Goal: Check status: Check status

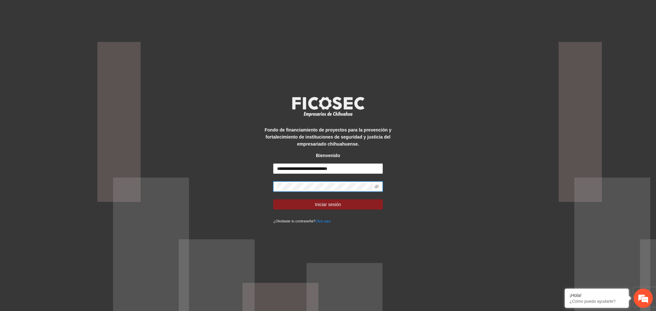
click at [273, 199] on button "Iniciar sesión" at bounding box center [327, 204] width 109 height 10
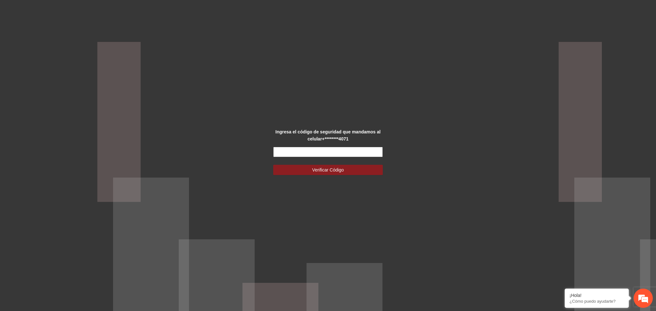
click at [343, 151] on input "text" at bounding box center [327, 152] width 109 height 10
drag, startPoint x: 296, startPoint y: 152, endPoint x: 240, endPoint y: 150, distance: 55.8
click at [240, 150] on div "Ingresa el código de seguridad que mandamos al celular +********4071 Verificar …" at bounding box center [328, 155] width 656 height 311
click at [301, 154] on input "text" at bounding box center [327, 152] width 109 height 10
click at [296, 151] on input "text" at bounding box center [327, 152] width 109 height 10
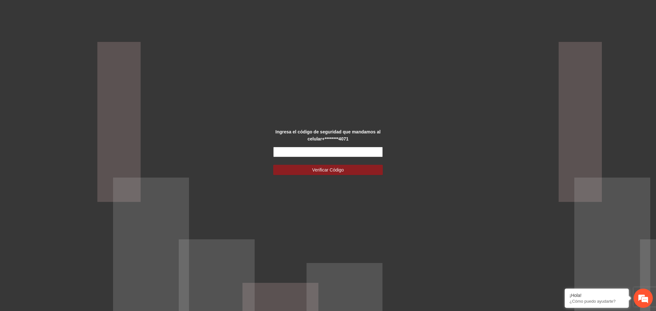
click at [291, 154] on input "text" at bounding box center [327, 152] width 109 height 10
drag, startPoint x: 275, startPoint y: 153, endPoint x: 282, endPoint y: 150, distance: 7.5
click at [275, 152] on input "text" at bounding box center [327, 152] width 109 height 10
click at [218, 188] on div "Ingresa el código de seguridad que mandamos al celular +********4071 Verificar …" at bounding box center [328, 155] width 656 height 311
click at [286, 153] on input "text" at bounding box center [327, 152] width 109 height 10
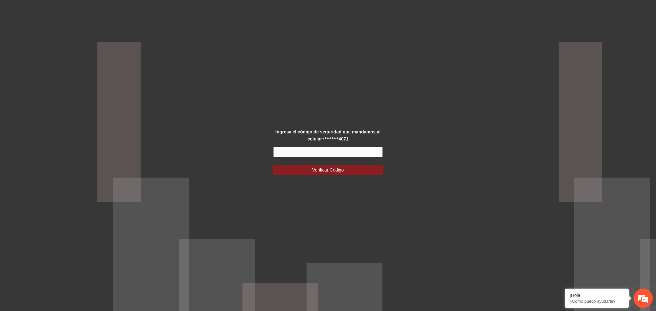
click at [296, 151] on input "text" at bounding box center [327, 152] width 109 height 10
type input "******"
click at [273, 165] on button "Verificar Código" at bounding box center [327, 170] width 109 height 10
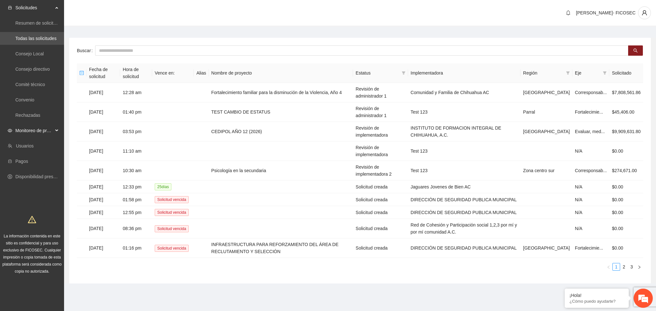
click at [40, 131] on span "Monitoreo de proyectos" at bounding box center [34, 130] width 38 height 13
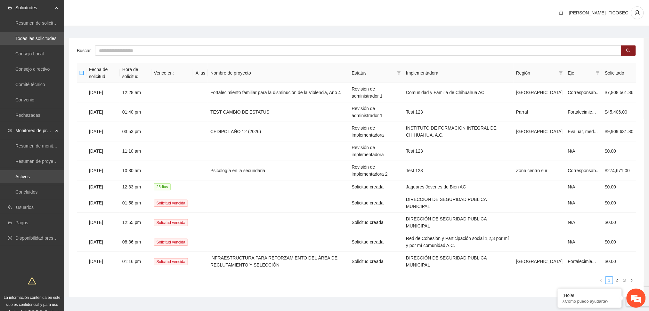
click at [30, 174] on link "Activos" at bounding box center [22, 176] width 14 height 5
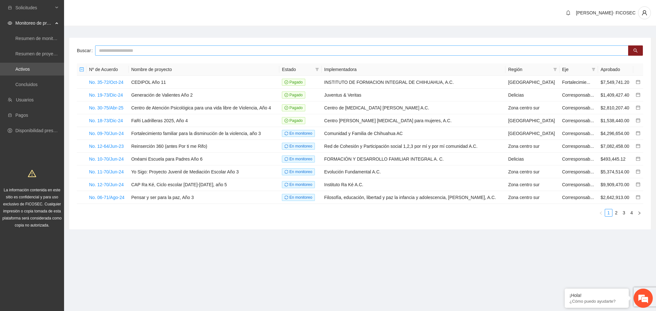
click at [125, 48] on input "text" at bounding box center [361, 50] width 533 height 10
type input "******"
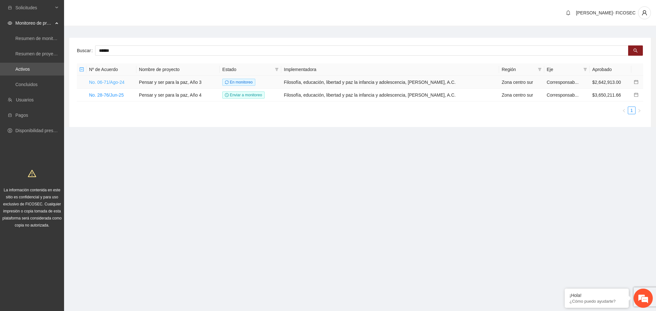
click at [111, 82] on link "No. 06-71/Ago-24" at bounding box center [107, 82] width 36 height 5
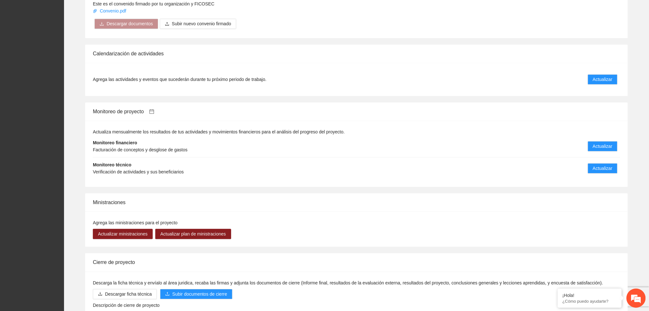
scroll to position [527, 0]
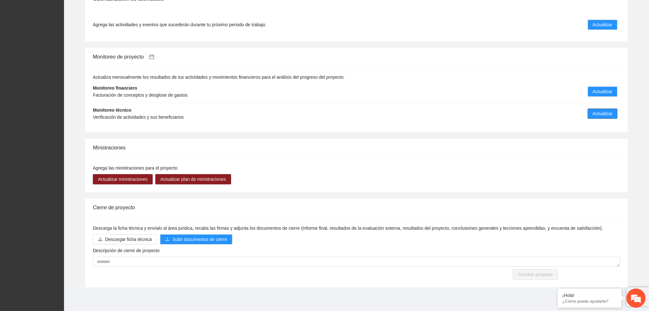
click at [598, 110] on span "Actualizar" at bounding box center [603, 113] width 20 height 7
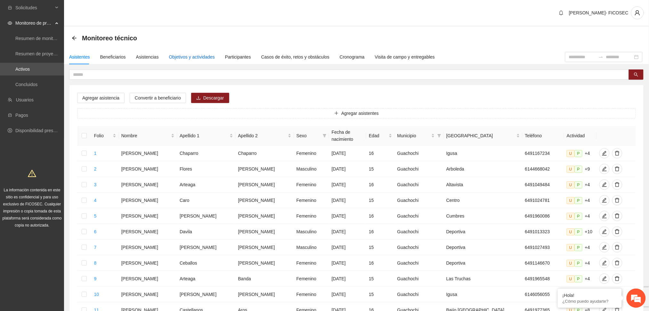
click at [195, 54] on div "Objetivos y actividades" at bounding box center [192, 56] width 46 height 7
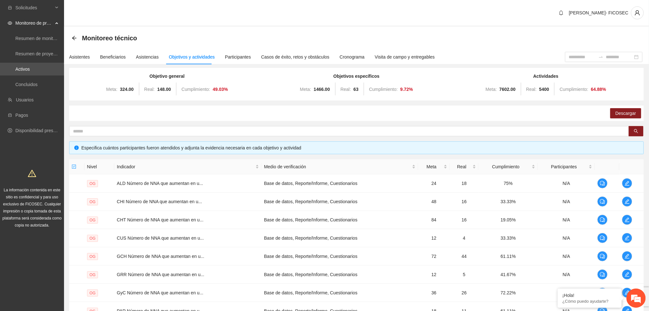
click at [321, 12] on div "[PERSON_NAME]- FICOSEC" at bounding box center [356, 13] width 585 height 27
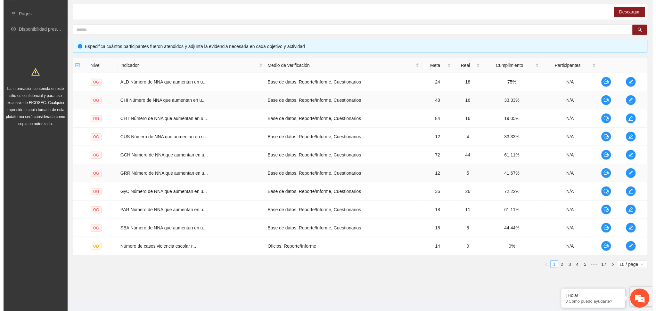
scroll to position [107, 0]
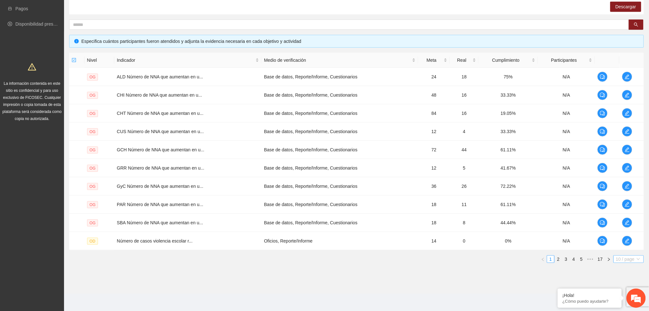
click at [626, 261] on span "10 / page" at bounding box center [628, 259] width 25 height 7
click at [625, 305] on div "100 / page" at bounding box center [628, 301] width 23 height 7
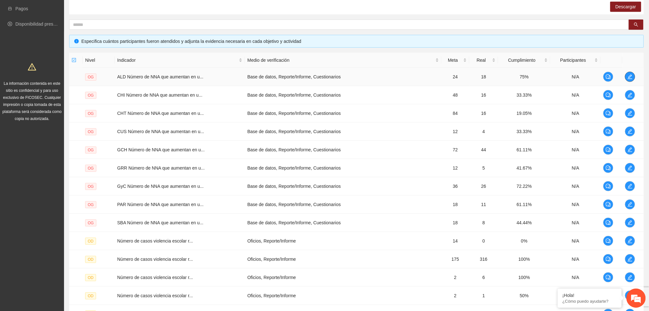
click at [630, 77] on icon "edit" at bounding box center [630, 77] width 4 height 4
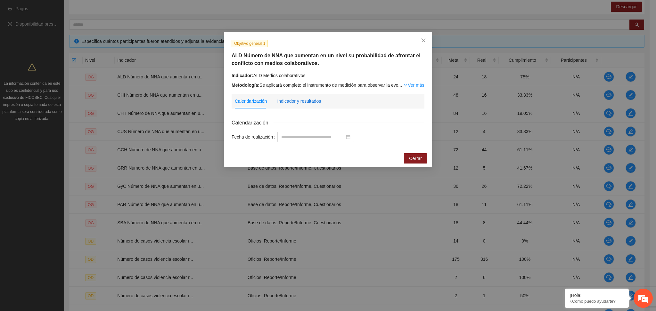
click at [293, 100] on div "Indicador y resultados" at bounding box center [299, 101] width 44 height 7
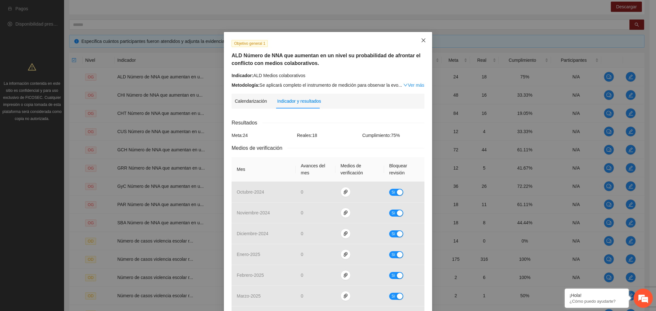
click at [421, 41] on icon "close" at bounding box center [423, 40] width 5 height 5
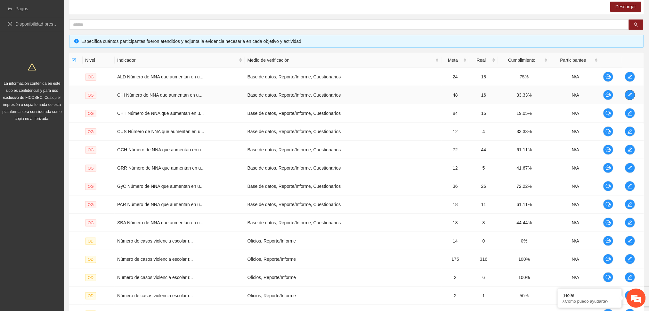
click at [630, 95] on icon "edit" at bounding box center [630, 95] width 5 height 5
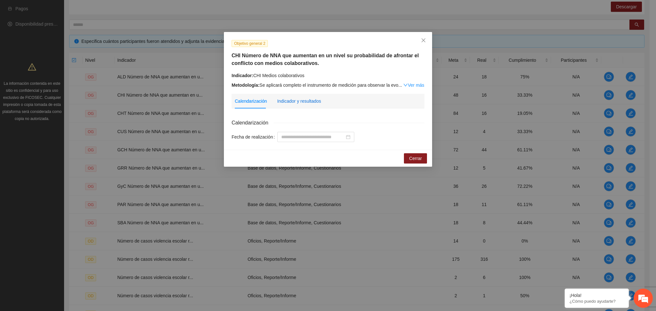
click at [316, 100] on div "Indicador y resultados" at bounding box center [299, 101] width 44 height 7
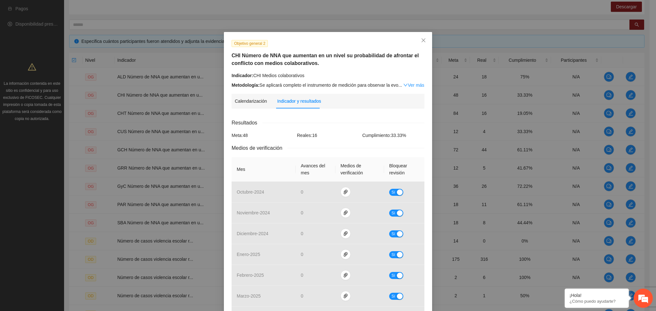
click at [310, 124] on div "Resultados" at bounding box center [328, 123] width 193 height 8
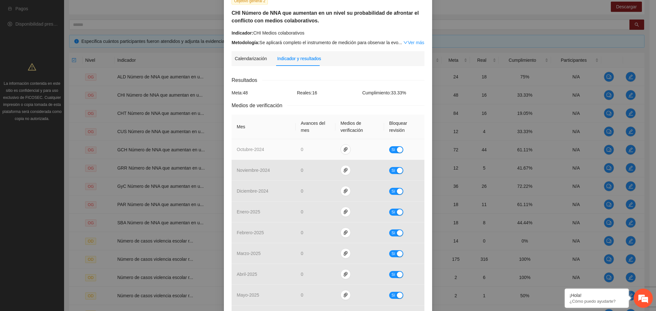
scroll to position [0, 0]
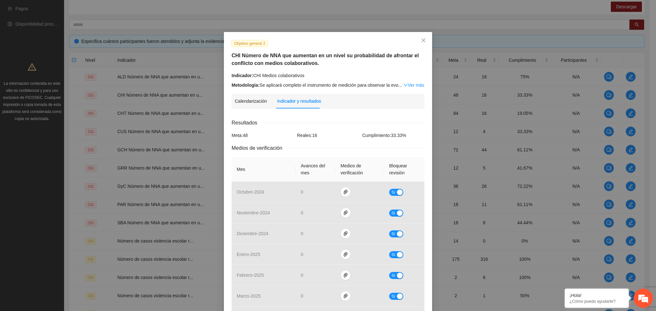
click at [332, 145] on div "Medios de verificación" at bounding box center [328, 148] width 193 height 8
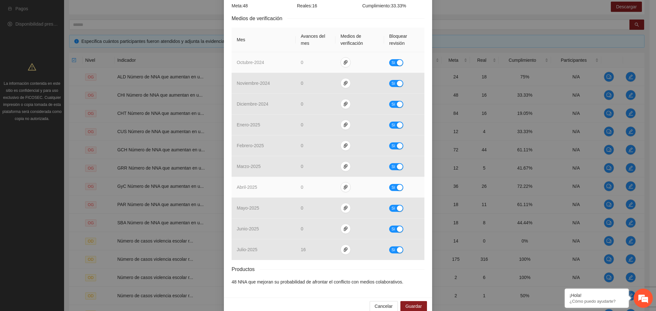
scroll to position [141, 0]
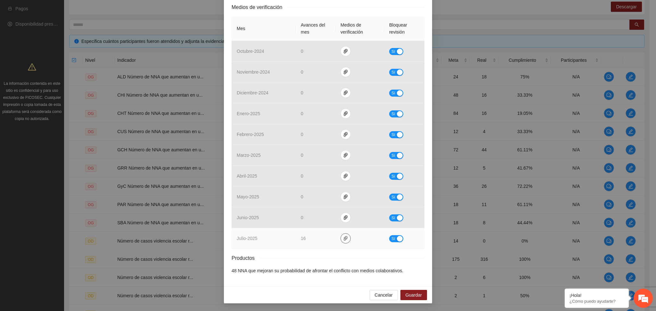
click at [343, 238] on icon "paper-clip" at bounding box center [345, 238] width 5 height 5
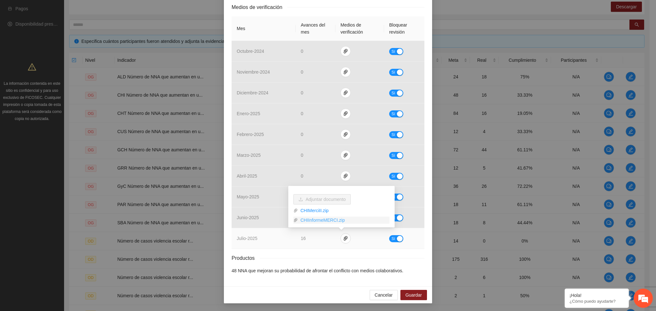
click at [321, 221] on link "CHIInformeMERCI.zip" at bounding box center [344, 220] width 92 height 7
click at [318, 209] on link "CHIMerciII.zip" at bounding box center [344, 210] width 92 height 7
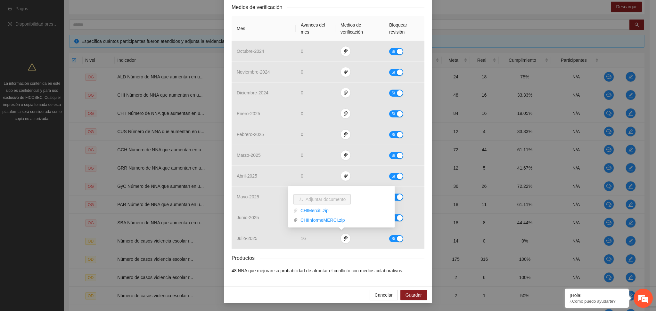
click at [335, 261] on div "Productos" at bounding box center [328, 258] width 193 height 8
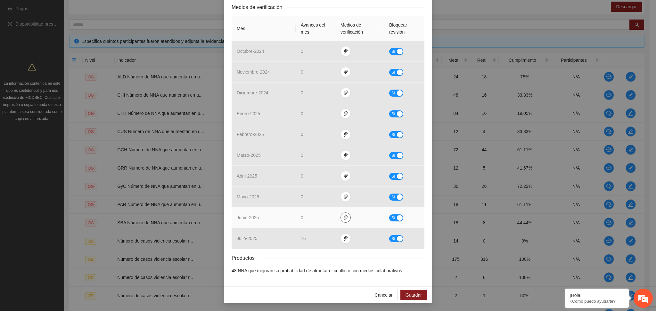
click at [344, 218] on icon "paper-clip" at bounding box center [346, 218] width 4 height 4
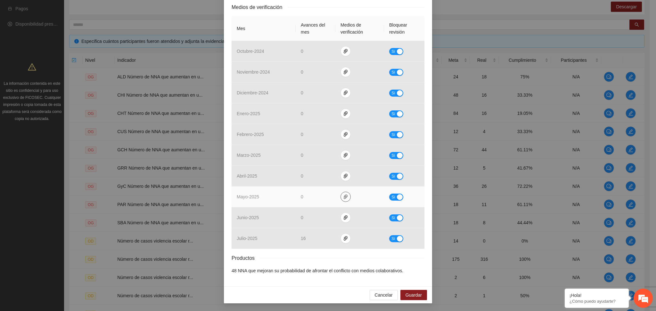
click at [343, 195] on icon "paper-clip" at bounding box center [345, 196] width 5 height 5
click at [344, 195] on icon "paper-clip" at bounding box center [346, 197] width 4 height 4
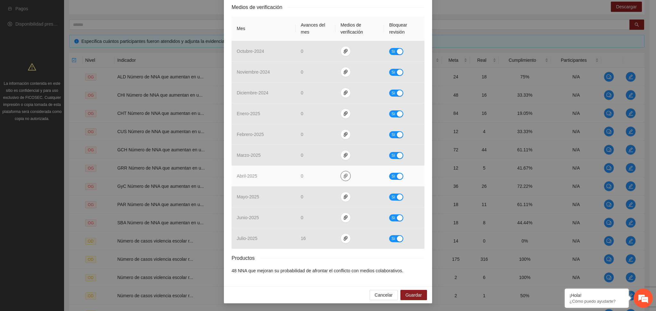
click at [343, 177] on icon "paper-clip" at bounding box center [345, 176] width 5 height 5
click at [344, 177] on icon "paper-clip" at bounding box center [346, 176] width 4 height 4
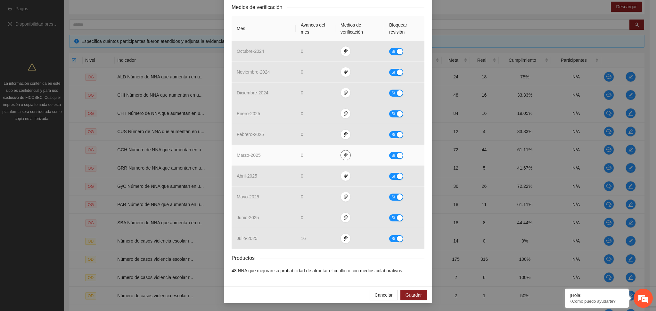
click at [344, 155] on icon "paper-clip" at bounding box center [346, 155] width 4 height 4
click at [343, 156] on icon "paper-clip" at bounding box center [345, 155] width 5 height 5
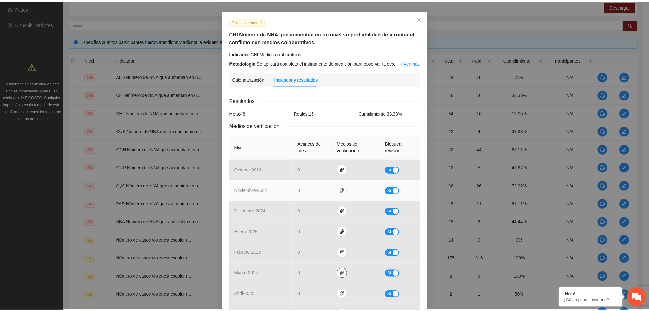
scroll to position [13, 0]
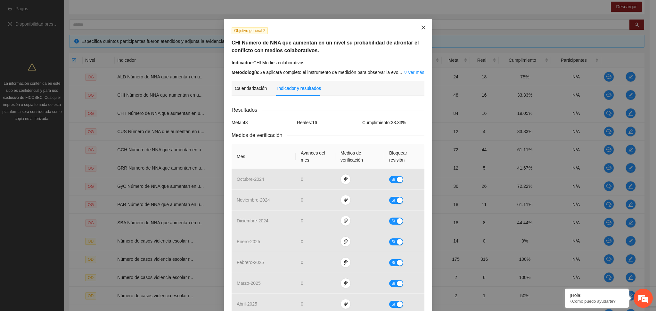
click at [418, 30] on span "Close" at bounding box center [423, 27] width 17 height 17
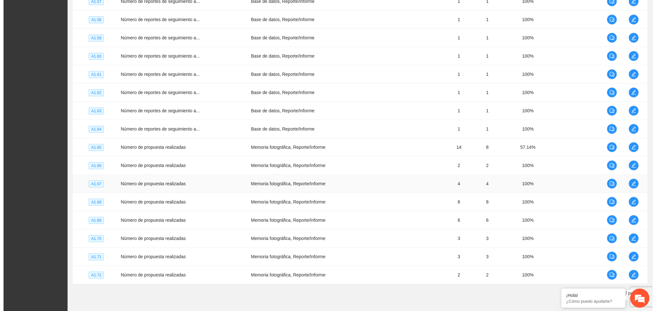
scroll to position [1751, 0]
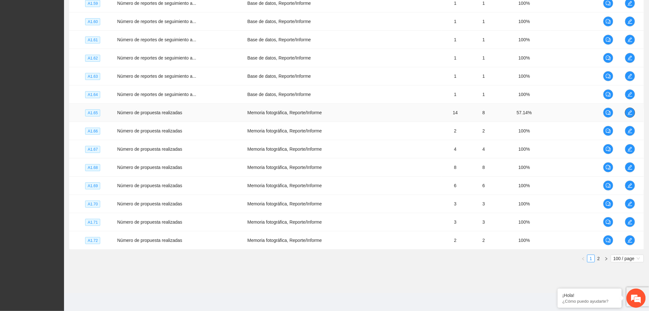
click at [632, 115] on button "button" at bounding box center [630, 113] width 10 height 10
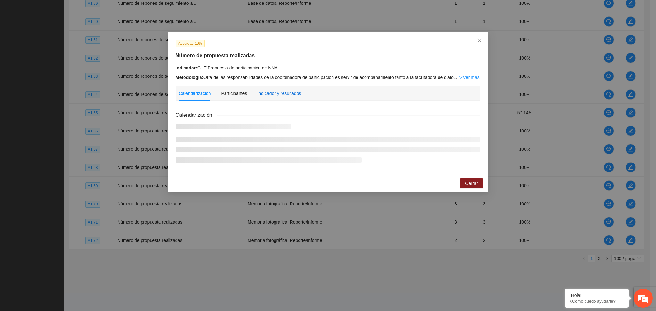
click at [274, 92] on div "Indicador y resultados" at bounding box center [279, 93] width 44 height 7
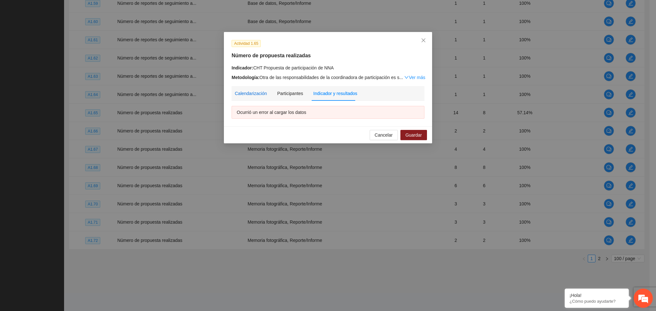
click at [239, 92] on div "Calendarización" at bounding box center [251, 93] width 32 height 7
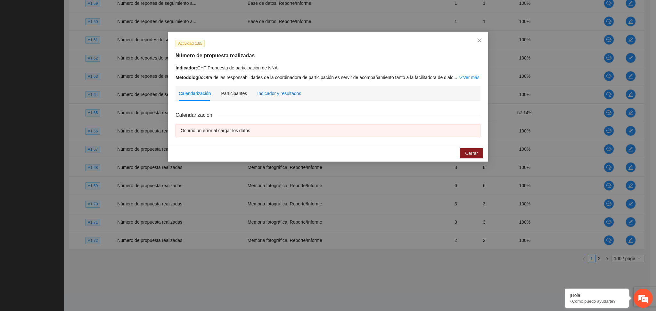
click at [290, 94] on div "Indicador y resultados" at bounding box center [279, 93] width 44 height 7
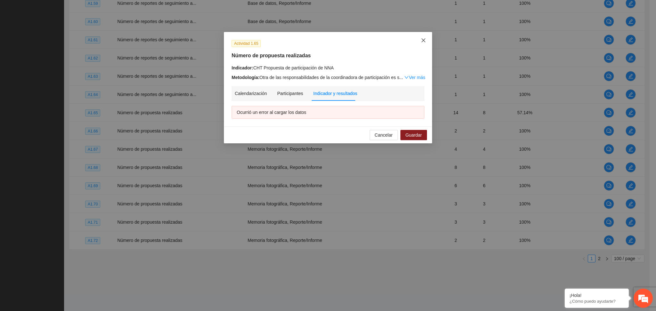
click at [423, 38] on icon "close" at bounding box center [423, 40] width 5 height 5
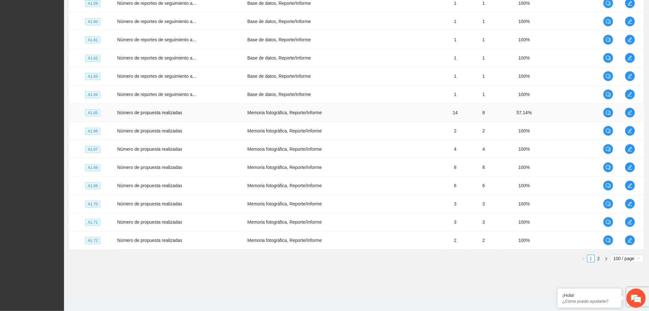
click at [624, 115] on td at bounding box center [633, 113] width 21 height 18
click at [628, 115] on icon "edit" at bounding box center [630, 112] width 5 height 5
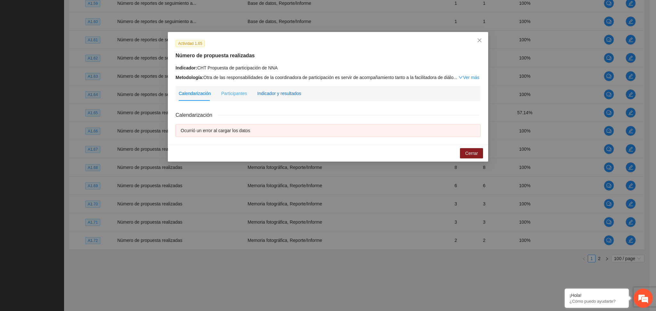
click at [291, 95] on div "Indicador y resultados" at bounding box center [279, 93] width 44 height 7
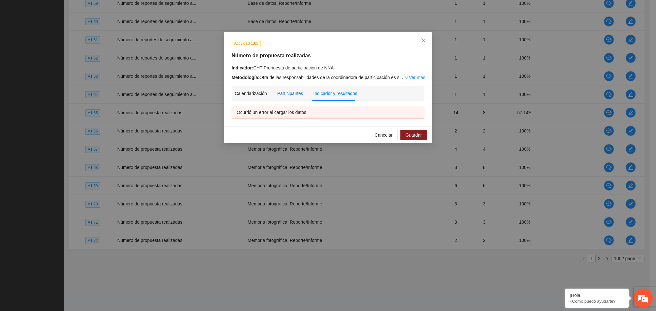
click at [291, 94] on div "Participantes" at bounding box center [290, 93] width 26 height 7
click at [426, 38] on span "Close" at bounding box center [423, 40] width 17 height 17
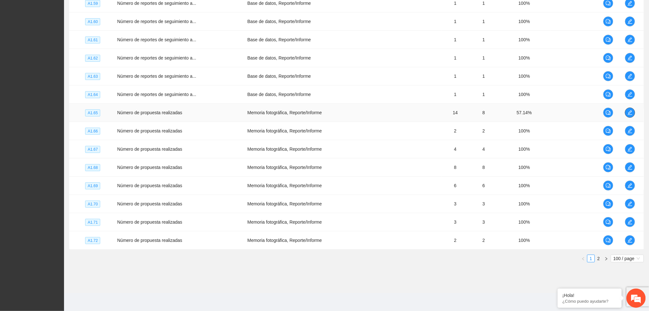
click at [630, 112] on icon "edit" at bounding box center [630, 112] width 4 height 4
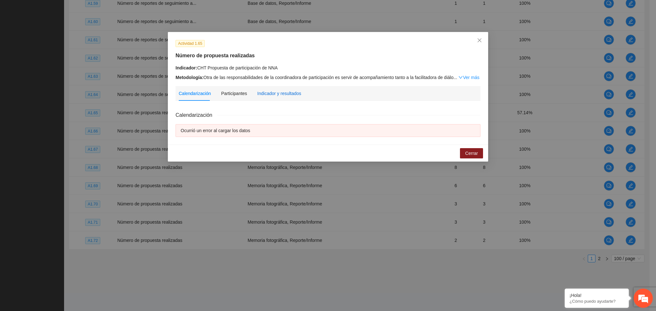
click at [277, 90] on div "Indicador y resultados" at bounding box center [279, 93] width 44 height 7
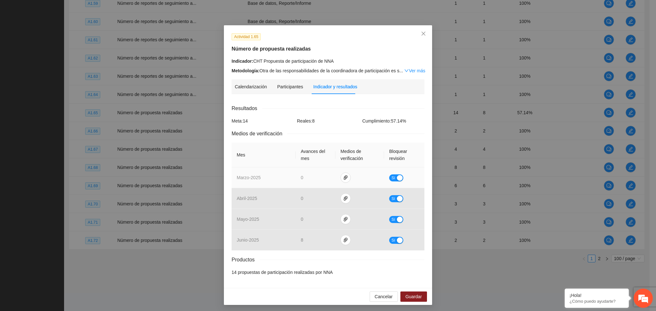
scroll to position [8, 0]
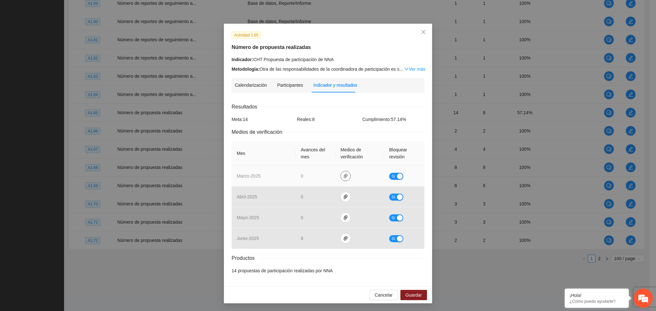
click at [343, 175] on icon "paper-clip" at bounding box center [345, 176] width 5 height 5
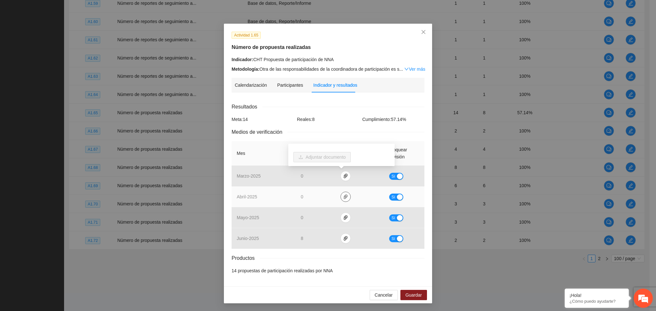
click at [341, 196] on span "paper-clip" at bounding box center [346, 196] width 10 height 5
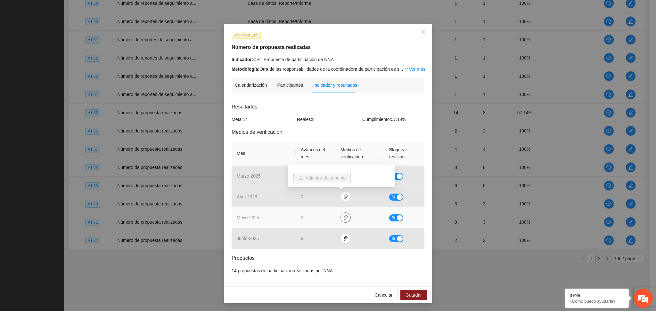
click at [343, 218] on icon "paper-clip" at bounding box center [345, 217] width 5 height 5
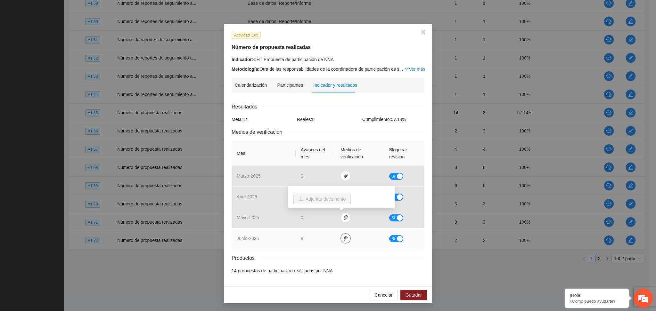
drag, startPoint x: 342, startPoint y: 239, endPoint x: 346, endPoint y: 235, distance: 5.0
click at [344, 238] on icon "paper-clip" at bounding box center [346, 238] width 4 height 4
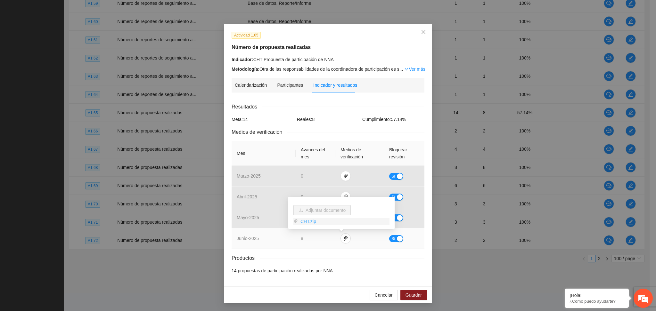
click at [306, 218] on link "CHT.zip" at bounding box center [344, 221] width 92 height 7
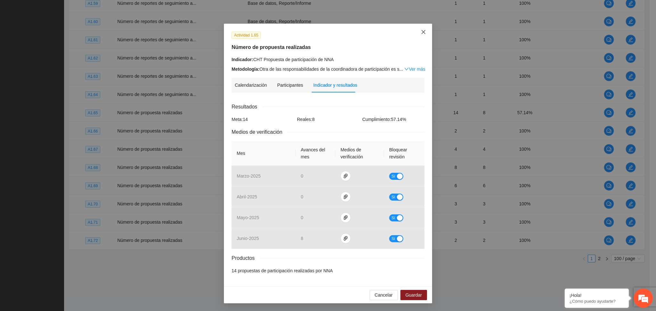
click at [421, 33] on icon "close" at bounding box center [423, 31] width 5 height 5
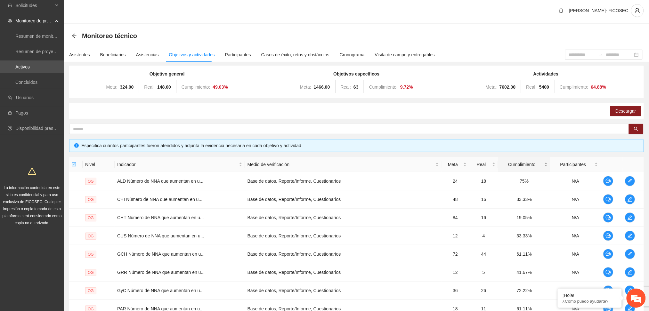
scroll to position [0, 0]
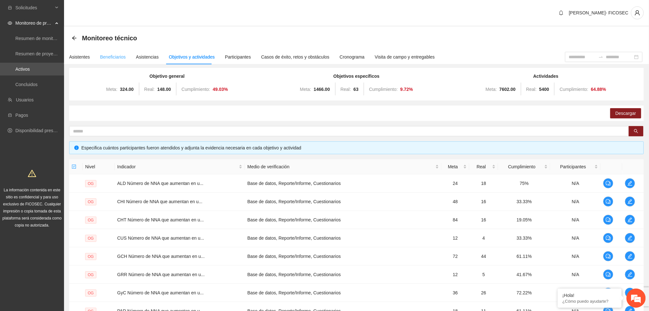
click at [108, 61] on div "Beneficiarios" at bounding box center [113, 57] width 26 height 15
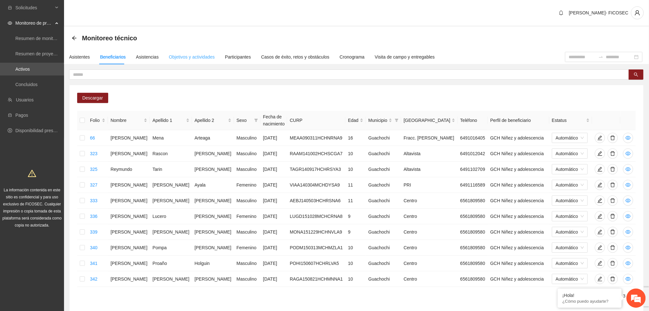
click at [191, 52] on div "Objetivos y actividades" at bounding box center [192, 57] width 46 height 15
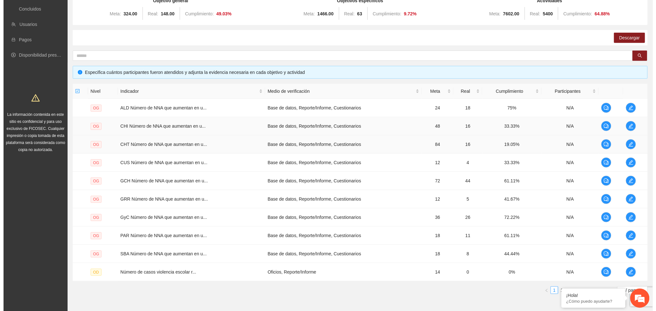
scroll to position [85, 0]
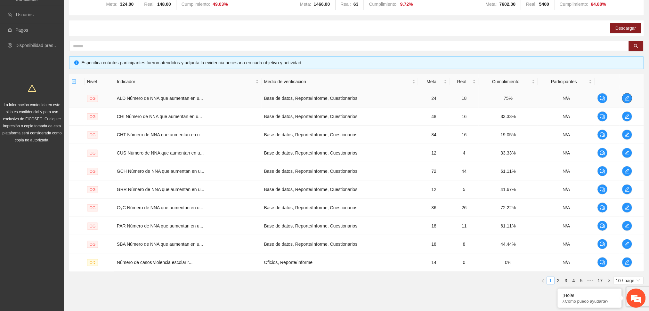
click at [623, 97] on span "edit" at bounding box center [628, 98] width 10 height 5
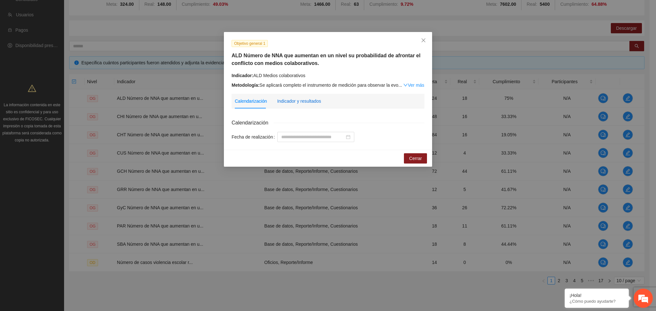
click at [298, 101] on div "Indicador y resultados" at bounding box center [299, 101] width 44 height 7
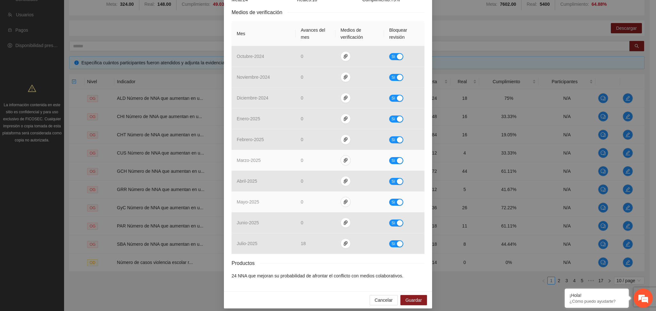
scroll to position [141, 0]
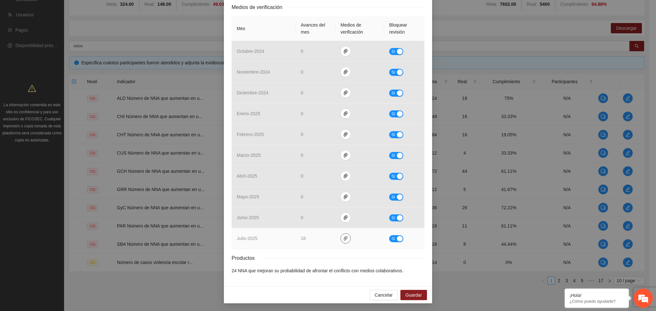
click at [343, 240] on icon "paper-clip" at bounding box center [345, 238] width 5 height 5
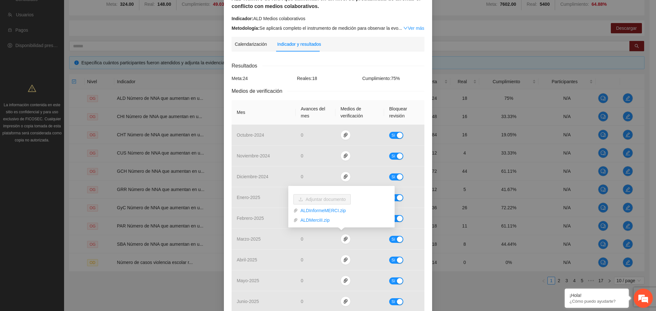
scroll to position [55, 0]
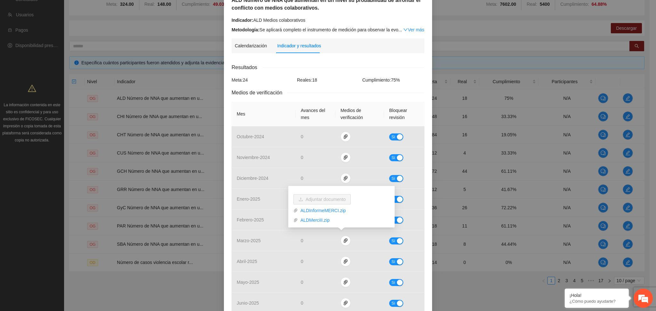
click at [325, 65] on div "Resultados" at bounding box center [328, 67] width 193 height 8
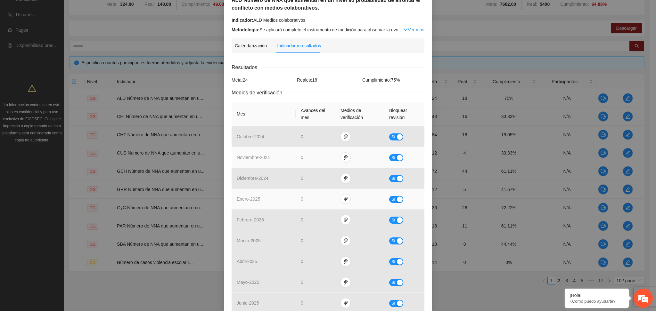
scroll to position [141, 0]
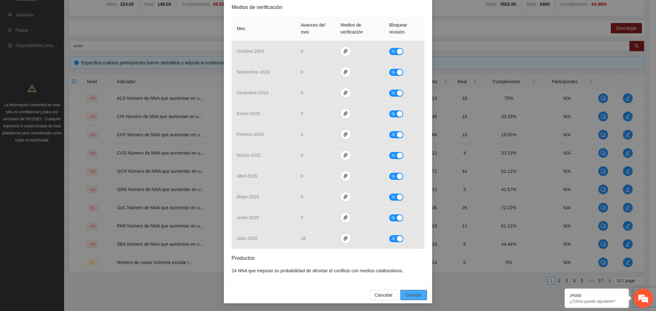
click at [418, 299] on span "Guardar" at bounding box center [413, 295] width 16 height 7
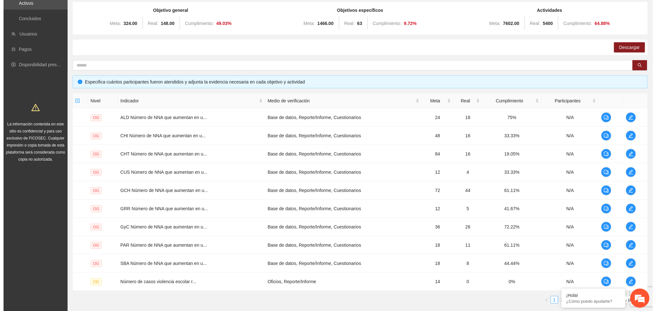
scroll to position [107, 0]
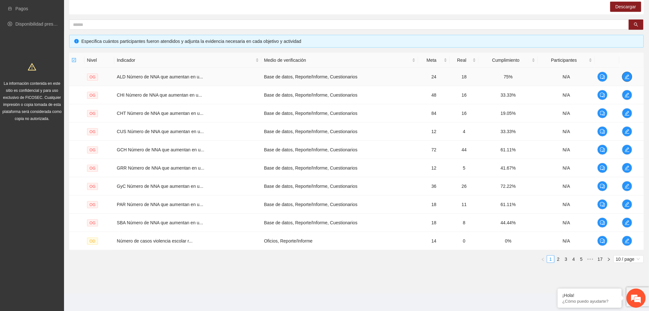
click at [627, 75] on icon "edit" at bounding box center [627, 76] width 5 height 5
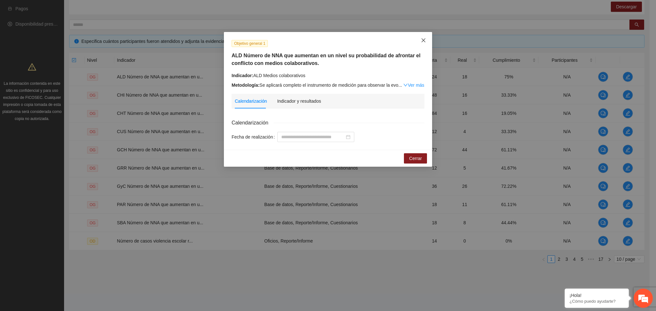
click at [424, 37] on span "Close" at bounding box center [423, 40] width 17 height 17
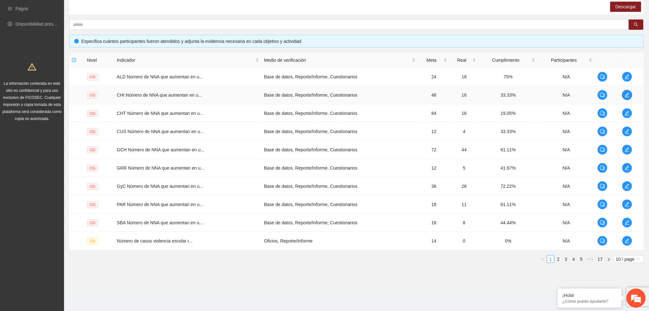
click at [629, 95] on icon "edit" at bounding box center [627, 95] width 5 height 5
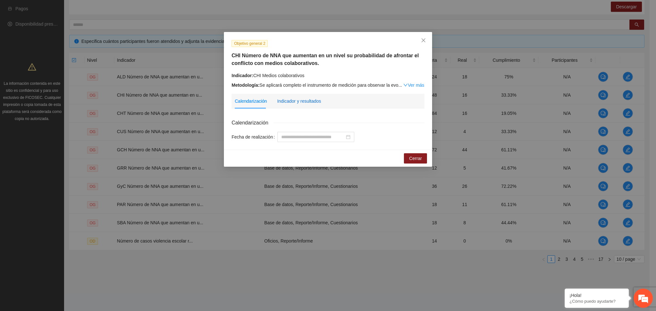
click at [300, 99] on div "Indicador y resultados" at bounding box center [299, 101] width 44 height 7
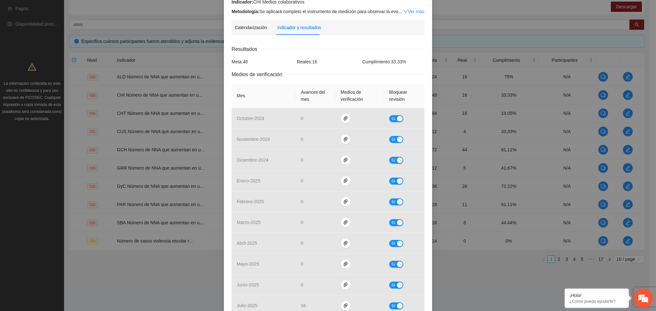
scroll to position [85, 0]
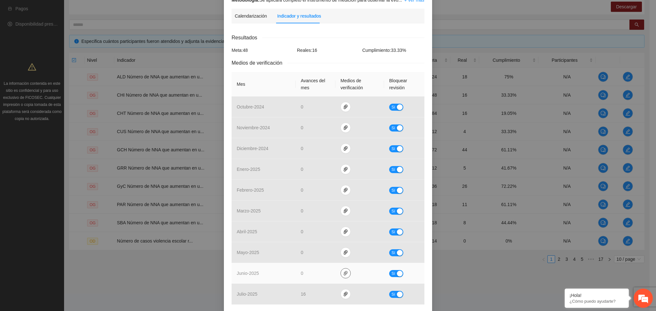
click at [340, 277] on button "button" at bounding box center [345, 273] width 10 height 10
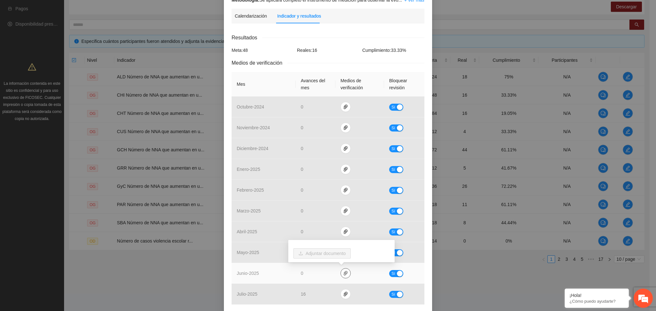
drag, startPoint x: 340, startPoint y: 277, endPoint x: 344, endPoint y: 265, distance: 12.7
click at [340, 277] on button "button" at bounding box center [345, 273] width 10 height 10
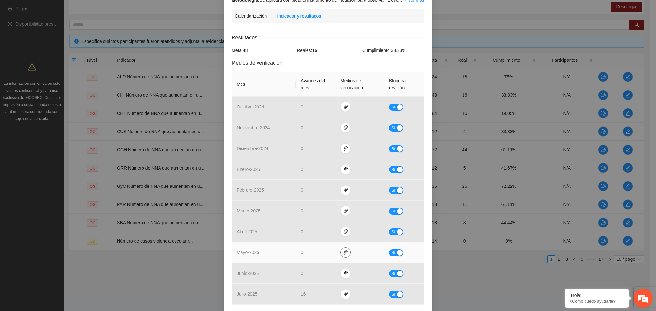
click at [343, 250] on button "button" at bounding box center [345, 253] width 10 height 10
click at [342, 250] on button "button" at bounding box center [345, 253] width 10 height 10
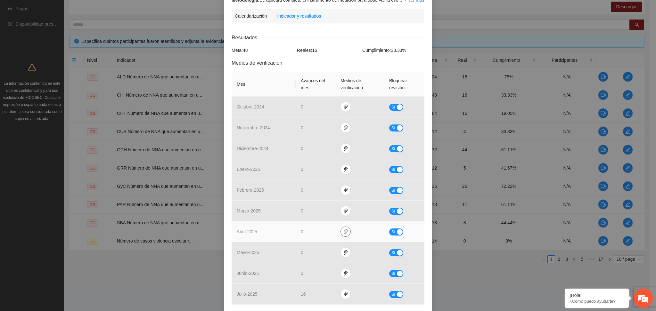
click at [343, 230] on icon "paper-clip" at bounding box center [345, 231] width 5 height 5
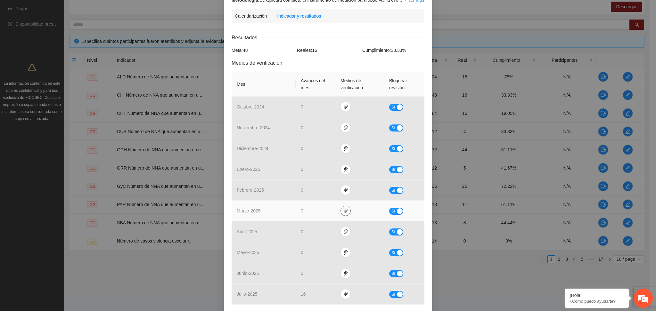
click at [344, 211] on span "paper-clip" at bounding box center [346, 210] width 10 height 5
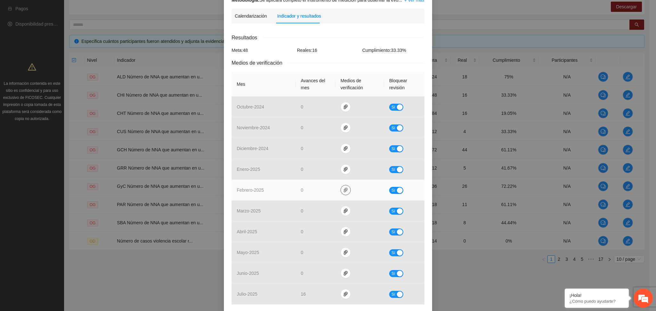
click at [342, 195] on td at bounding box center [359, 190] width 49 height 21
click at [343, 192] on icon "paper-clip" at bounding box center [345, 190] width 5 height 5
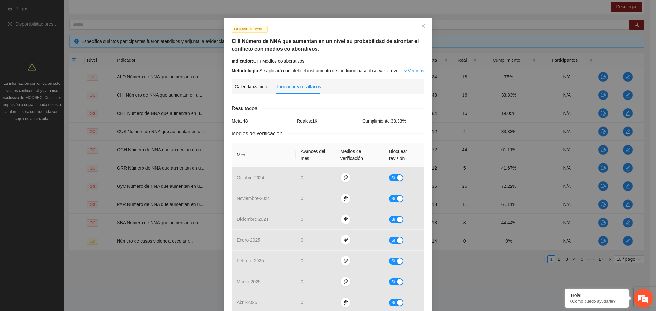
scroll to position [0, 0]
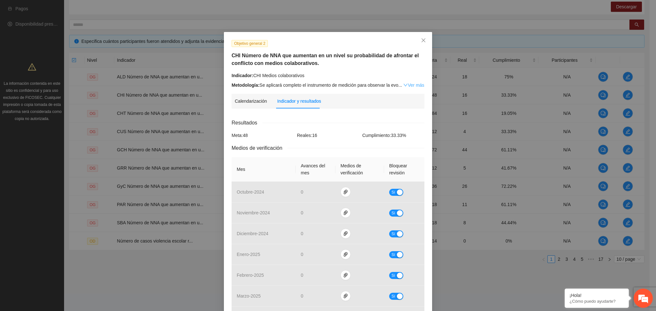
click at [406, 86] on link "Ver más" at bounding box center [413, 85] width 21 height 5
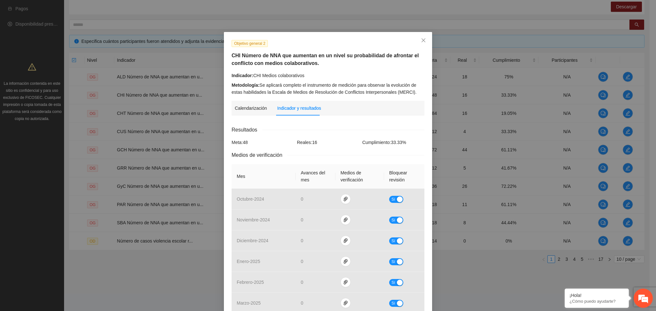
click at [329, 70] on div "Objetivo general 2 CHI Número de NNA que aumentan en un nivel su probabilidad d…" at bounding box center [328, 68] width 198 height 56
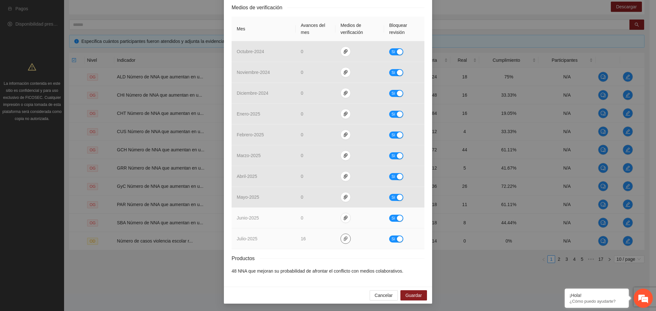
scroll to position [148, 0]
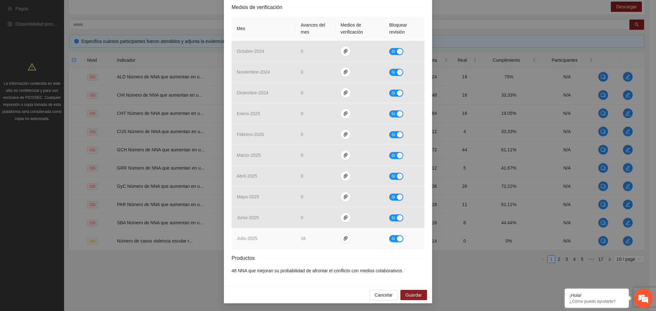
drag, startPoint x: 392, startPoint y: 237, endPoint x: 381, endPoint y: 242, distance: 11.7
click at [392, 237] on button "Sí" at bounding box center [396, 238] width 14 height 7
drag, startPoint x: 311, startPoint y: 240, endPoint x: 294, endPoint y: 242, distance: 16.5
click at [296, 242] on td "**" at bounding box center [317, 238] width 43 height 21
type input "**"
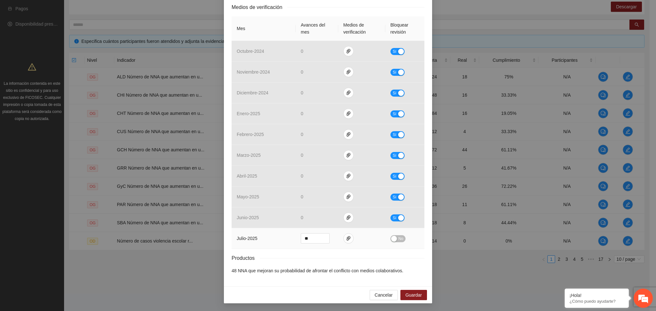
click at [393, 237] on div "button" at bounding box center [394, 239] width 6 height 6
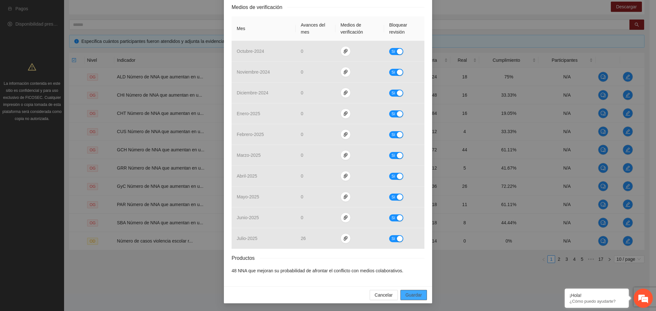
click at [417, 293] on span "Guardar" at bounding box center [413, 295] width 16 height 7
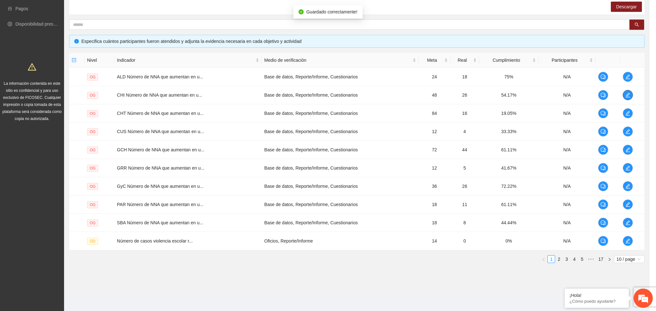
scroll to position [0, 0]
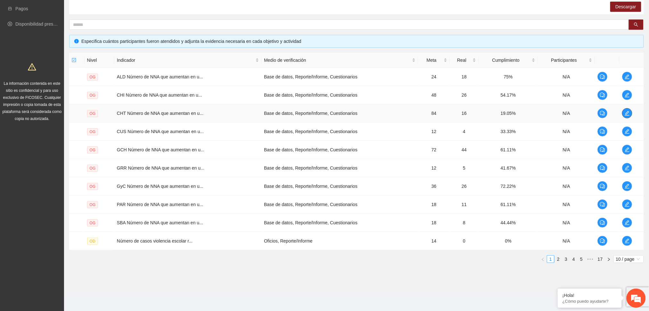
click at [629, 112] on icon "edit" at bounding box center [627, 113] width 5 height 5
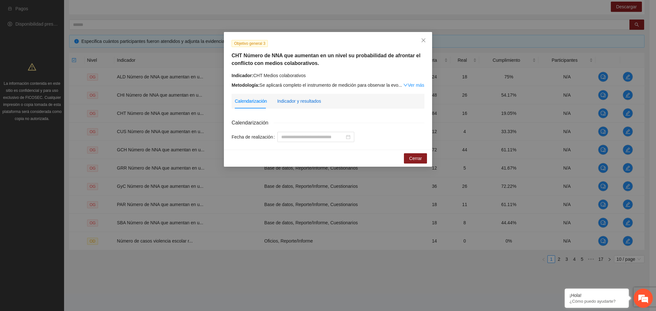
click at [306, 101] on div "Indicador y resultados" at bounding box center [299, 101] width 44 height 7
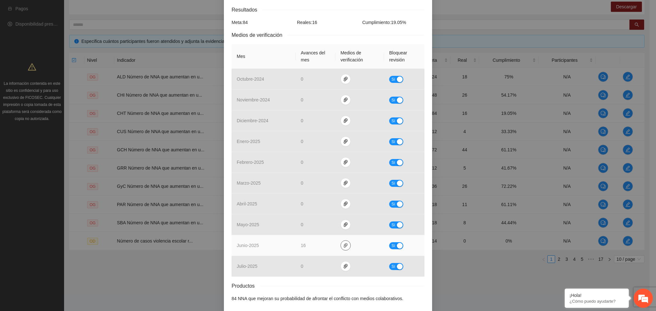
scroll to position [98, 0]
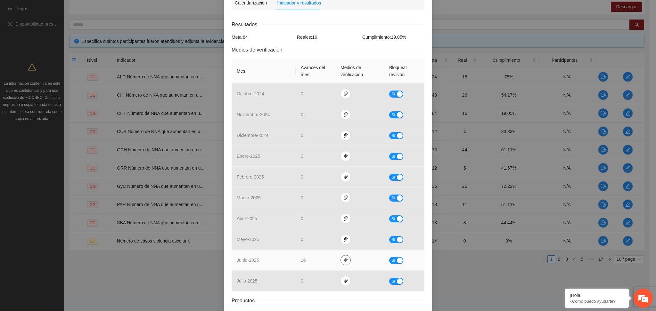
click at [343, 261] on icon "paper-clip" at bounding box center [345, 260] width 5 height 5
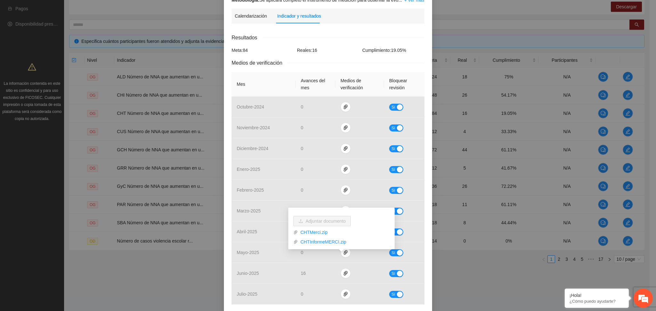
scroll to position [0, 0]
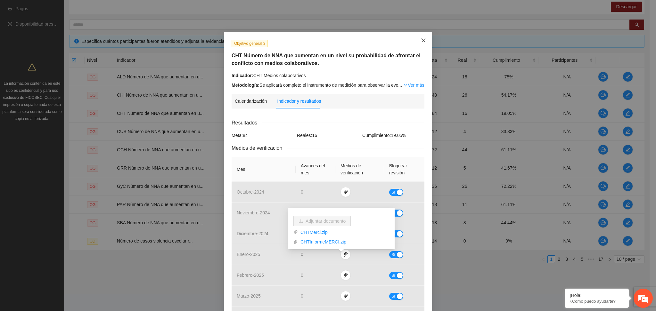
click at [418, 43] on span "Close" at bounding box center [423, 40] width 17 height 17
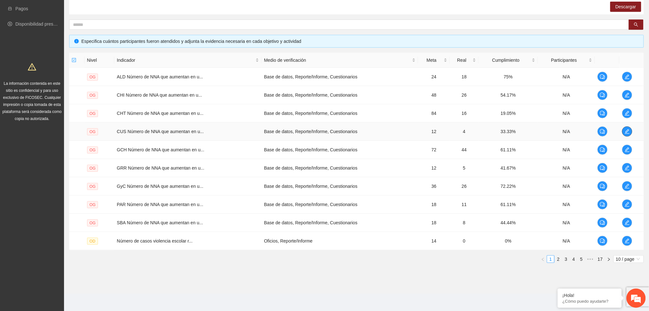
click at [625, 131] on icon "edit" at bounding box center [627, 131] width 5 height 5
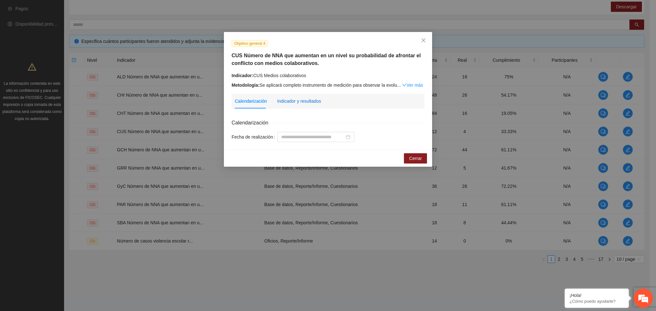
click at [297, 102] on div "Indicador y resultados" at bounding box center [299, 101] width 44 height 7
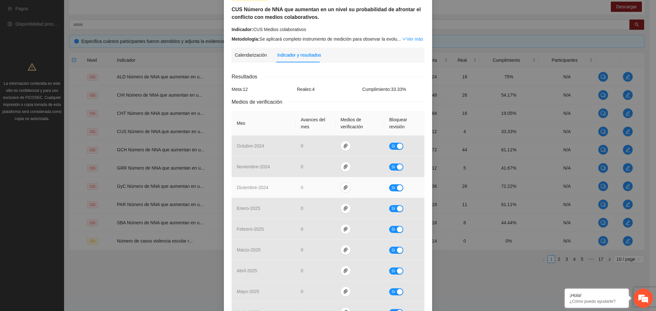
scroll to position [13, 0]
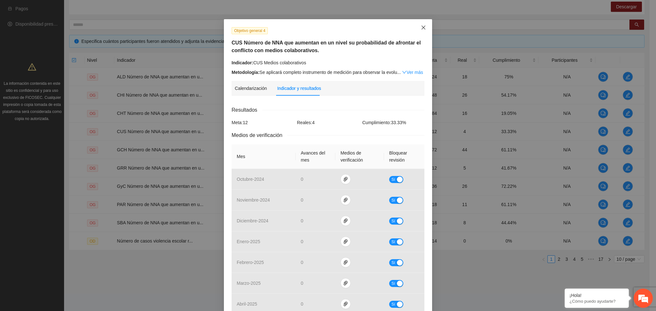
click at [421, 27] on icon "close" at bounding box center [423, 27] width 5 height 5
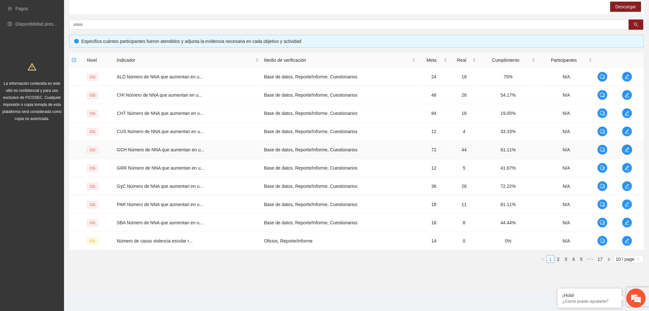
click at [625, 147] on icon "edit" at bounding box center [627, 149] width 5 height 5
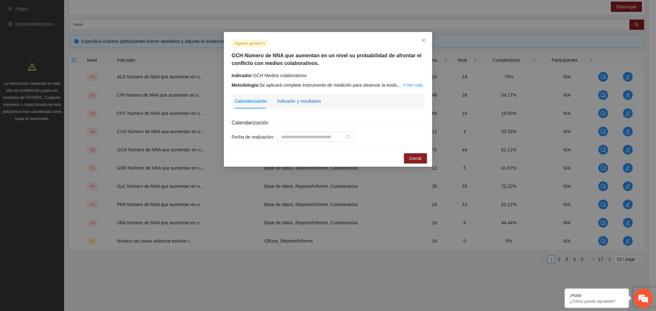
click at [306, 100] on div "Indicador y resultados" at bounding box center [299, 101] width 44 height 7
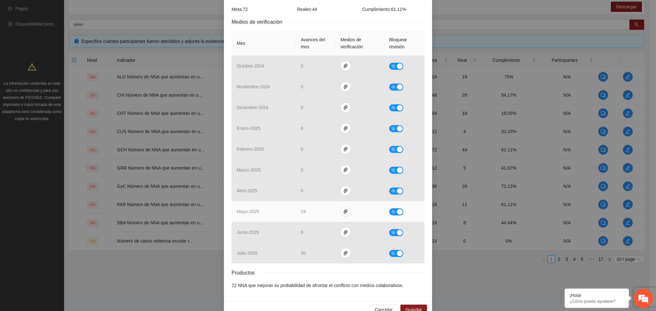
scroll to position [141, 0]
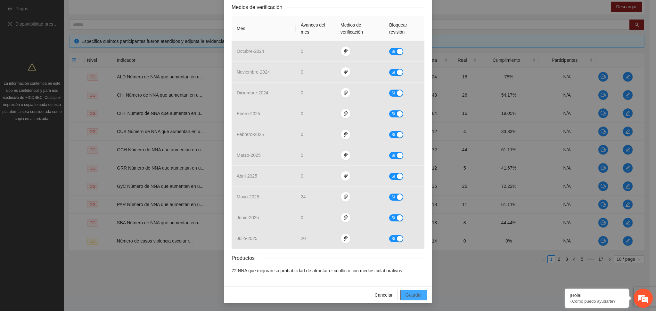
click at [406, 296] on span "Guardar" at bounding box center [413, 295] width 16 height 7
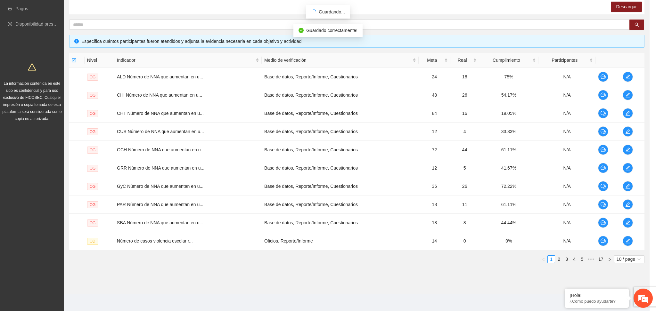
scroll to position [109, 0]
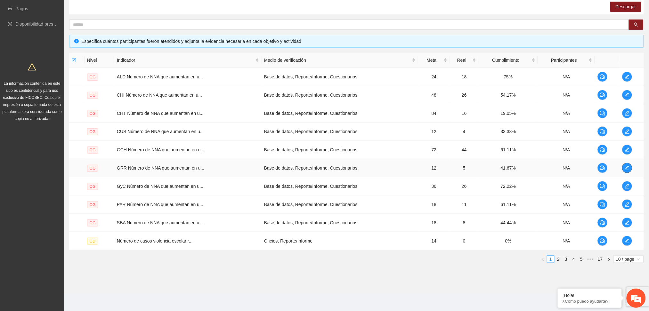
click at [626, 166] on icon "edit" at bounding box center [627, 168] width 5 height 5
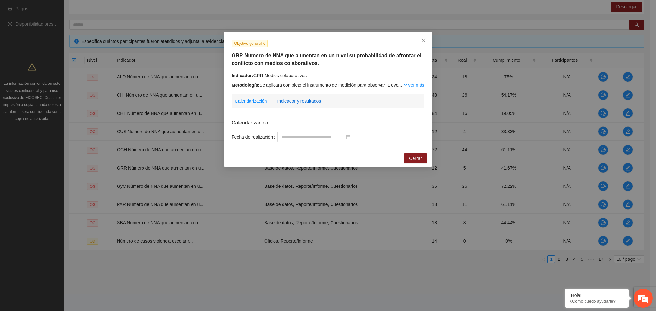
click at [296, 100] on div "Indicador y resultados" at bounding box center [299, 101] width 44 height 7
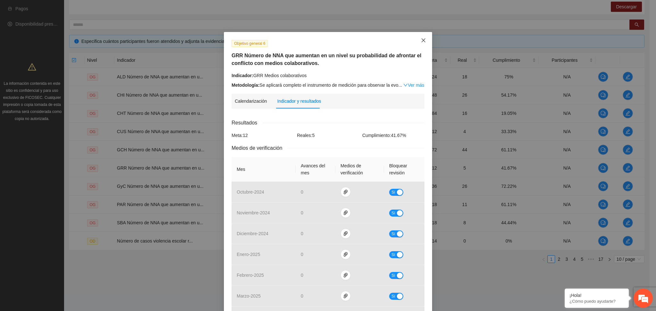
drag, startPoint x: 418, startPoint y: 42, endPoint x: 420, endPoint y: 48, distance: 5.9
click at [421, 42] on icon "close" at bounding box center [423, 40] width 4 height 4
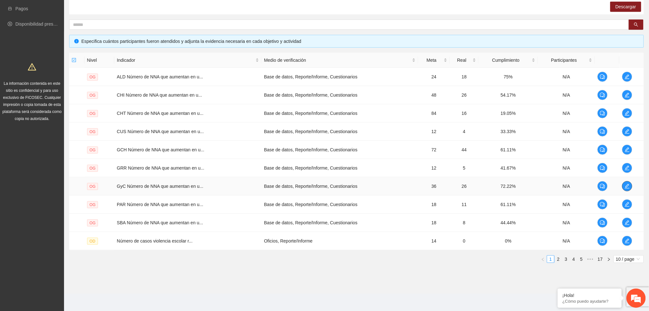
click at [627, 184] on icon "edit" at bounding box center [627, 186] width 5 height 5
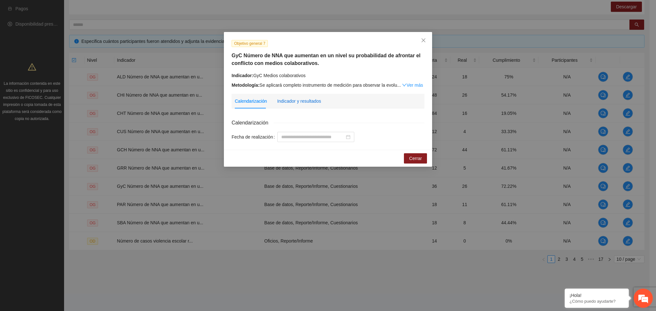
click at [297, 98] on div "Indicador y resultados" at bounding box center [299, 101] width 44 height 7
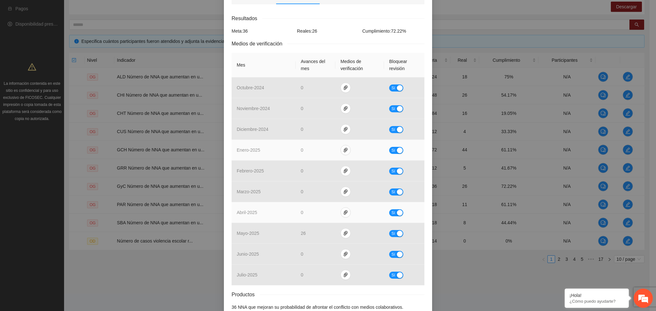
scroll to position [141, 0]
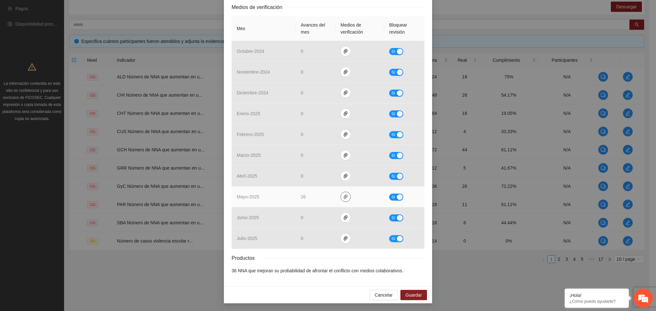
click at [341, 193] on button "button" at bounding box center [345, 197] width 10 height 10
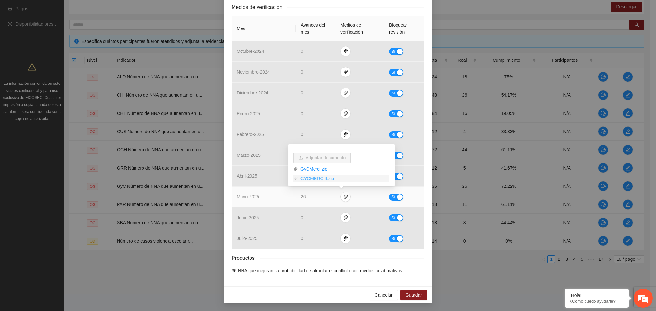
click at [327, 179] on link "GYCMERCIII.zip" at bounding box center [344, 178] width 92 height 7
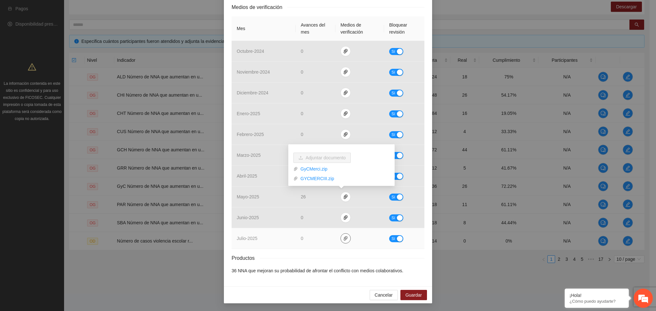
click at [343, 238] on icon "paper-clip" at bounding box center [345, 238] width 5 height 5
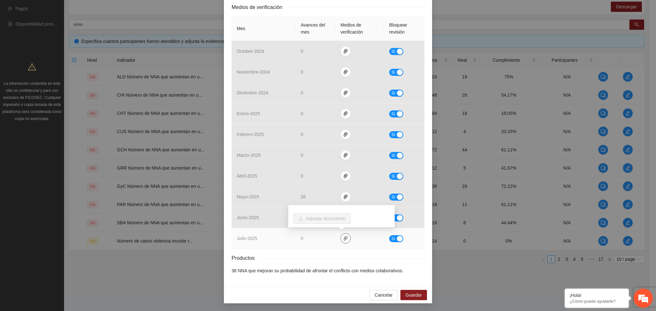
click at [343, 238] on icon "paper-clip" at bounding box center [345, 238] width 5 height 5
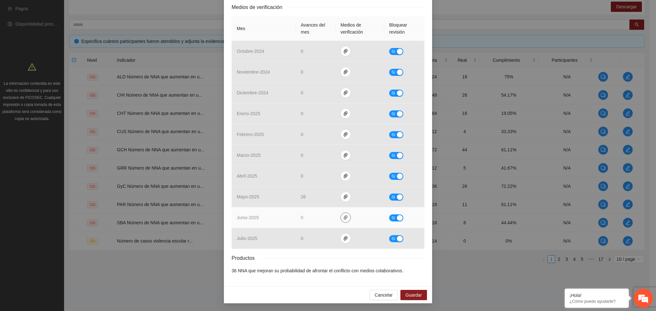
click at [343, 220] on icon "paper-clip" at bounding box center [345, 217] width 5 height 5
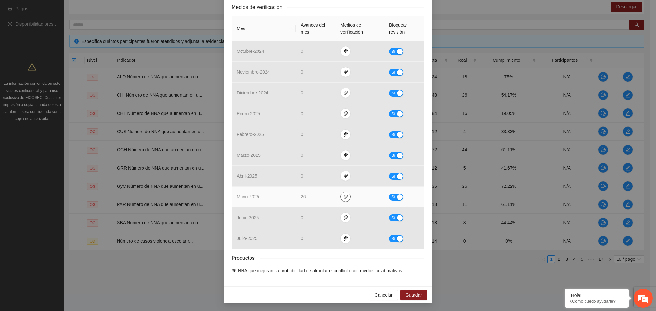
click at [341, 196] on span "paper-clip" at bounding box center [346, 196] width 10 height 5
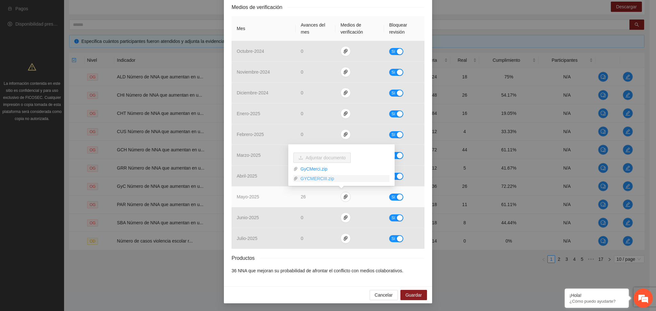
click at [321, 176] on link "GYCMERCIII.zip" at bounding box center [344, 178] width 92 height 7
click at [314, 168] on link "GyCMerci.zip" at bounding box center [344, 169] width 92 height 7
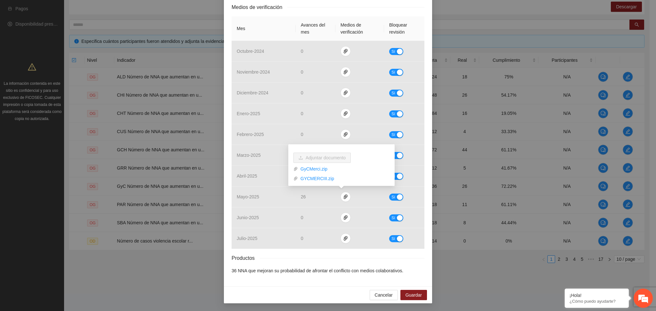
click at [342, 262] on div "Productos" at bounding box center [328, 258] width 193 height 8
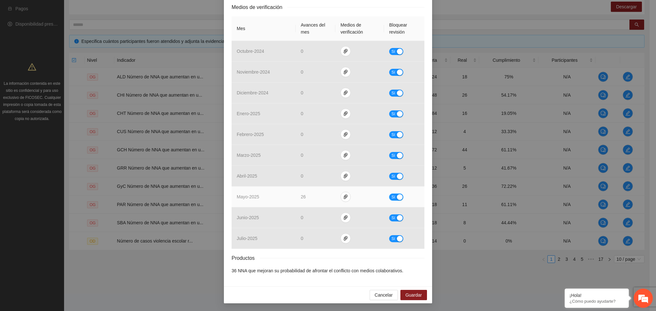
drag, startPoint x: 394, startPoint y: 195, endPoint x: 368, endPoint y: 196, distance: 26.3
click at [397, 195] on div "button" at bounding box center [400, 197] width 6 height 6
drag, startPoint x: 314, startPoint y: 194, endPoint x: 288, endPoint y: 199, distance: 27.4
click at [288, 199] on tr "mayo - 2025 ** No" at bounding box center [328, 197] width 193 height 21
type input "**"
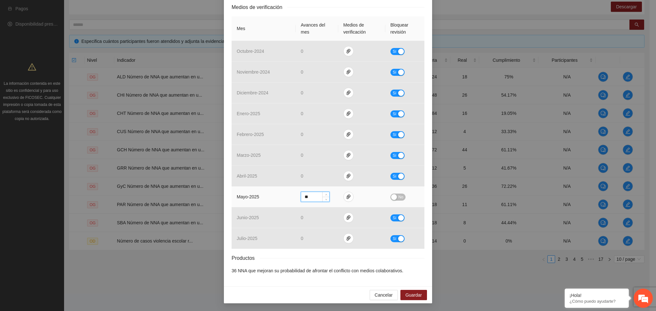
click at [391, 196] on div "button" at bounding box center [394, 197] width 6 height 6
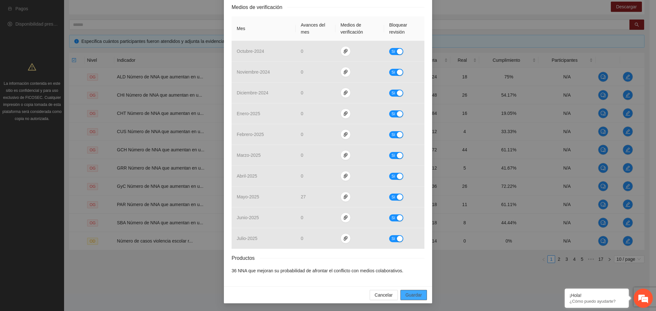
click at [410, 297] on span "Guardar" at bounding box center [413, 295] width 16 height 7
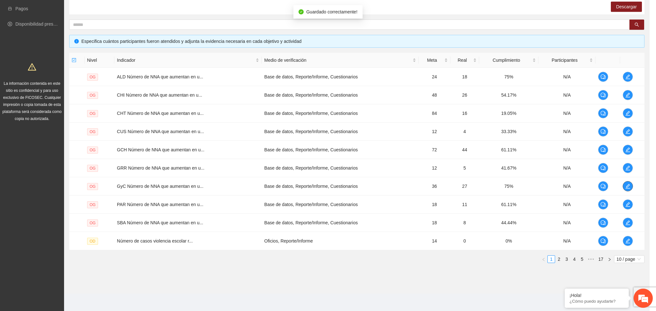
scroll to position [0, 0]
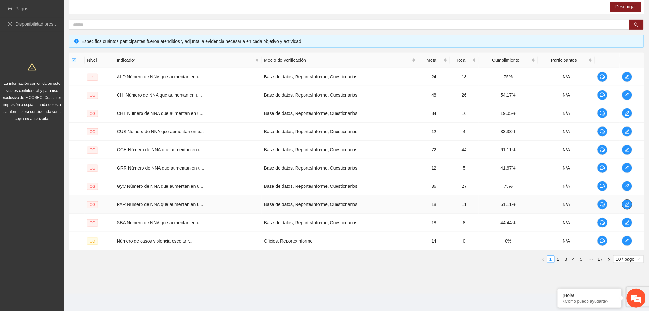
click at [626, 205] on icon "edit" at bounding box center [627, 204] width 4 height 4
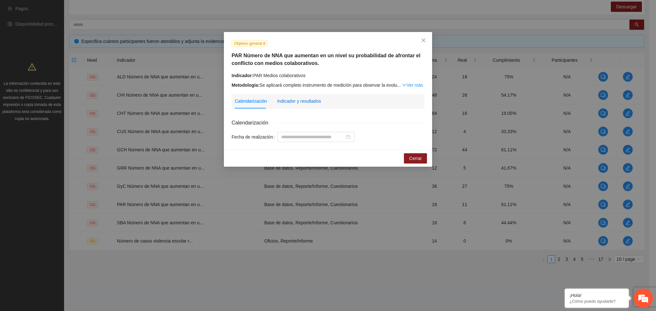
click at [284, 99] on div "Indicador y resultados" at bounding box center [299, 101] width 44 height 7
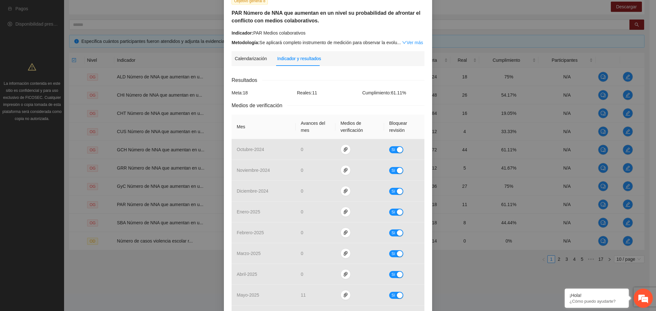
scroll to position [128, 0]
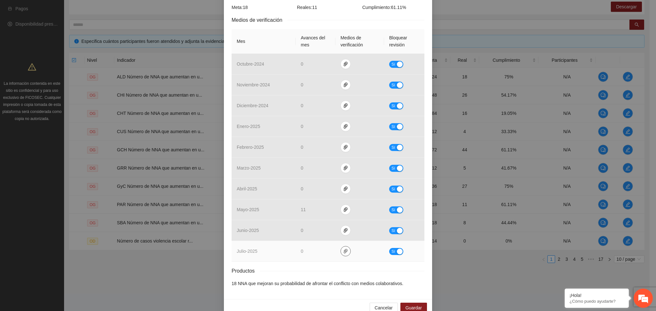
click at [341, 253] on span "paper-clip" at bounding box center [346, 251] width 10 height 5
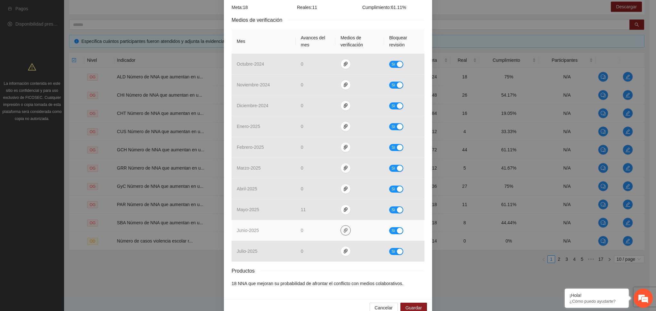
click at [341, 235] on button "button" at bounding box center [345, 230] width 10 height 10
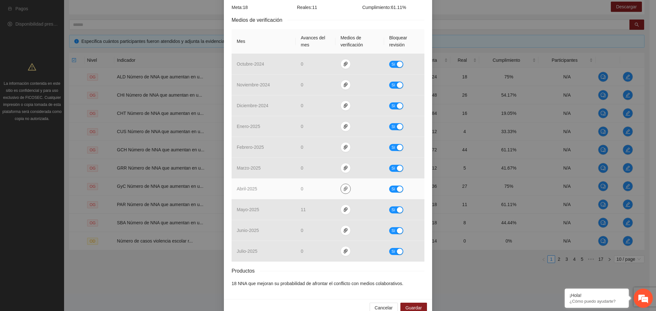
click at [344, 189] on icon "paper-clip" at bounding box center [346, 189] width 4 height 4
click at [343, 189] on icon "paper-clip" at bounding box center [345, 188] width 5 height 5
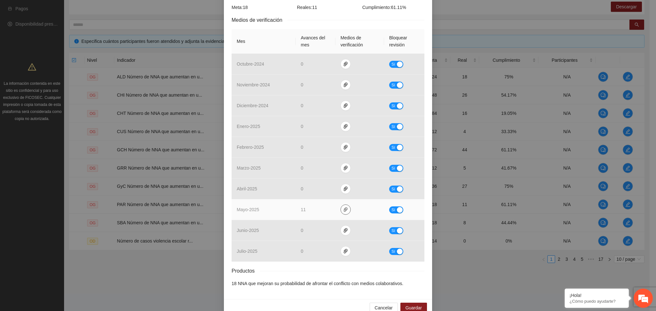
click at [342, 213] on button "button" at bounding box center [345, 210] width 10 height 10
click at [312, 191] on link "PARMerci.zip" at bounding box center [344, 191] width 92 height 7
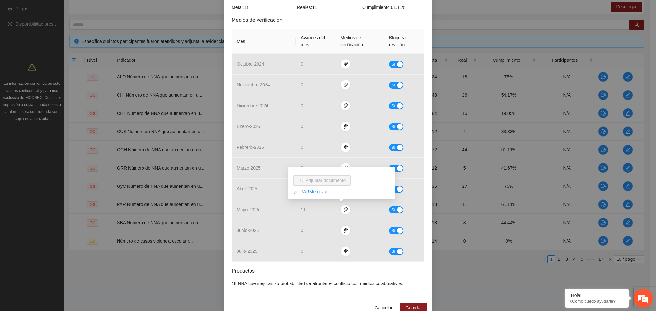
drag, startPoint x: 350, startPoint y: 274, endPoint x: 366, endPoint y: 251, distance: 27.9
click at [350, 273] on div "Productos" at bounding box center [328, 271] width 193 height 8
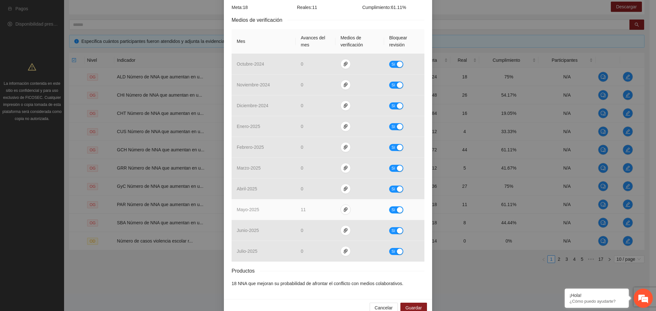
drag, startPoint x: 398, startPoint y: 208, endPoint x: 378, endPoint y: 211, distance: 20.4
click at [397, 208] on div "button" at bounding box center [400, 210] width 6 height 6
drag, startPoint x: 311, startPoint y: 209, endPoint x: 287, endPoint y: 210, distance: 24.0
click at [287, 210] on tr "mayo - 2025 ** No" at bounding box center [328, 209] width 193 height 21
type input "**"
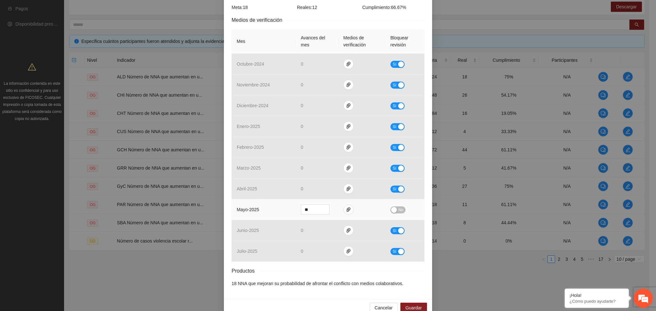
click at [393, 208] on div "button" at bounding box center [394, 210] width 6 height 6
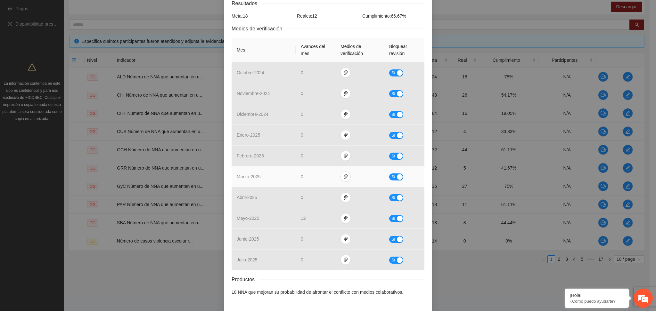
scroll to position [141, 0]
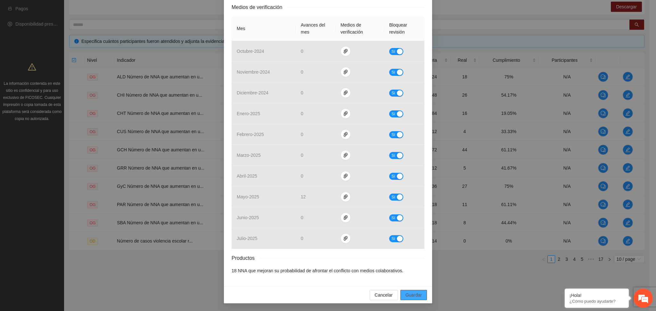
click at [413, 295] on span "Guardar" at bounding box center [413, 295] width 16 height 7
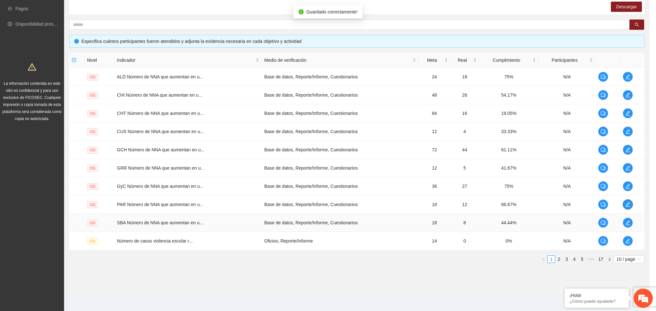
scroll to position [0, 0]
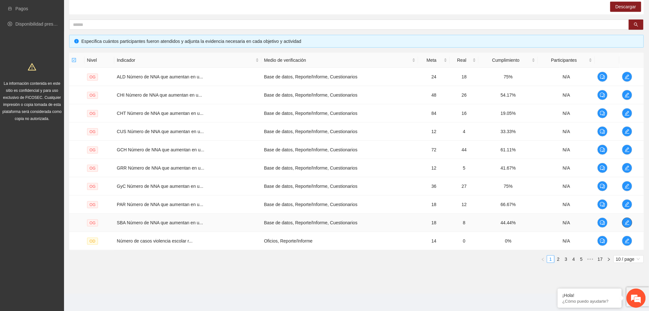
click at [629, 221] on icon "edit" at bounding box center [627, 223] width 4 height 4
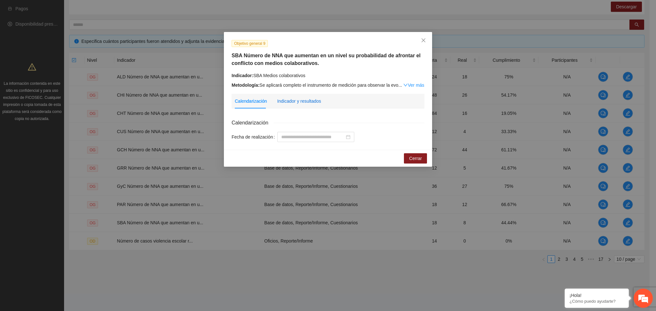
click at [303, 99] on div "Indicador y resultados" at bounding box center [299, 101] width 44 height 7
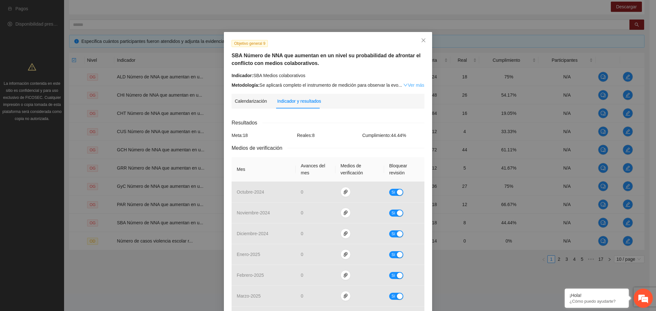
click at [407, 85] on link "Ver más" at bounding box center [413, 85] width 21 height 5
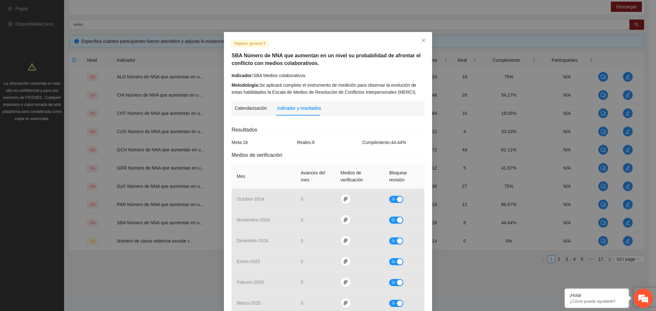
click at [354, 70] on div "Objetivo general 9 SBA Número de NNA que aumentan en un nivel su probabilidad d…" at bounding box center [328, 68] width 198 height 56
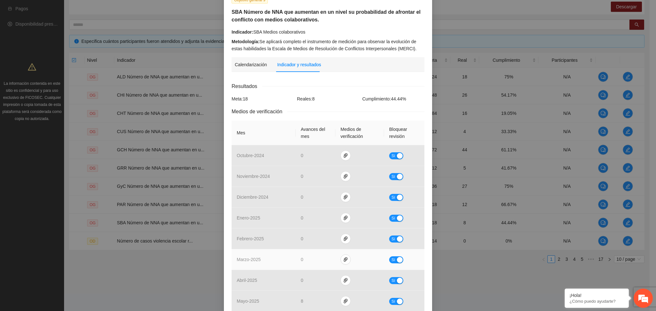
scroll to position [148, 0]
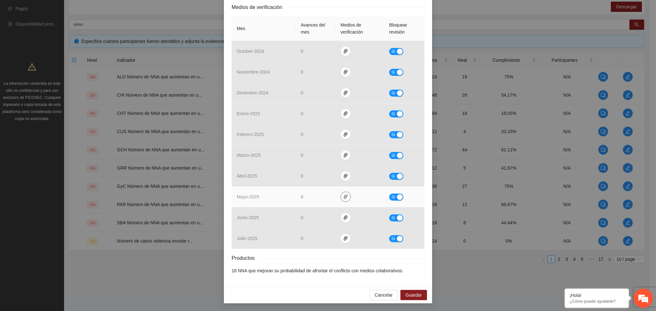
click at [343, 194] on icon "paper-clip" at bounding box center [345, 196] width 5 height 5
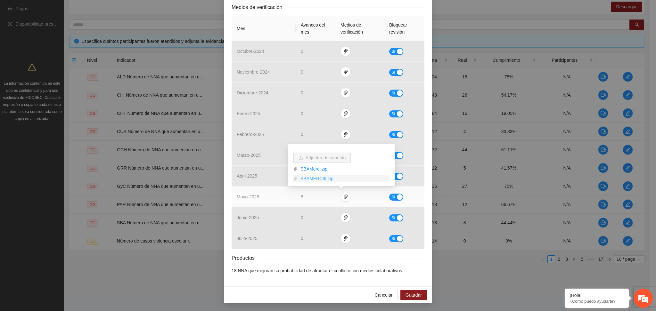
click at [321, 179] on link "SBAMERCIII.zip" at bounding box center [344, 178] width 92 height 7
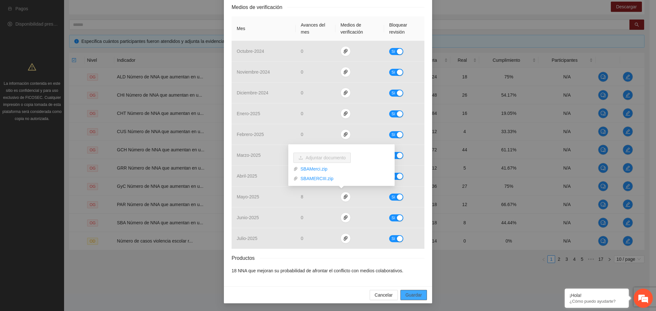
click at [413, 294] on span "Guardar" at bounding box center [413, 295] width 16 height 7
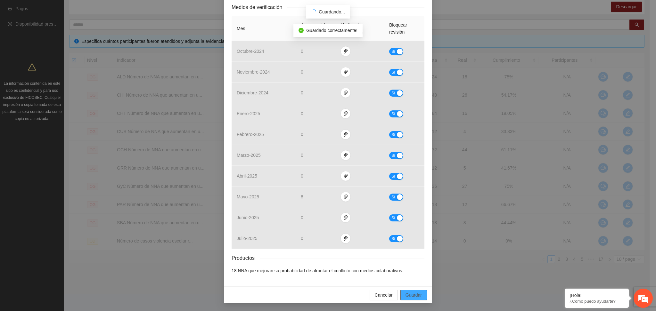
scroll to position [116, 0]
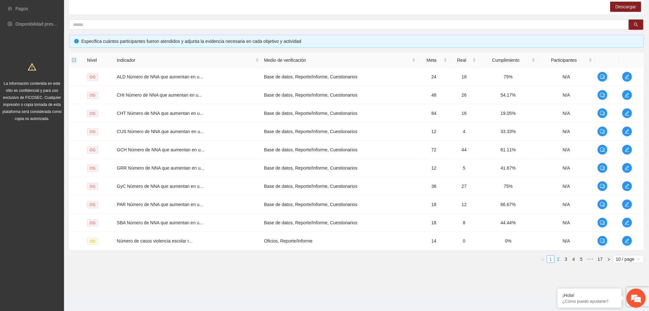
click at [557, 262] on link "2" at bounding box center [558, 259] width 7 height 7
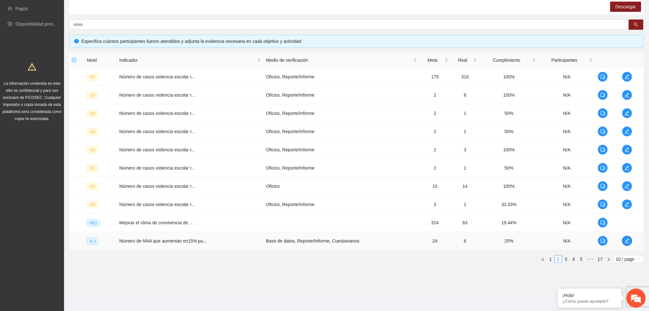
click at [625, 243] on icon "edit" at bounding box center [627, 241] width 5 height 5
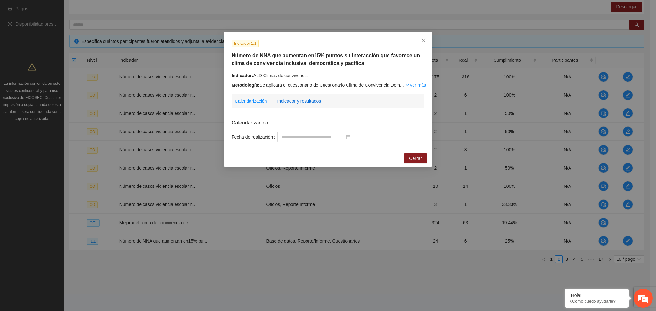
click at [293, 103] on div "Indicador y resultados" at bounding box center [299, 101] width 44 height 7
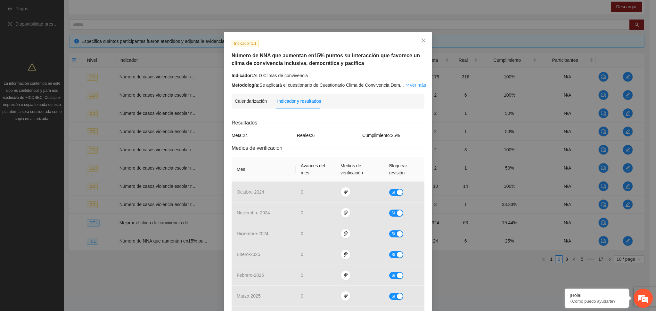
click at [321, 127] on div "Resultados Meta: 24 Reales: 6 Cumplimiento: 25 % Medios de verificación Mes Ava…" at bounding box center [328, 271] width 193 height 304
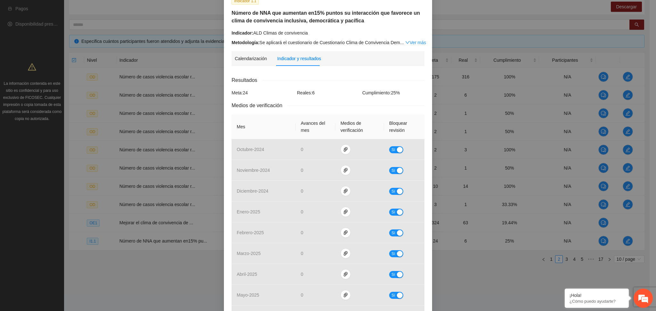
scroll to position [0, 0]
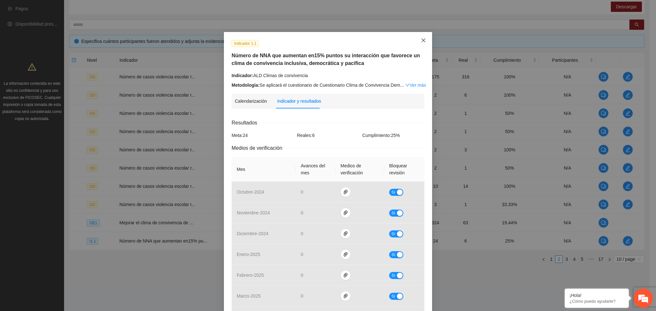
click at [421, 38] on icon "close" at bounding box center [423, 40] width 5 height 5
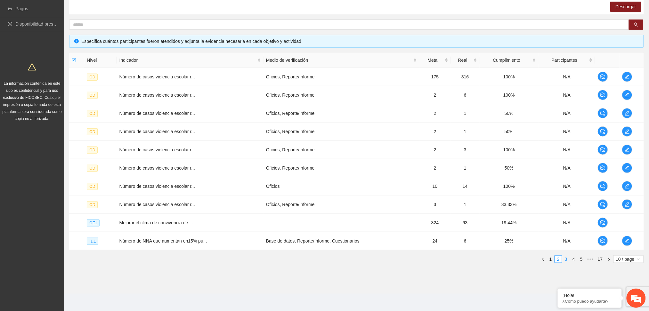
click at [567, 259] on link "3" at bounding box center [566, 259] width 7 height 7
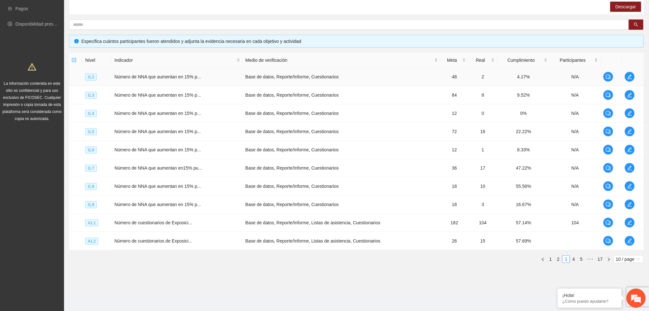
click at [625, 81] on td at bounding box center [633, 77] width 22 height 18
click at [632, 77] on span "edit" at bounding box center [630, 76] width 10 height 5
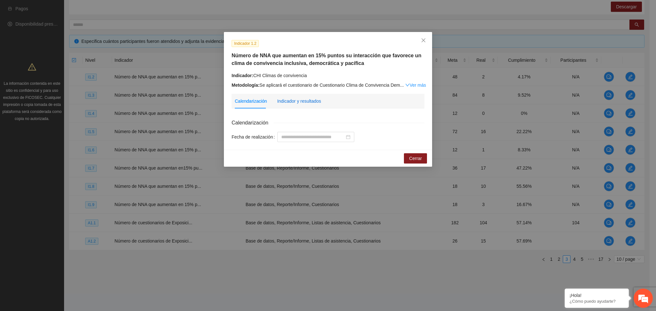
click at [288, 103] on div "Indicador y resultados" at bounding box center [299, 101] width 44 height 7
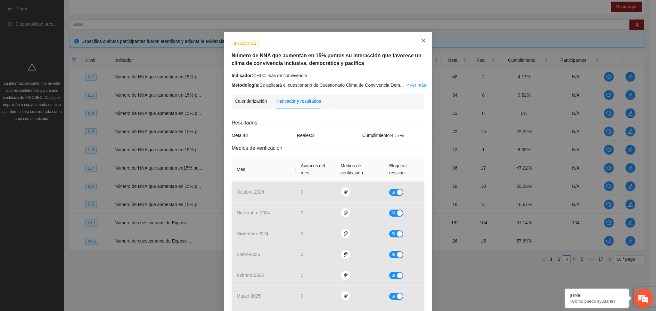
click at [421, 46] on span "Close" at bounding box center [423, 40] width 17 height 17
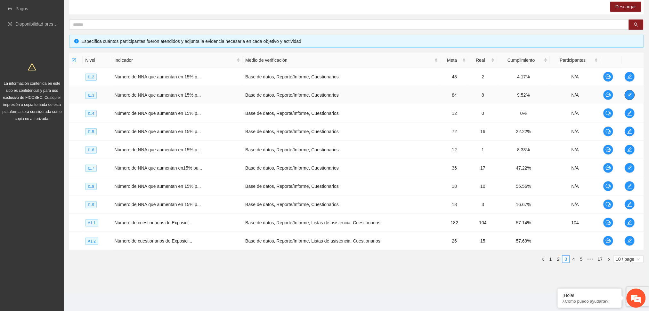
click at [631, 93] on icon "edit" at bounding box center [629, 95] width 5 height 5
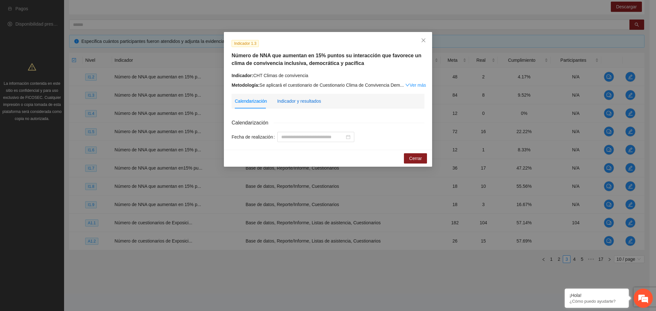
click at [290, 100] on div "Indicador y resultados" at bounding box center [299, 101] width 44 height 7
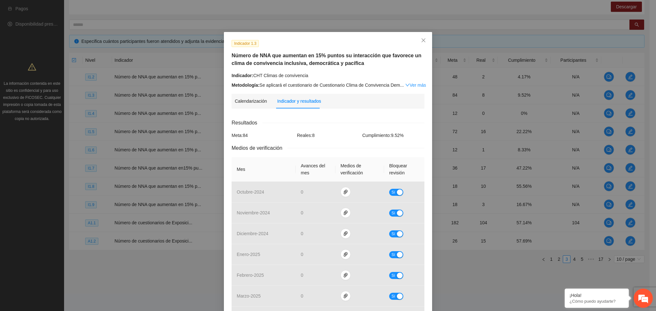
click at [321, 124] on div "Resultados" at bounding box center [328, 123] width 193 height 8
drag, startPoint x: 422, startPoint y: 40, endPoint x: 429, endPoint y: 51, distance: 12.7
click at [422, 40] on icon "close" at bounding box center [423, 40] width 5 height 5
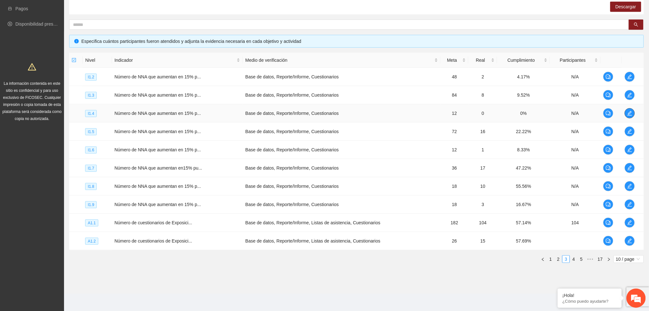
click at [631, 111] on icon "edit" at bounding box center [629, 113] width 5 height 5
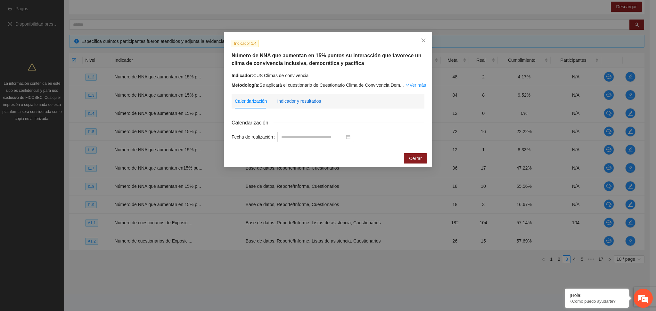
click at [294, 102] on div "Indicador y resultados" at bounding box center [299, 101] width 44 height 7
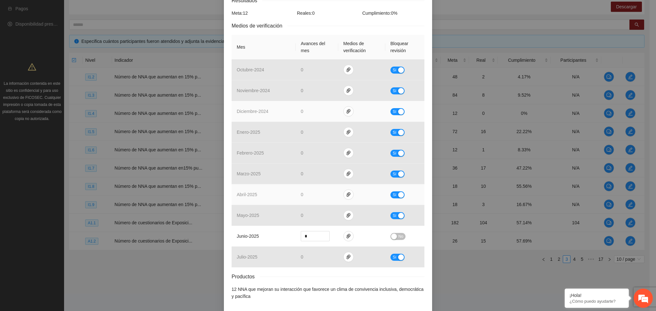
scroll to position [128, 0]
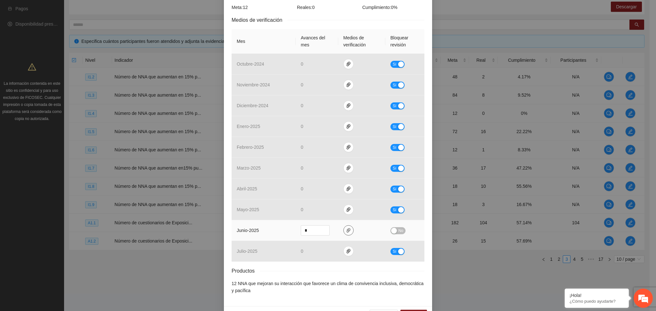
click at [346, 232] on icon "paper-clip" at bounding box center [348, 230] width 5 height 5
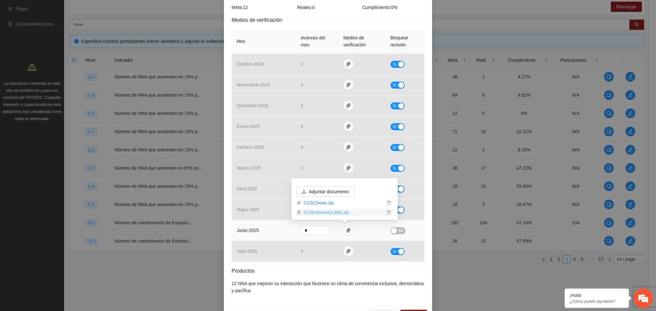
click at [337, 210] on link "CUSInformeCLIMA.zip" at bounding box center [343, 212] width 84 height 7
click at [337, 203] on link "CUSClimas.zip" at bounding box center [343, 202] width 84 height 7
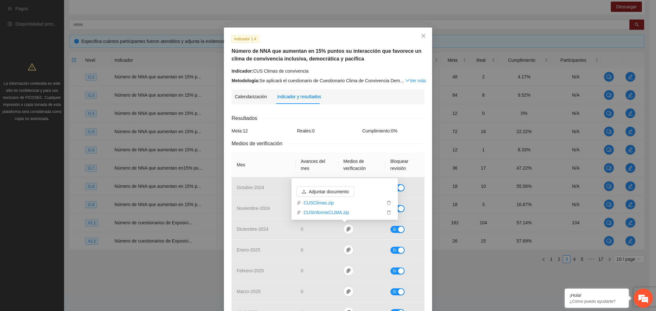
scroll to position [0, 0]
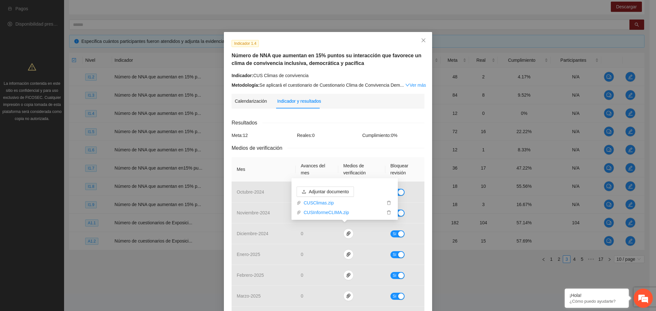
click at [354, 63] on h5 "Número de NNA que aumentan en 15% puntos su interacción que favorece un clima d…" at bounding box center [328, 59] width 193 height 15
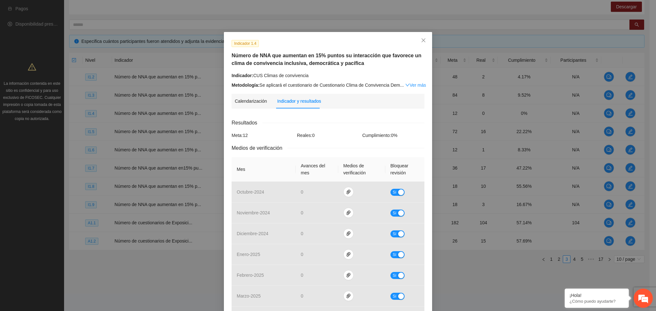
click at [325, 118] on div "Calendarización Fecha de realización Resultados Meta: 12 Reales: 0 Cumplimiento…" at bounding box center [328, 270] width 193 height 313
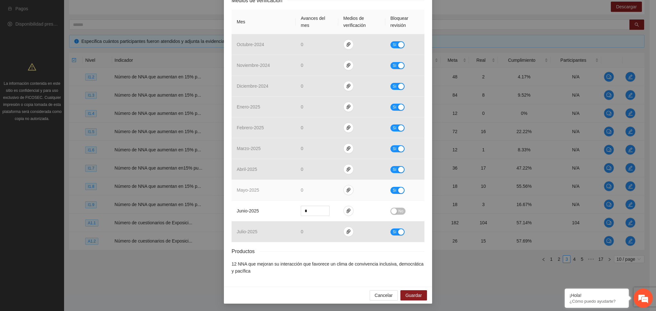
scroll to position [148, 0]
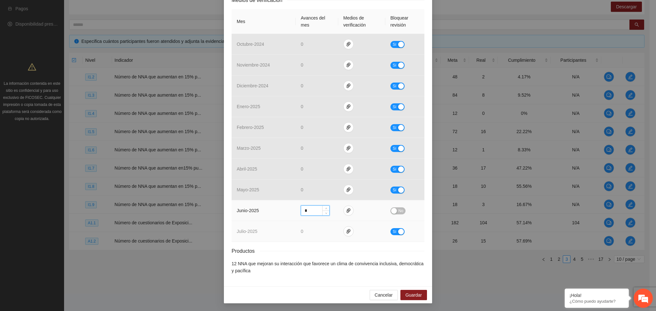
drag, startPoint x: 306, startPoint y: 212, endPoint x: 266, endPoint y: 224, distance: 41.9
click at [266, 224] on tbody "octubre - 2024 0 Sí noviembre - 2024 0 Sí diciembre - 2024 0 Sí enero - 2025 0 …" at bounding box center [328, 138] width 193 height 208
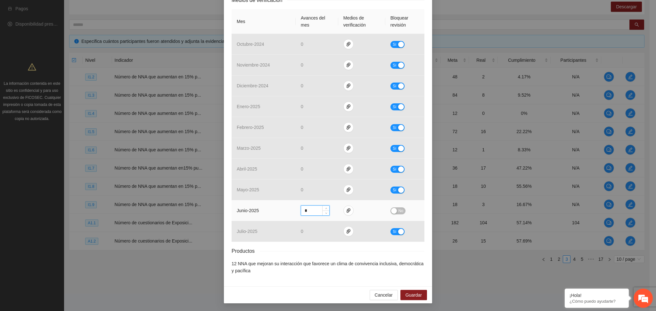
type input "*"
click at [394, 211] on button "No" at bounding box center [397, 211] width 15 height 7
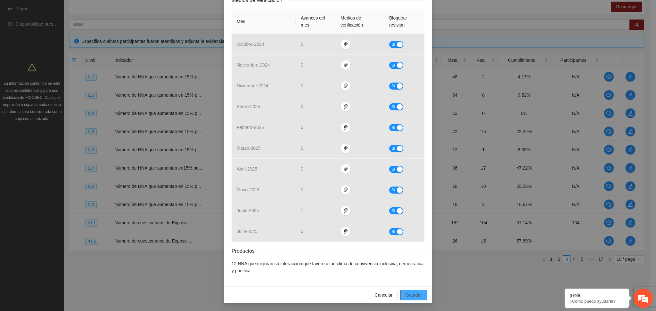
click at [406, 297] on span "Guardar" at bounding box center [413, 295] width 16 height 7
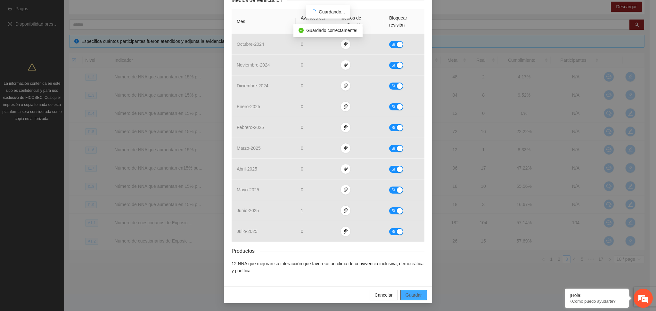
scroll to position [116, 0]
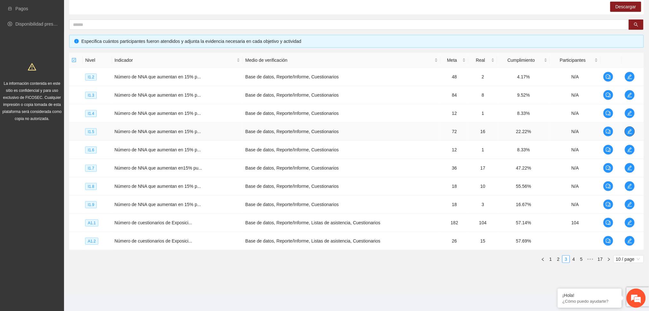
click at [631, 128] on button "button" at bounding box center [630, 131] width 10 height 10
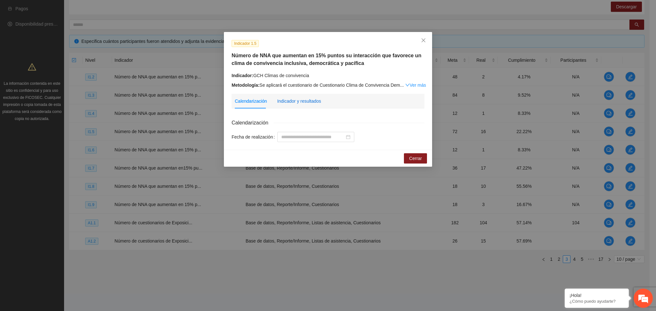
click at [295, 103] on div "Indicador y resultados" at bounding box center [299, 101] width 44 height 7
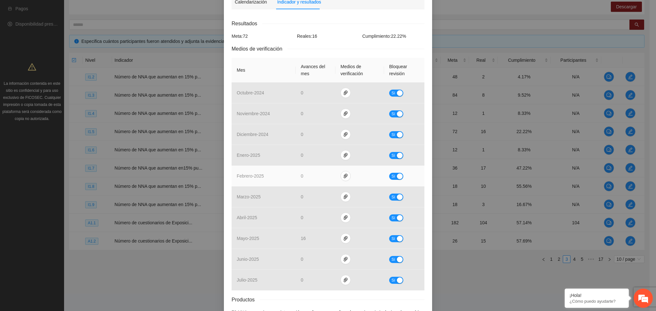
scroll to position [128, 0]
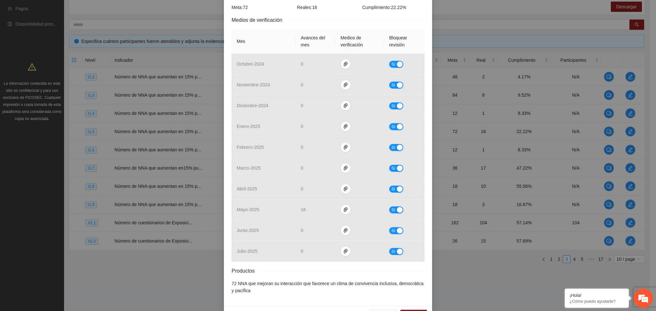
click at [331, 267] on div "Productos" at bounding box center [328, 271] width 193 height 8
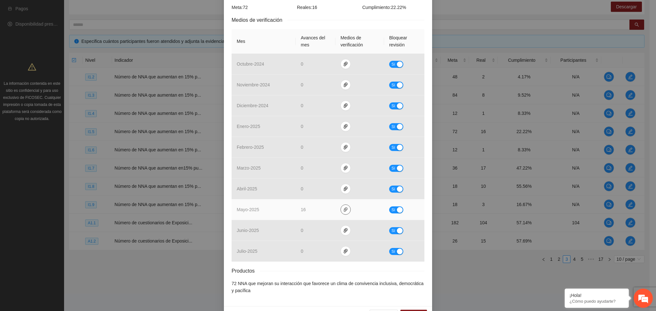
click at [341, 209] on span "paper-clip" at bounding box center [346, 209] width 10 height 5
click at [322, 194] on link "GCHCLIMASII.zip" at bounding box center [344, 191] width 92 height 7
click at [310, 192] on link "GCHCLIMASII.zip" at bounding box center [344, 191] width 92 height 7
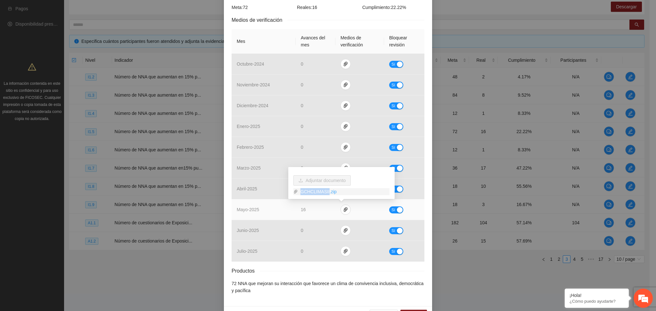
click at [310, 192] on link "GCHCLIMASII.zip" at bounding box center [344, 191] width 92 height 7
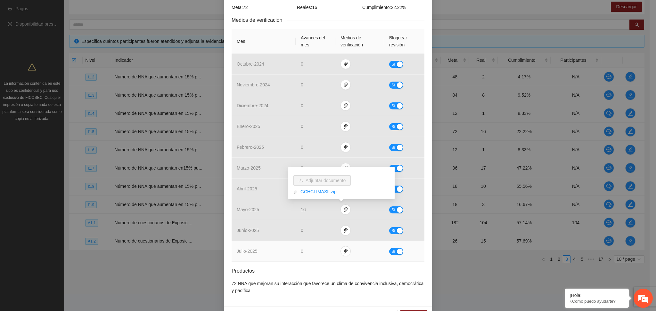
drag, startPoint x: 331, startPoint y: 276, endPoint x: 330, endPoint y: 258, distance: 17.6
click at [331, 273] on div "Resultados Meta: 72 Reales: 16 Cumplimiento: 22.22 % Medios de verificación Mes…" at bounding box center [328, 143] width 193 height 304
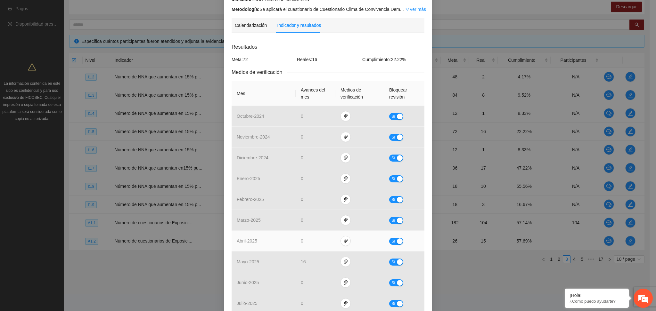
scroll to position [148, 0]
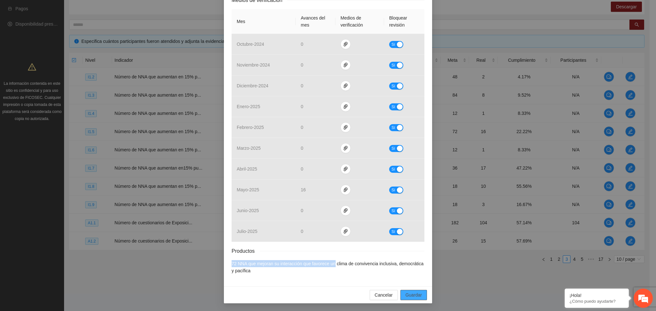
click at [408, 297] on span "Guardar" at bounding box center [413, 295] width 16 height 7
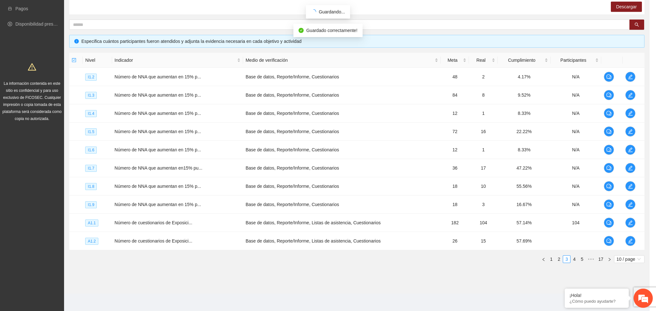
scroll to position [116, 0]
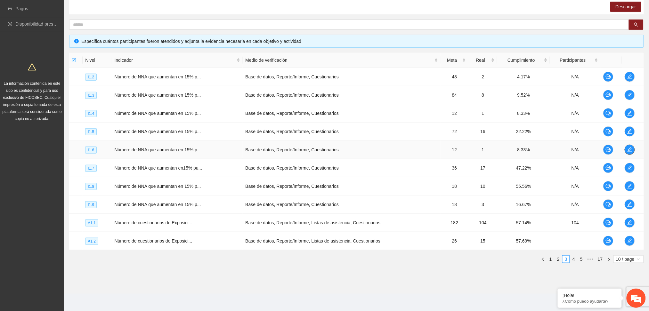
click at [632, 151] on span "edit" at bounding box center [630, 149] width 10 height 5
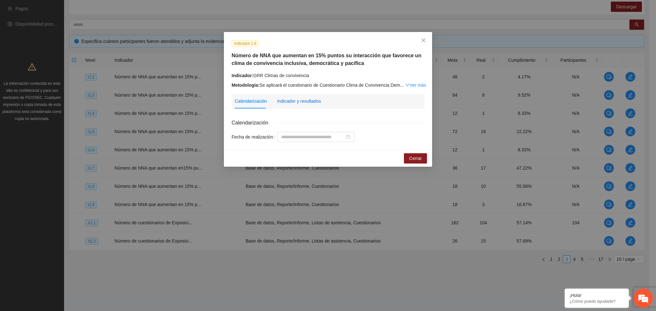
click at [310, 98] on div "Indicador y resultados" at bounding box center [299, 101] width 44 height 7
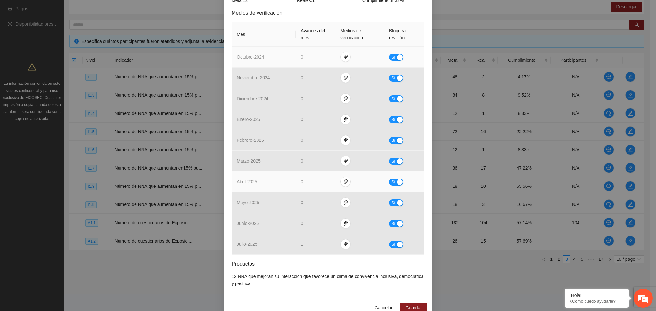
scroll to position [148, 0]
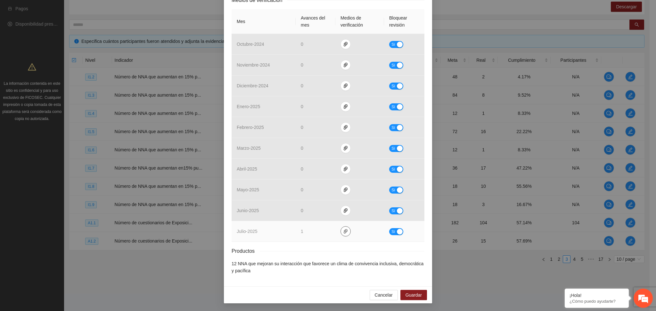
click at [345, 230] on span "paper-clip" at bounding box center [346, 231] width 10 height 5
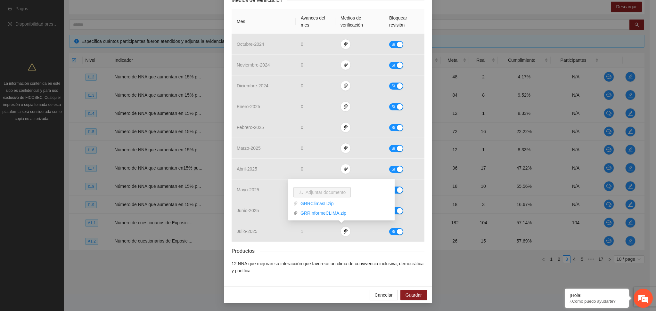
click at [293, 254] on div "Productos" at bounding box center [328, 251] width 193 height 8
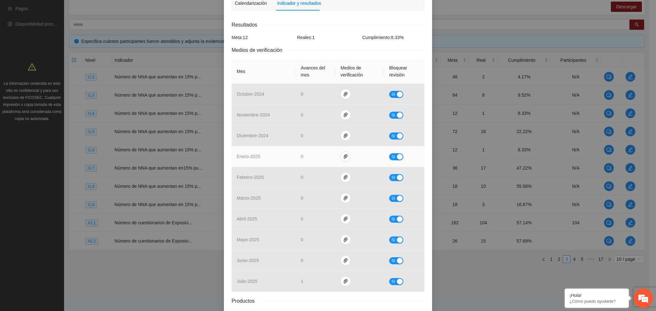
scroll to position [0, 0]
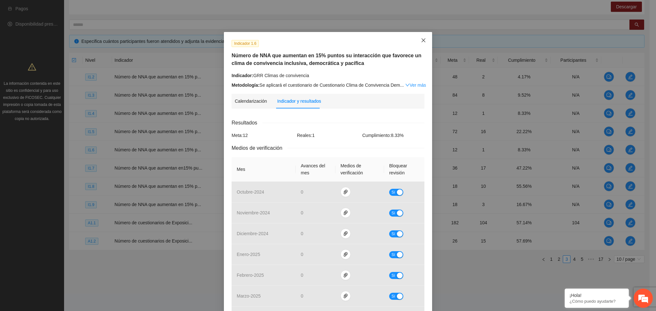
click at [421, 40] on icon "close" at bounding box center [423, 40] width 5 height 5
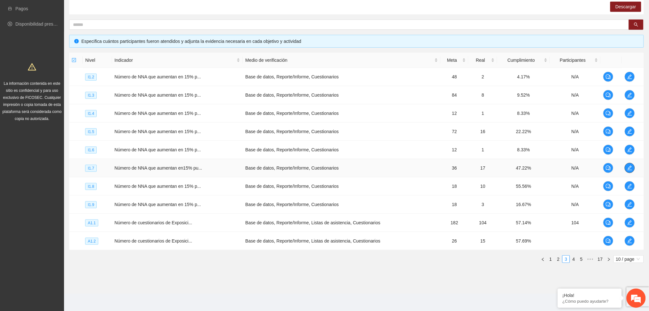
click at [631, 170] on button "button" at bounding box center [630, 168] width 10 height 10
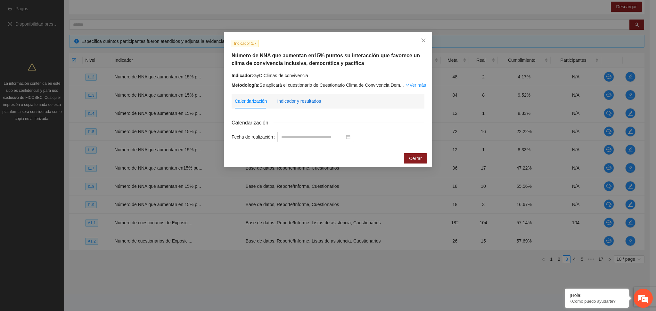
click at [291, 100] on div "Indicador y resultados" at bounding box center [299, 101] width 44 height 7
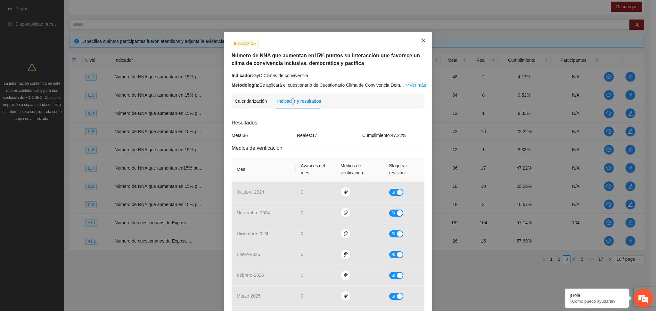
drag, startPoint x: 421, startPoint y: 40, endPoint x: 419, endPoint y: 46, distance: 6.4
click at [421, 41] on icon "close" at bounding box center [423, 40] width 5 height 5
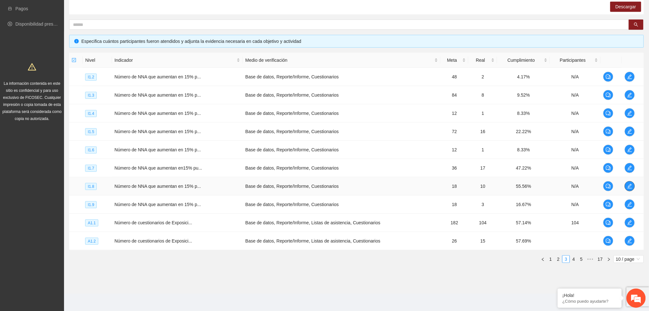
click at [629, 187] on icon "edit" at bounding box center [630, 186] width 4 height 4
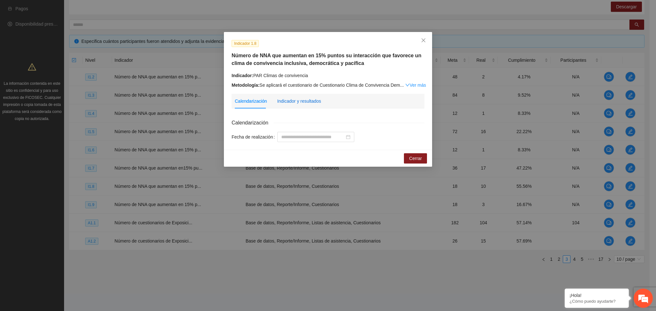
click at [311, 101] on div "Indicador y resultados" at bounding box center [299, 101] width 44 height 7
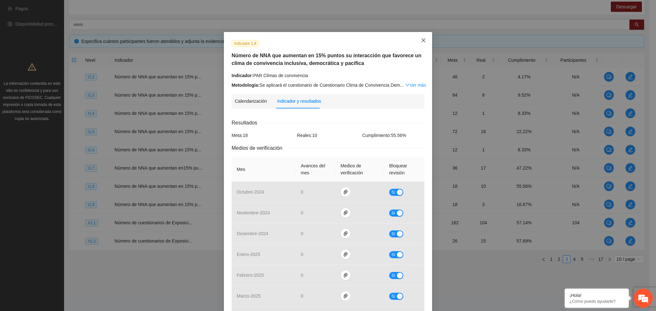
drag, startPoint x: 421, startPoint y: 43, endPoint x: 425, endPoint y: 73, distance: 30.7
click at [419, 44] on span "Close" at bounding box center [423, 40] width 17 height 17
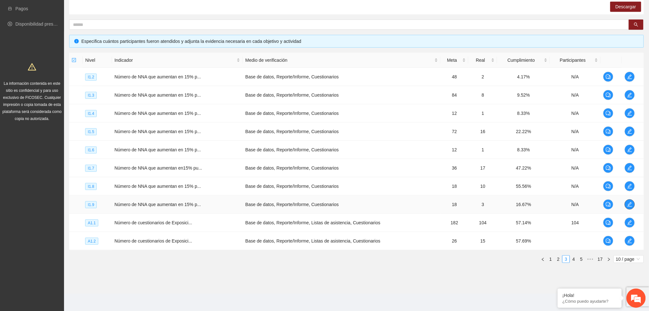
click at [627, 205] on icon "edit" at bounding box center [629, 204] width 5 height 5
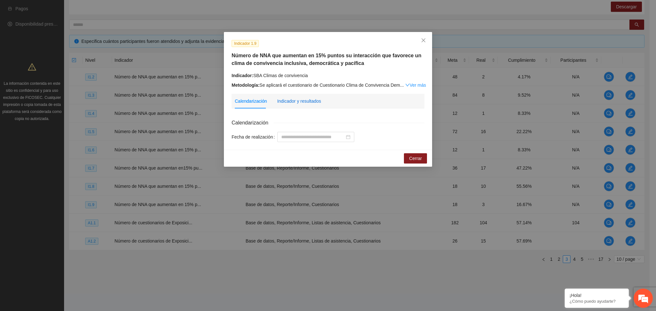
click at [300, 100] on div "Indicador y resultados" at bounding box center [299, 101] width 44 height 7
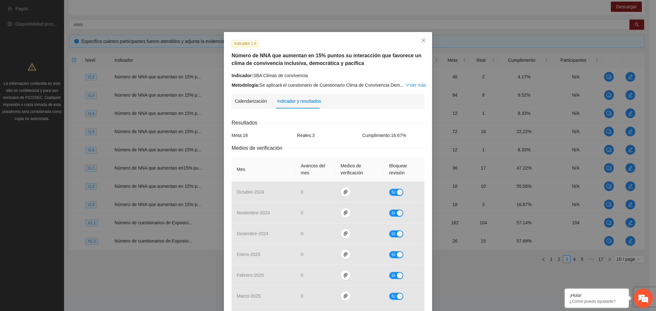
click at [296, 120] on div "Resultados" at bounding box center [328, 123] width 193 height 8
click at [311, 120] on div "Resultados" at bounding box center [328, 123] width 193 height 8
click at [413, 85] on link "Ver más" at bounding box center [415, 85] width 21 height 5
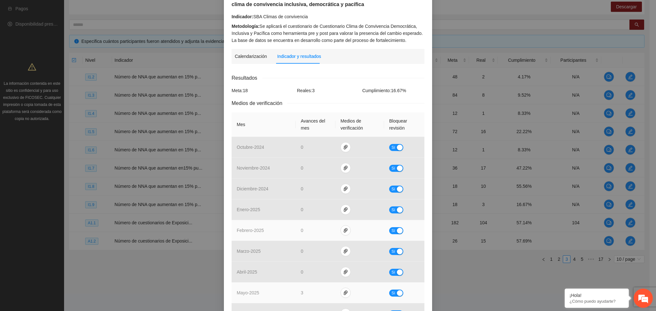
scroll to position [162, 0]
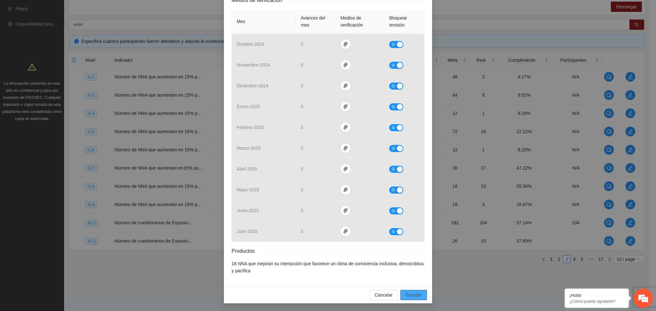
click at [408, 291] on button "Guardar" at bounding box center [413, 295] width 27 height 10
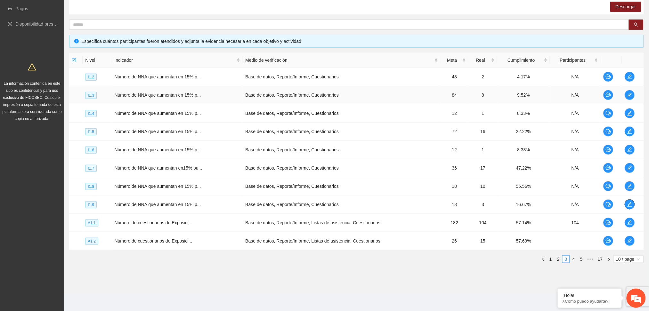
scroll to position [0, 0]
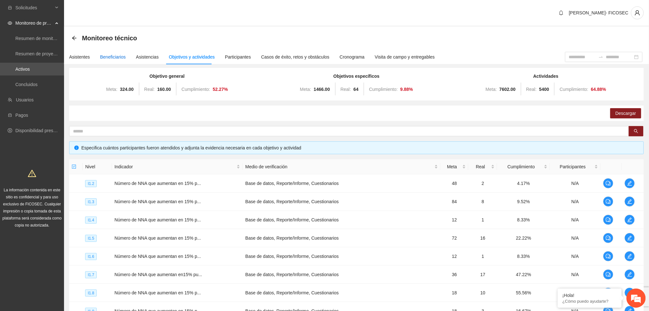
click at [110, 54] on div "Beneficiarios" at bounding box center [113, 56] width 26 height 7
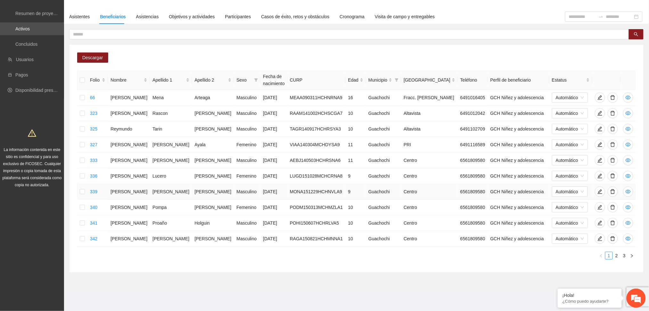
scroll to position [74, 0]
click at [617, 256] on link "2" at bounding box center [616, 255] width 7 height 7
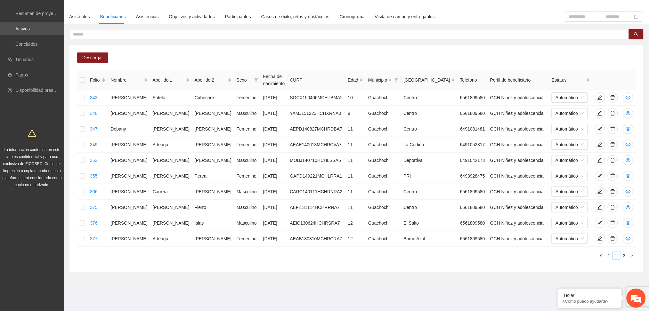
scroll to position [67, 0]
click at [624, 258] on link "3" at bounding box center [624, 255] width 7 height 7
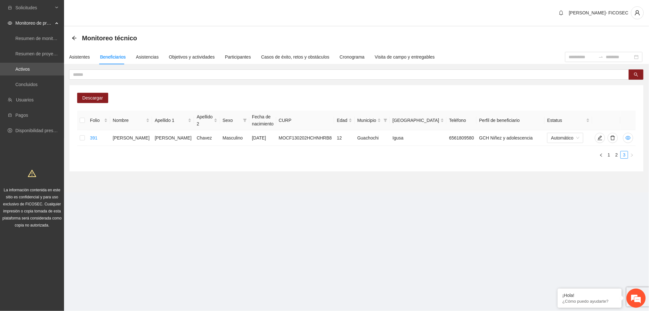
scroll to position [0, 0]
click at [615, 159] on link "1" at bounding box center [615, 154] width 7 height 7
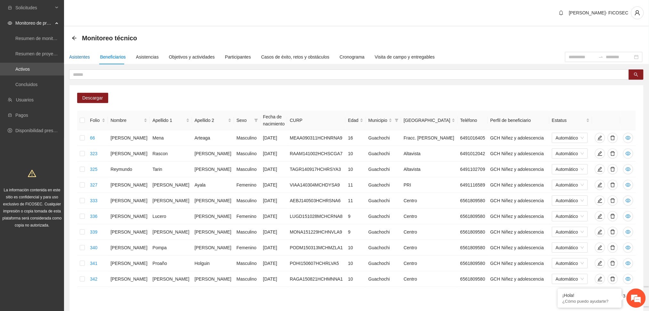
click at [80, 53] on div "Asistentes" at bounding box center [79, 56] width 21 height 7
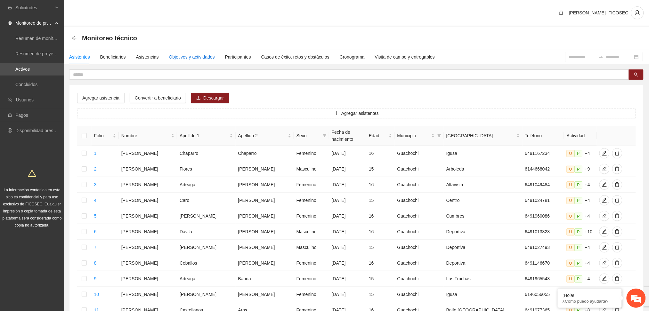
click at [177, 56] on div "Objetivos y actividades" at bounding box center [192, 56] width 46 height 7
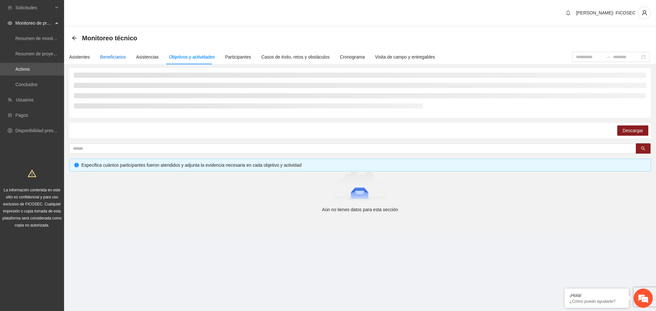
click at [106, 59] on div "Beneficiarios" at bounding box center [113, 56] width 26 height 7
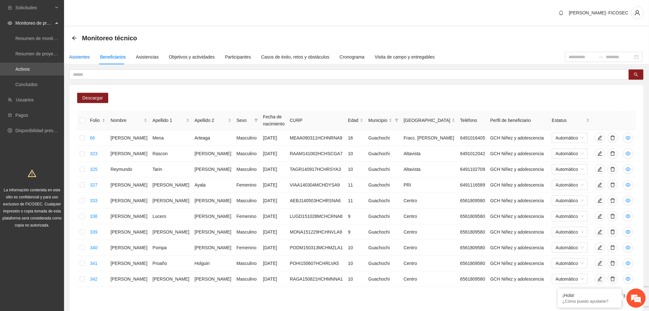
click at [81, 58] on div "Asistentes" at bounding box center [79, 56] width 21 height 7
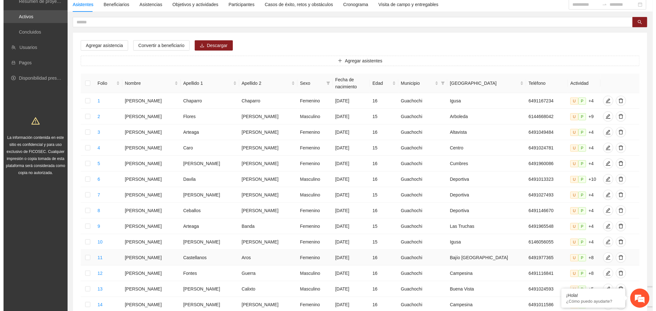
scroll to position [206, 0]
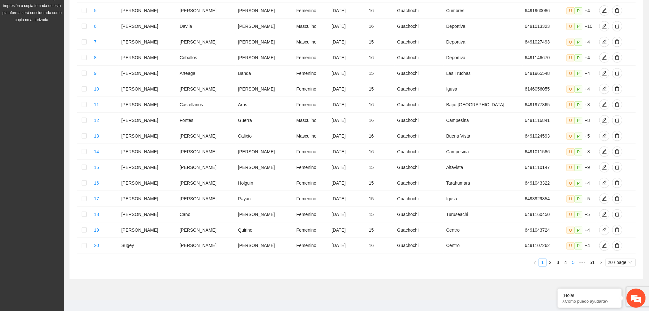
click at [572, 259] on link "5" at bounding box center [573, 262] width 7 height 7
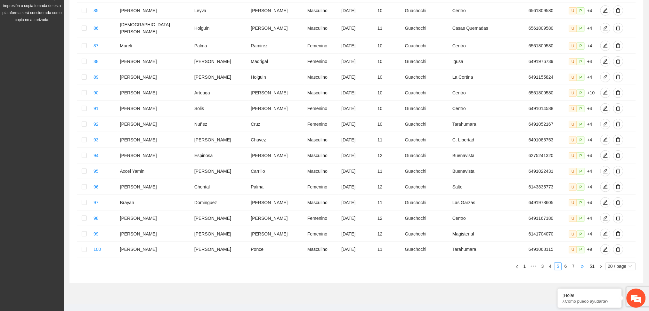
click at [581, 267] on span "•••" at bounding box center [582, 267] width 10 height 8
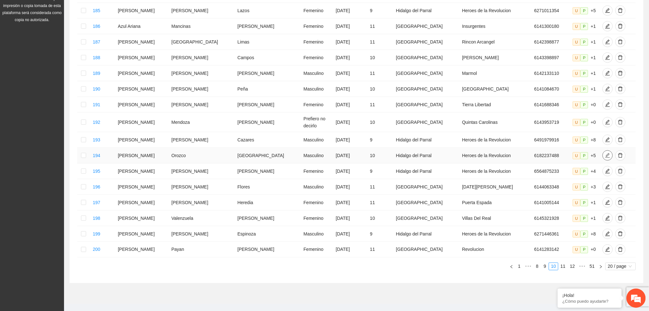
click at [605, 158] on icon "edit" at bounding box center [607, 155] width 5 height 5
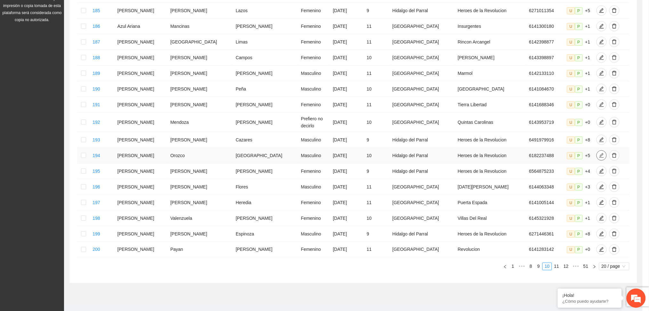
type input "**********"
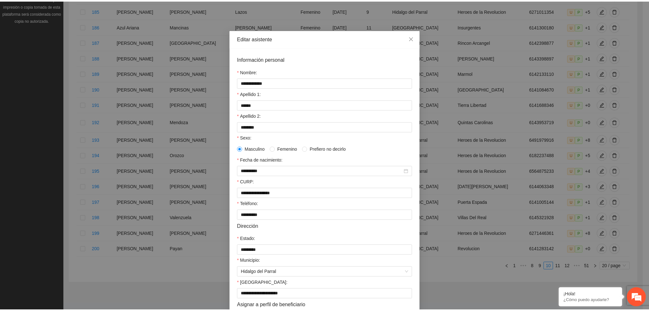
scroll to position [0, 0]
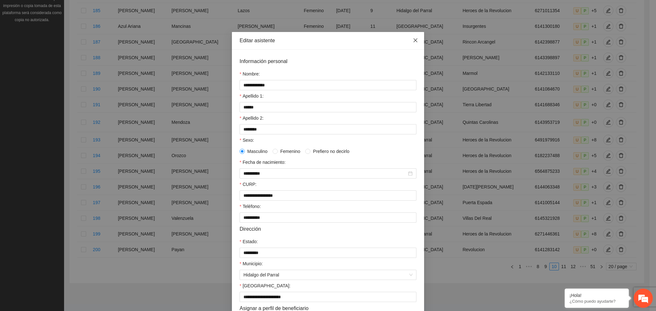
drag, startPoint x: 414, startPoint y: 44, endPoint x: 410, endPoint y: 52, distance: 8.7
click at [413, 44] on span "Close" at bounding box center [415, 40] width 17 height 17
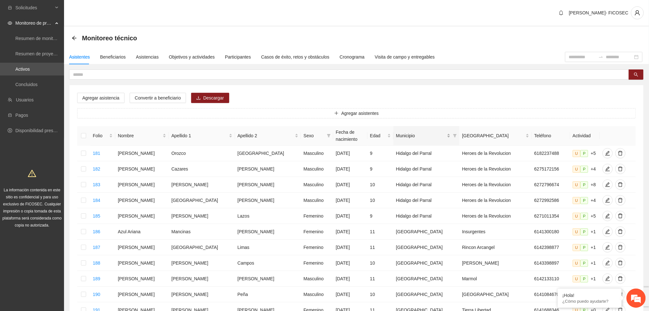
click at [438, 132] on div "Municipio" at bounding box center [423, 135] width 54 height 7
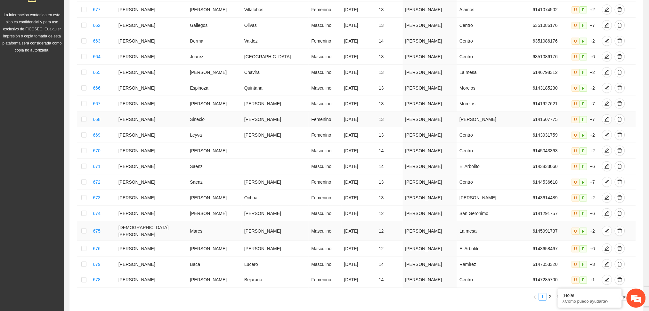
scroll to position [206, 0]
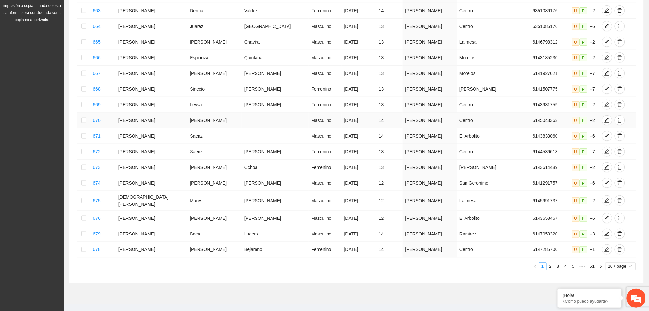
click at [493, 113] on td "Centro" at bounding box center [493, 121] width 73 height 16
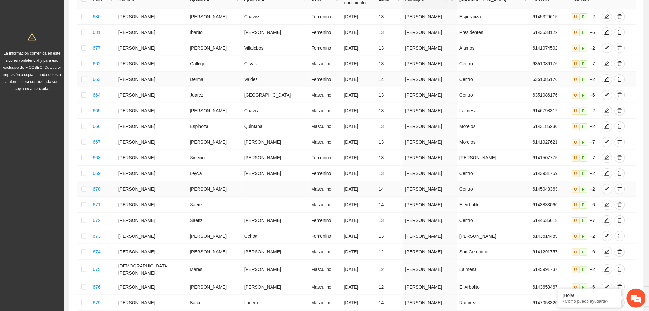
scroll to position [0, 0]
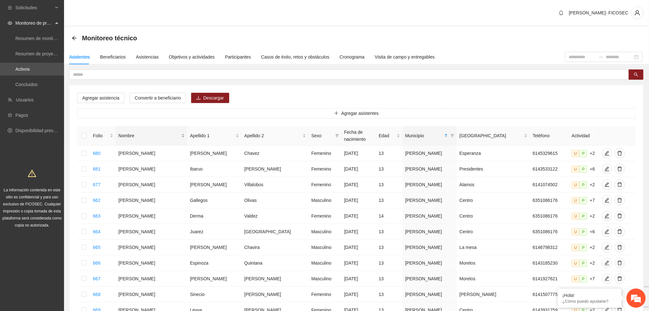
click at [170, 132] on div "Nombre" at bounding box center [151, 135] width 66 height 7
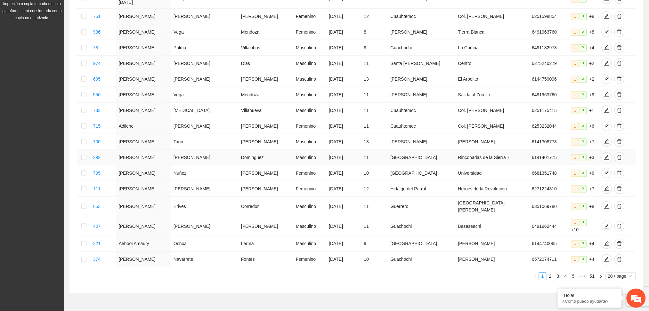
scroll to position [213, 0]
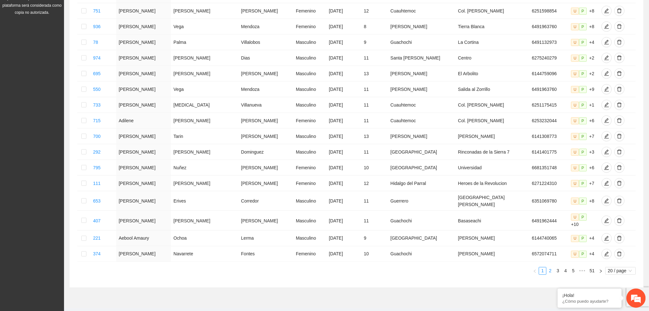
click at [551, 268] on link "2" at bounding box center [550, 271] width 7 height 7
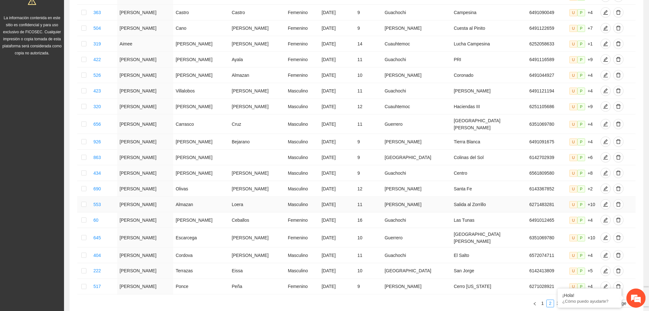
scroll to position [209, 0]
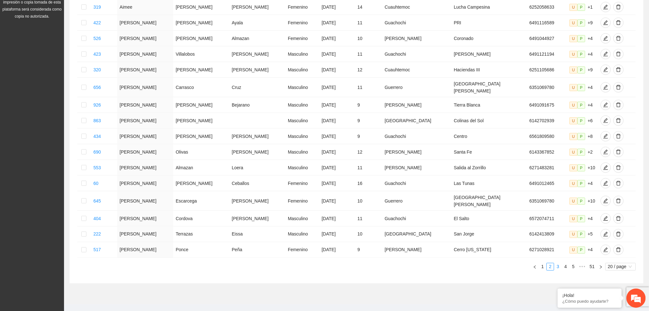
click at [558, 264] on link "3" at bounding box center [558, 267] width 7 height 7
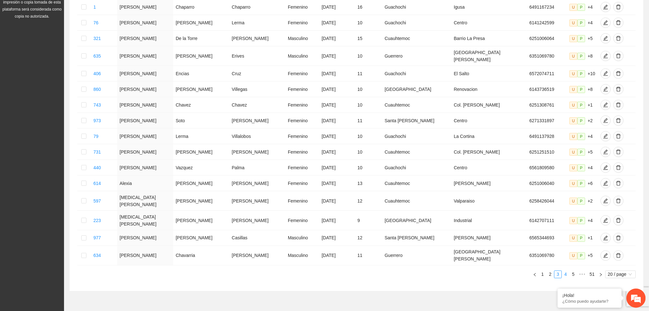
click at [566, 271] on link "4" at bounding box center [565, 274] width 7 height 7
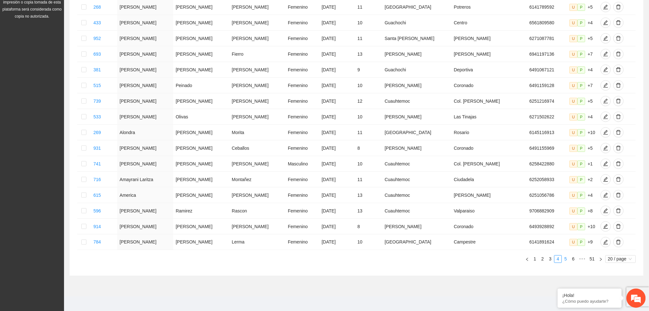
click at [566, 263] on link "5" at bounding box center [565, 259] width 7 height 7
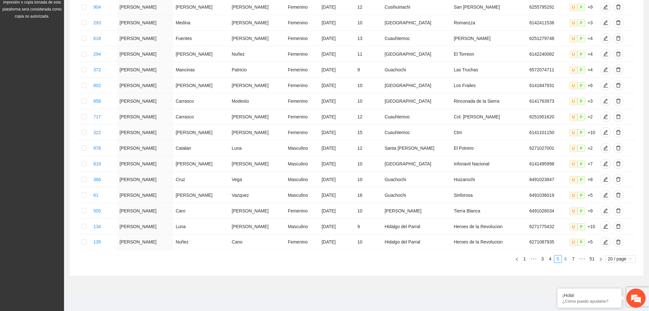
click at [564, 263] on link "6" at bounding box center [565, 259] width 7 height 7
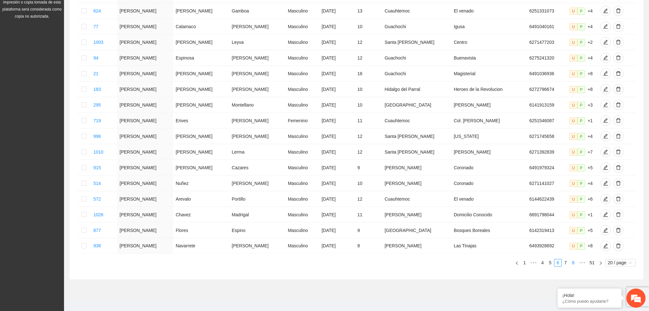
click at [564, 260] on link "7" at bounding box center [565, 263] width 7 height 7
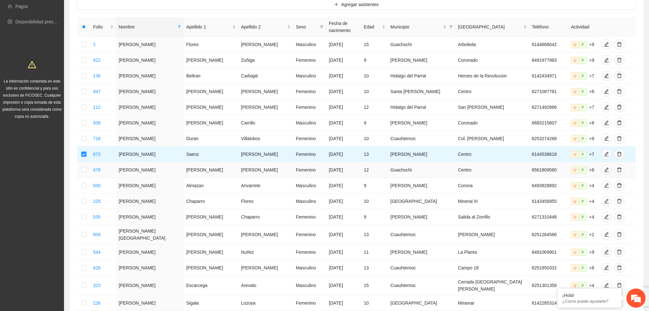
scroll to position [0, 0]
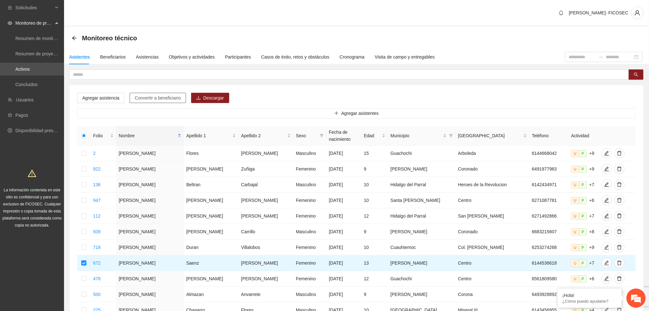
click at [160, 97] on span "Convertir a beneficiario" at bounding box center [158, 97] width 46 height 7
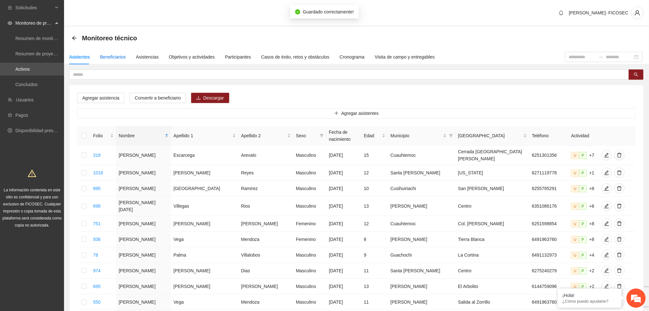
click at [115, 55] on div "Beneficiarios" at bounding box center [113, 56] width 26 height 7
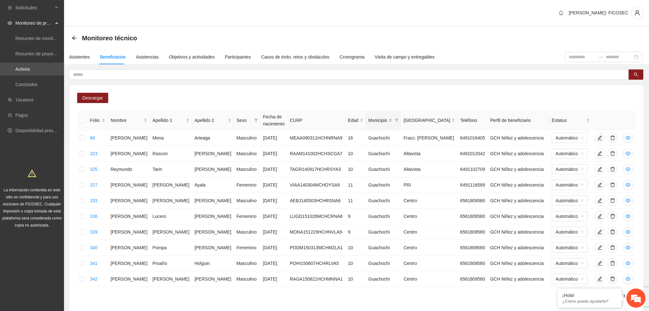
click at [371, 118] on div "Municipio" at bounding box center [381, 120] width 24 height 7
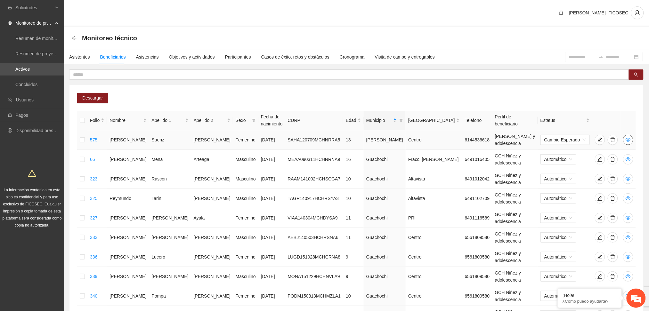
click at [632, 143] on button "button" at bounding box center [628, 140] width 10 height 10
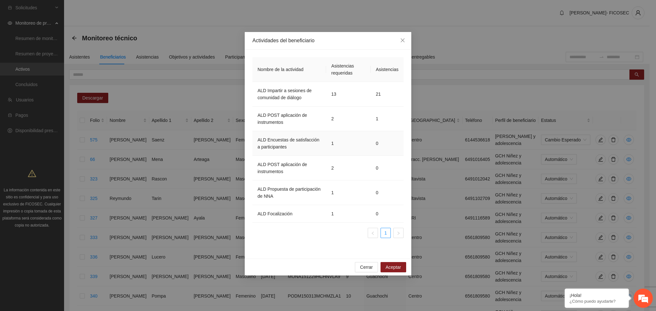
click at [309, 142] on td "ALD Encuestas de satisfacción a participantes" at bounding box center [289, 143] width 74 height 25
click at [401, 41] on icon "close" at bounding box center [402, 40] width 5 height 5
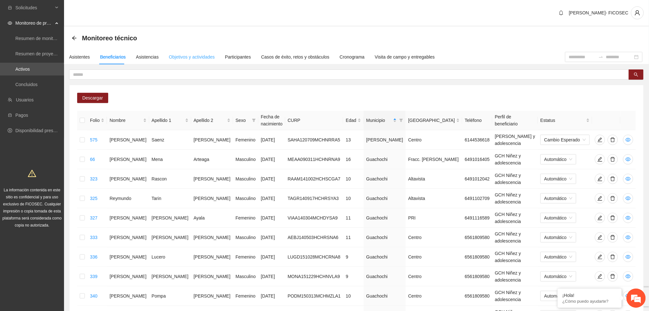
click at [176, 51] on div "Objetivos y actividades" at bounding box center [192, 57] width 46 height 15
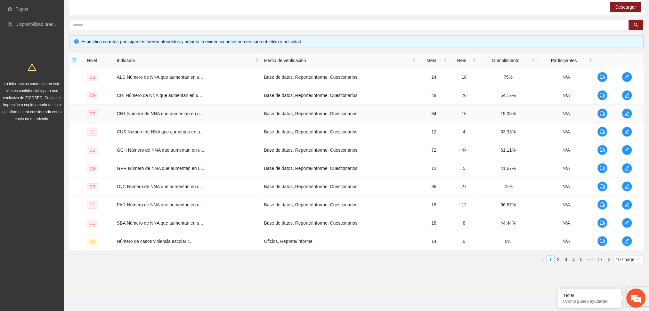
scroll to position [107, 0]
click at [632, 251] on div "Nivel Indicador Medio de verificación Meta Real Cumplimiento Participantes OG A…" at bounding box center [356, 158] width 575 height 210
click at [627, 263] on div "Nivel Indicador Medio de verificación Meta Real Cumplimiento Participantes OG A…" at bounding box center [356, 161] width 575 height 216
click at [625, 259] on span "10 / page" at bounding box center [628, 259] width 25 height 7
drag, startPoint x: 627, startPoint y: 305, endPoint x: 623, endPoint y: 305, distance: 4.2
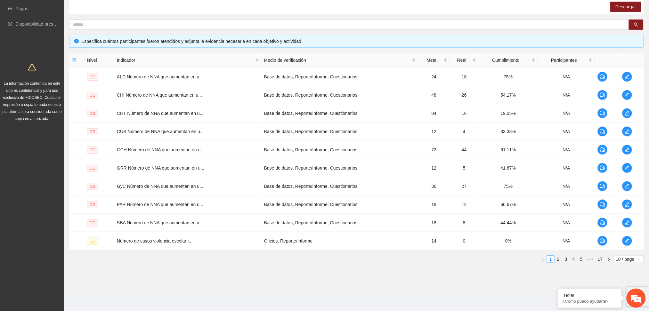
click at [626, 205] on body "Solicitudes Monitoreo de proyectos Resumen de monitoreo Resumen de proyectos ap…" at bounding box center [324, 48] width 649 height 311
click at [633, 262] on span "10 / page" at bounding box center [628, 259] width 25 height 7
click at [626, 305] on div "100 / page" at bounding box center [629, 302] width 31 height 10
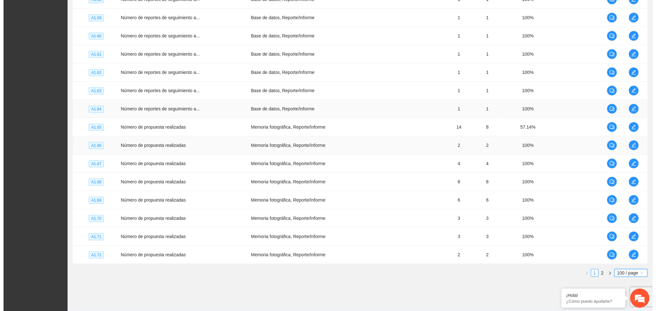
scroll to position [1751, 0]
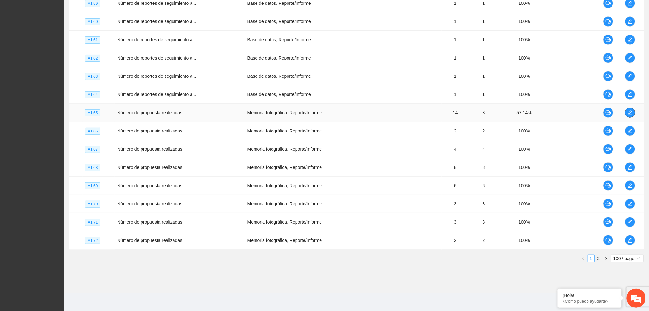
click at [631, 113] on icon "edit" at bounding box center [630, 112] width 4 height 4
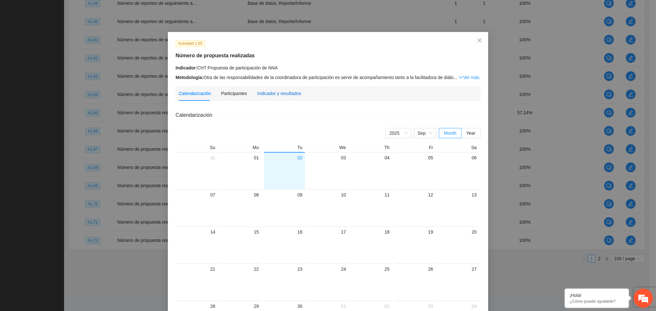
click at [267, 94] on div "Indicador y resultados" at bounding box center [279, 93] width 44 height 7
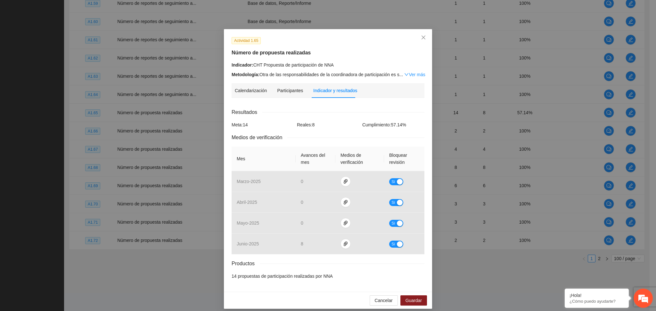
scroll to position [8, 0]
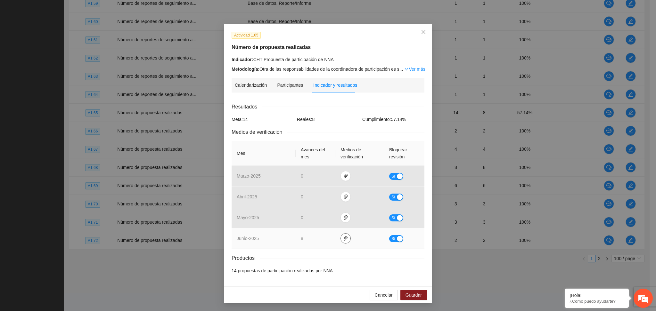
click at [340, 241] on button "button" at bounding box center [345, 238] width 10 height 10
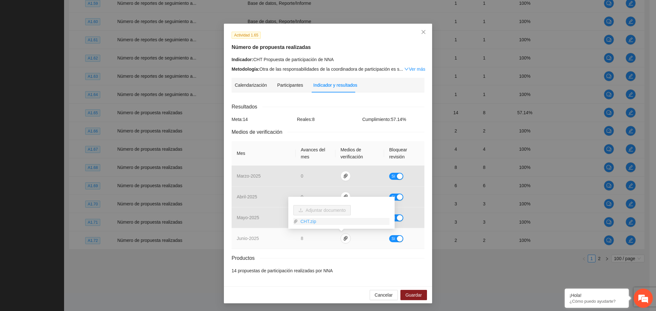
click at [305, 221] on link "CHT.zip" at bounding box center [344, 221] width 92 height 7
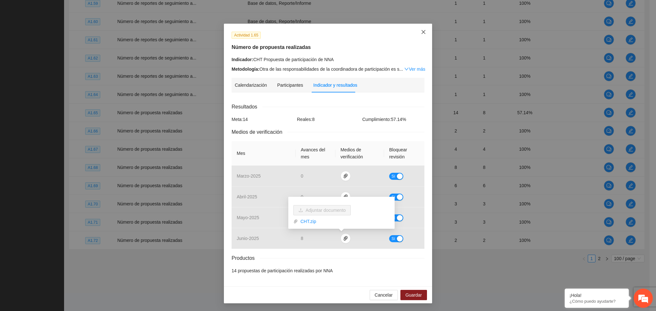
click at [421, 32] on icon "close" at bounding box center [423, 32] width 4 height 4
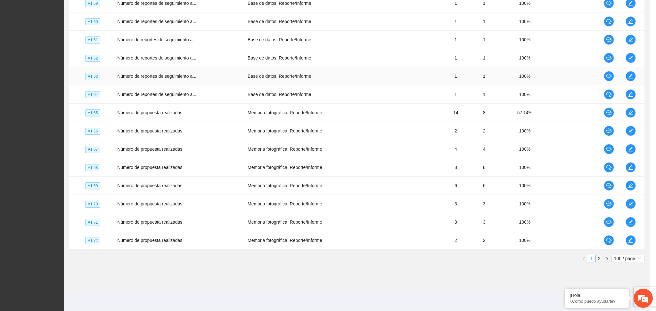
scroll to position [0, 0]
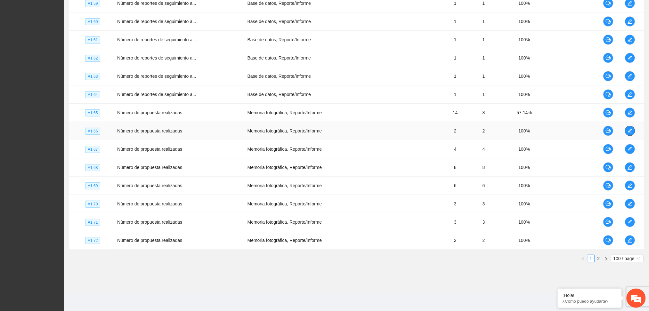
click at [631, 129] on icon "edit" at bounding box center [630, 131] width 4 height 4
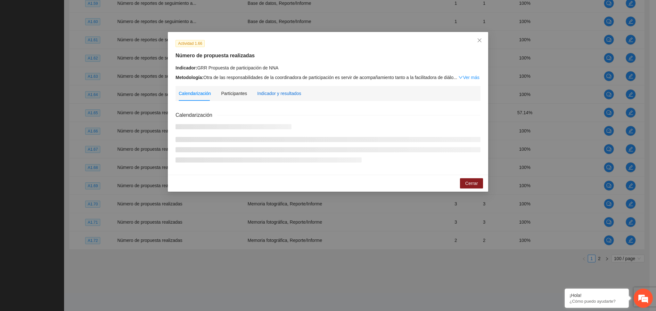
click at [287, 90] on div "Indicador y resultados" at bounding box center [279, 93] width 44 height 7
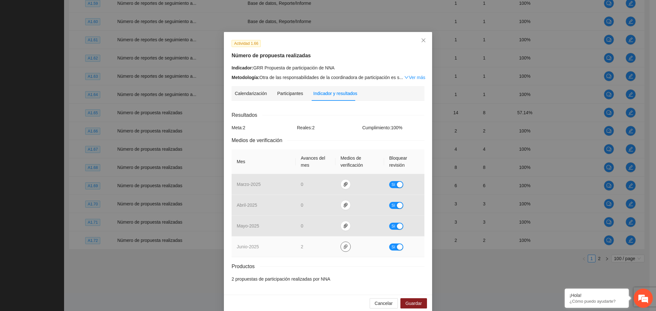
click at [341, 247] on span "paper-clip" at bounding box center [346, 246] width 10 height 5
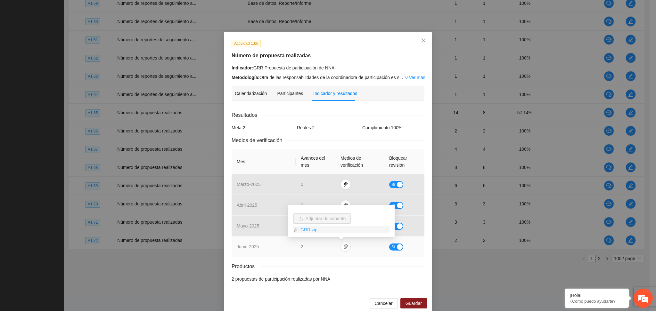
click at [304, 231] on link "GRR.zip" at bounding box center [344, 229] width 92 height 7
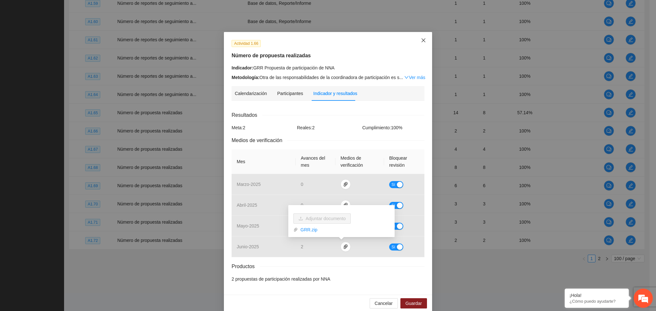
click at [421, 40] on icon "close" at bounding box center [423, 40] width 5 height 5
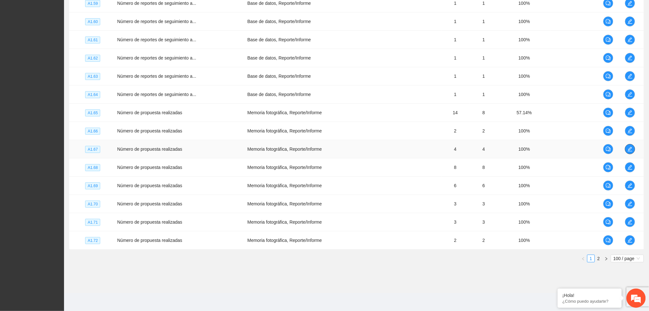
click at [630, 150] on icon "edit" at bounding box center [630, 149] width 4 height 4
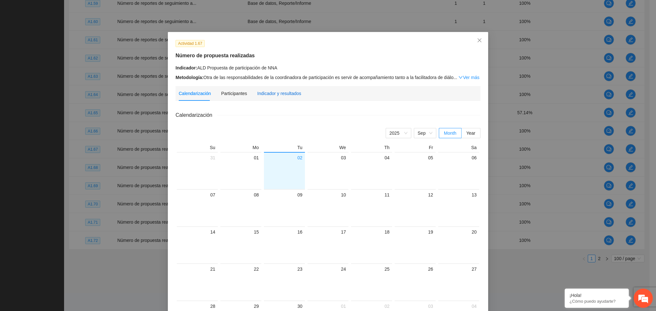
click at [278, 91] on div "Indicador y resultados" at bounding box center [279, 93] width 44 height 7
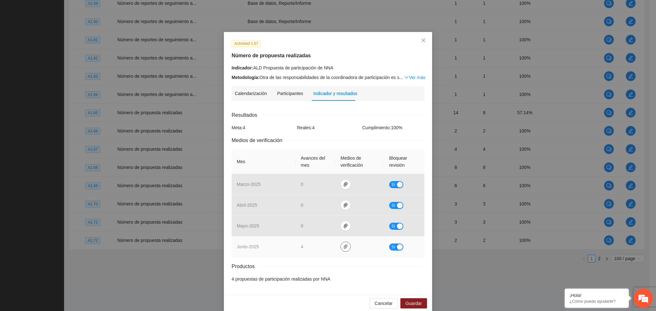
click at [343, 249] on icon "paper-clip" at bounding box center [345, 246] width 5 height 5
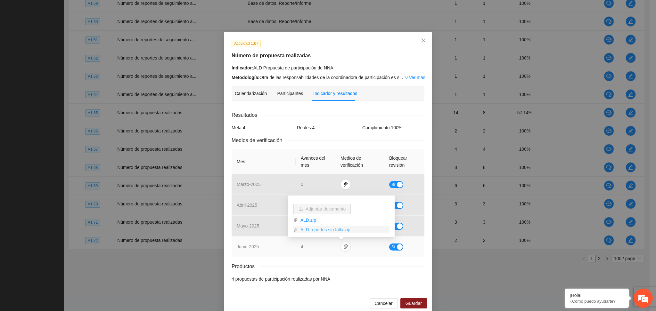
click at [311, 227] on link "ALD reportes sin falla.zip" at bounding box center [344, 229] width 92 height 7
click at [309, 217] on link "ALD.zip" at bounding box center [344, 220] width 92 height 7
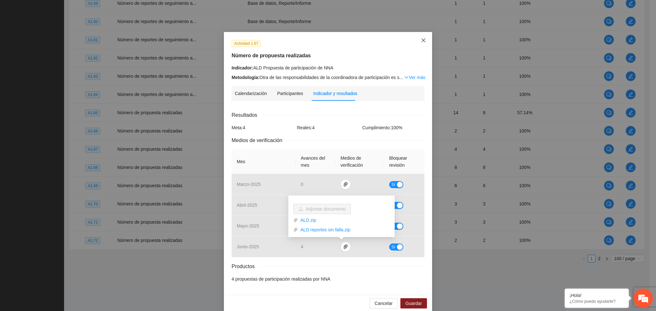
click at [421, 41] on icon "close" at bounding box center [423, 40] width 5 height 5
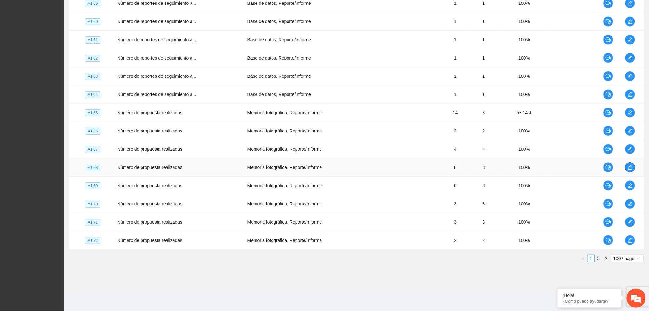
click at [630, 165] on icon "edit" at bounding box center [630, 167] width 5 height 5
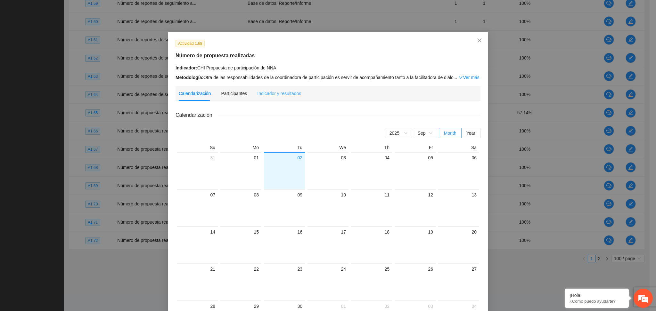
click at [265, 87] on div "Indicador y resultados" at bounding box center [279, 93] width 44 height 15
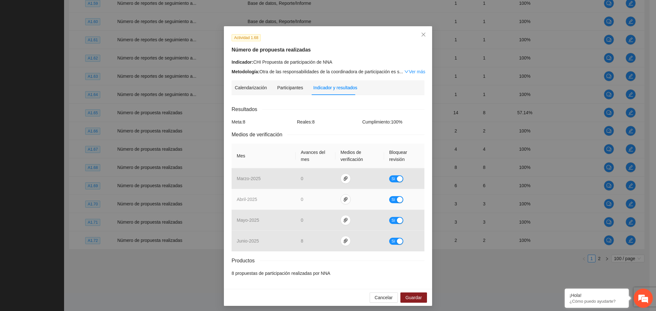
scroll to position [8, 0]
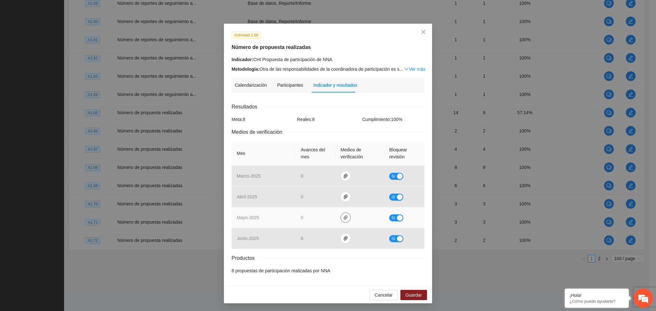
click at [343, 216] on icon "paper-clip" at bounding box center [345, 217] width 5 height 5
click at [344, 217] on icon "paper-clip" at bounding box center [346, 218] width 4 height 4
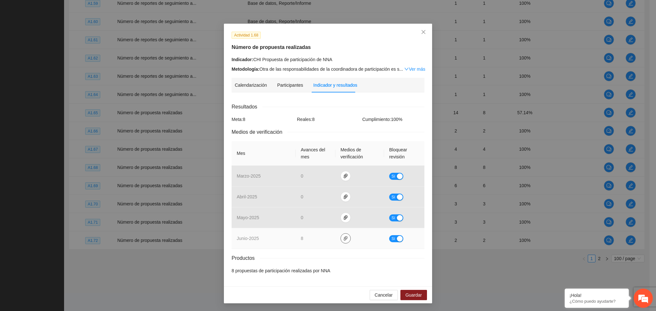
click at [344, 238] on icon "paper-clip" at bounding box center [346, 238] width 4 height 4
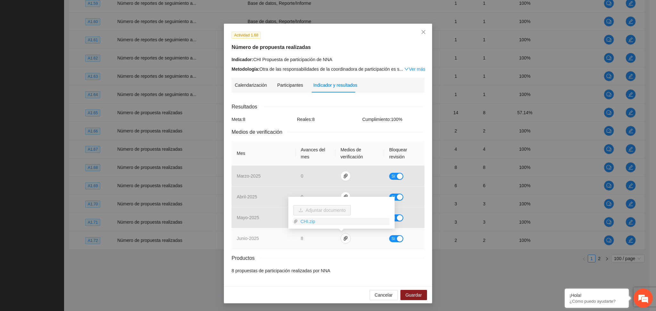
click at [305, 221] on link "CHI.zip" at bounding box center [344, 221] width 92 height 7
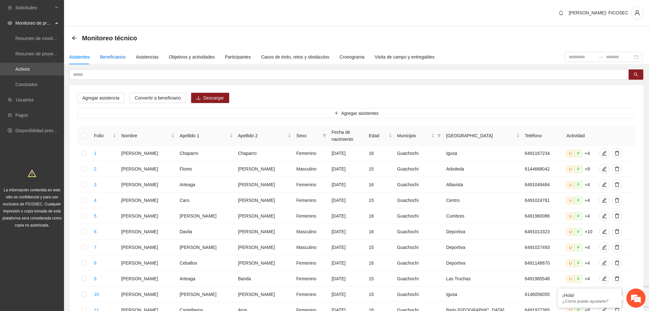
click at [112, 57] on div "Beneficiarios" at bounding box center [113, 56] width 26 height 7
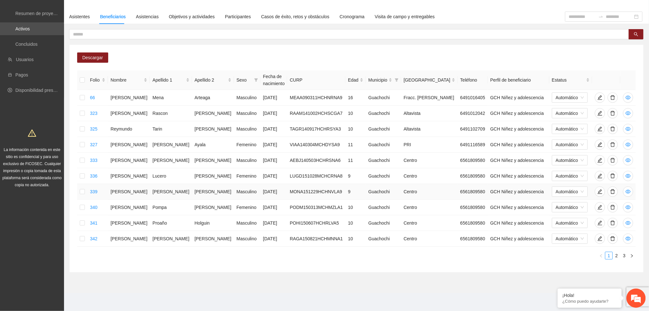
scroll to position [74, 0]
click at [623, 256] on link "3" at bounding box center [624, 255] width 7 height 7
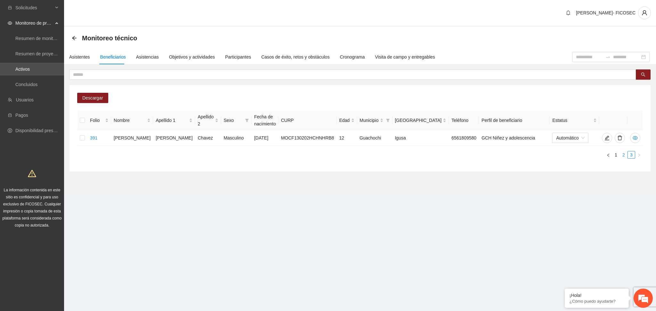
click at [624, 156] on link "2" at bounding box center [623, 154] width 7 height 7
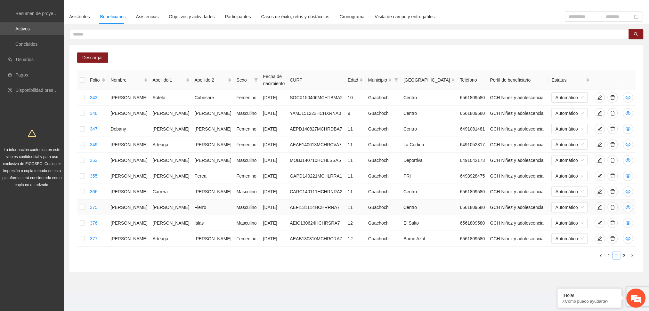
scroll to position [67, 0]
click at [610, 254] on link "1" at bounding box center [609, 255] width 7 height 7
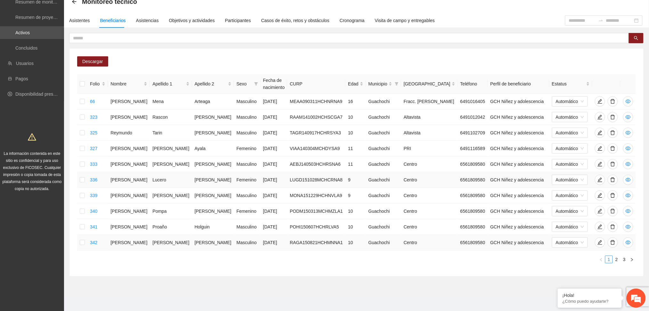
scroll to position [74, 0]
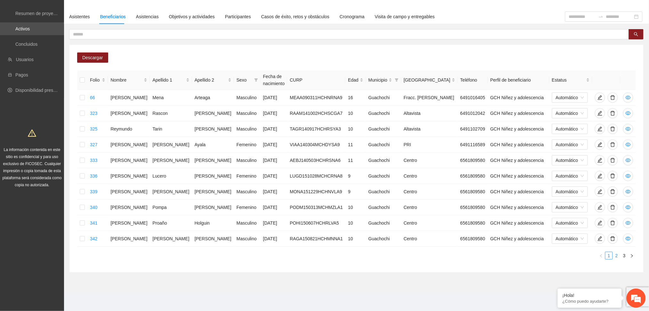
click at [616, 256] on link "2" at bounding box center [616, 255] width 7 height 7
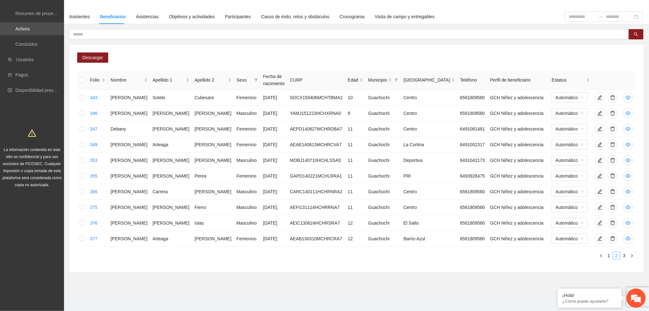
scroll to position [67, 0]
click at [626, 256] on link "3" at bounding box center [624, 255] width 7 height 7
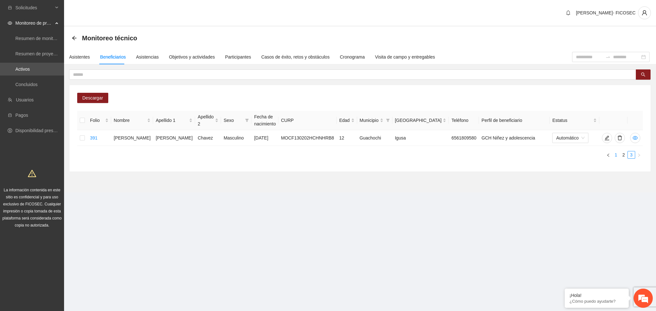
click at [617, 159] on link "1" at bounding box center [615, 154] width 7 height 7
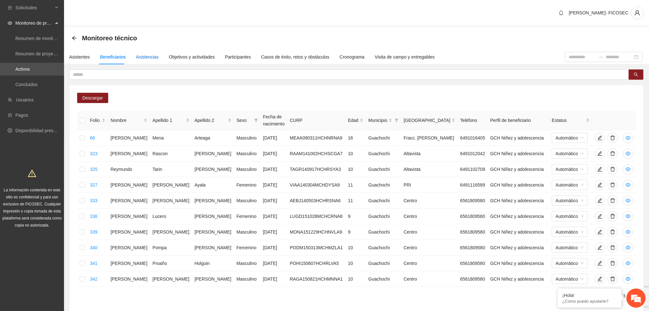
drag, startPoint x: 146, startPoint y: 57, endPoint x: 148, endPoint y: 62, distance: 5.1
click at [146, 57] on div "Asistencias" at bounding box center [147, 56] width 23 height 7
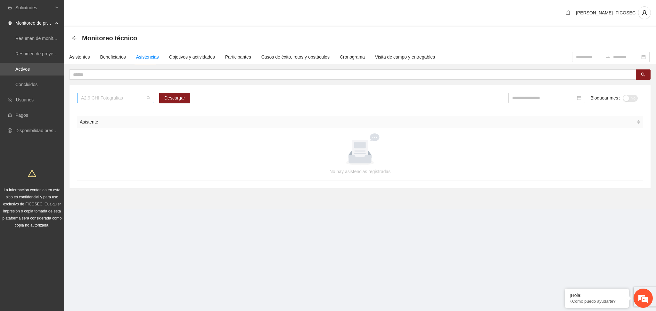
click at [102, 102] on span "A2.9 CHI Fotografias" at bounding box center [115, 98] width 69 height 10
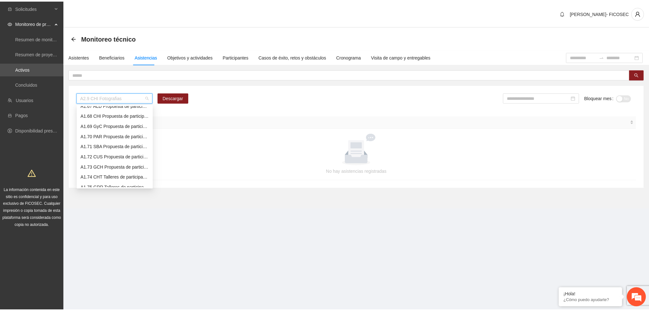
scroll to position [500, 0]
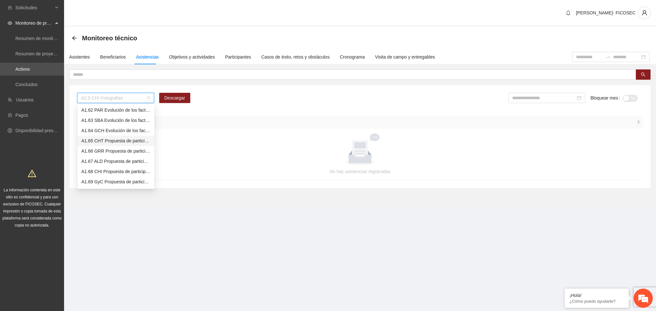
click at [115, 139] on div "A1.65 CHT Propuesta de participación de NNA" at bounding box center [115, 140] width 69 height 7
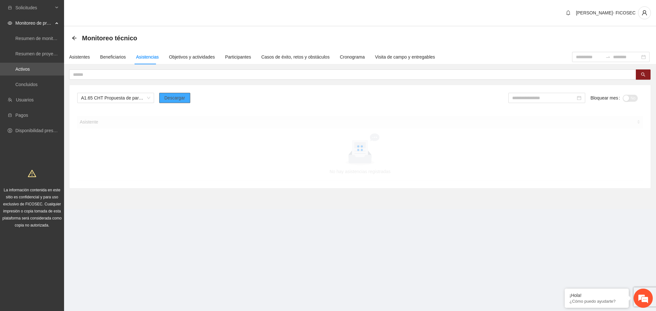
click at [176, 94] on button "Descargar" at bounding box center [174, 98] width 31 height 10
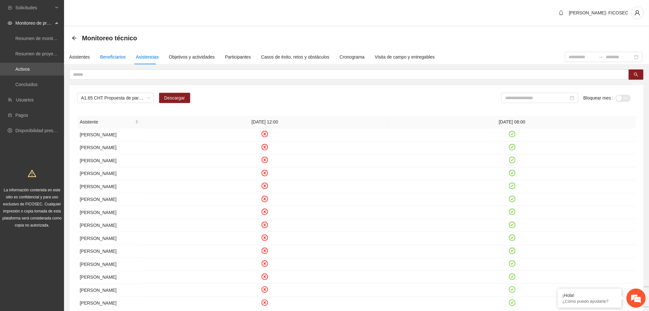
click at [108, 57] on div "Beneficiarios" at bounding box center [113, 56] width 26 height 7
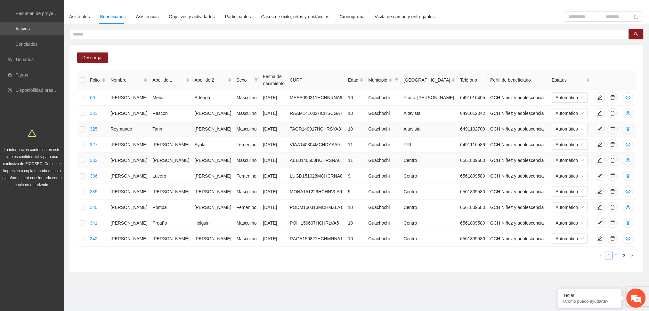
scroll to position [74, 0]
click at [634, 90] on td at bounding box center [628, 98] width 15 height 16
click at [628, 96] on icon "eye" at bounding box center [628, 98] width 5 height 4
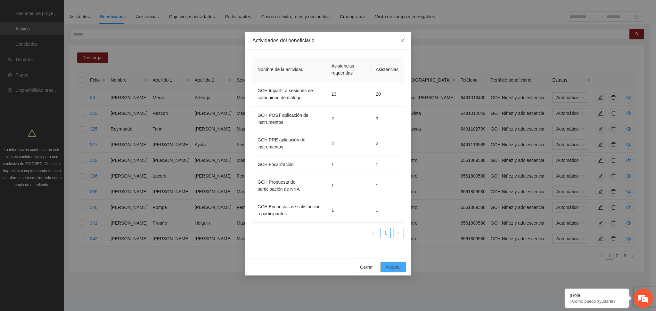
click at [391, 265] on span "Aceptar" at bounding box center [393, 267] width 15 height 7
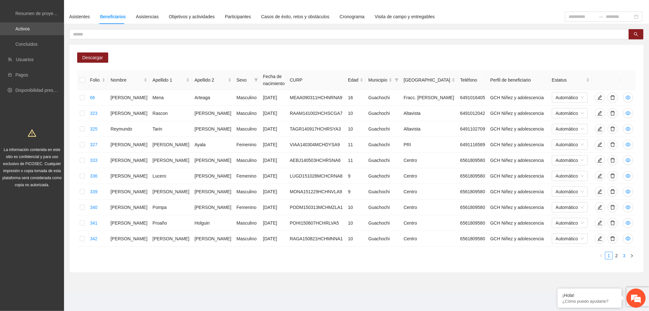
click at [625, 254] on link "3" at bounding box center [624, 255] width 7 height 7
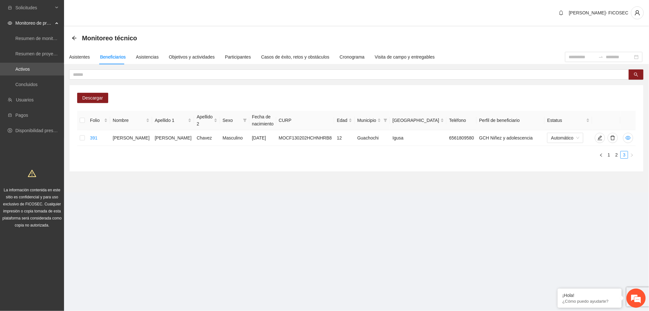
scroll to position [0, 0]
click at [637, 140] on icon "eye" at bounding box center [634, 138] width 5 height 4
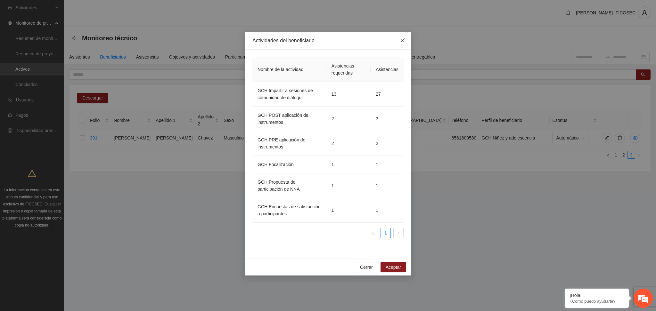
click at [403, 43] on icon "close" at bounding box center [402, 40] width 5 height 5
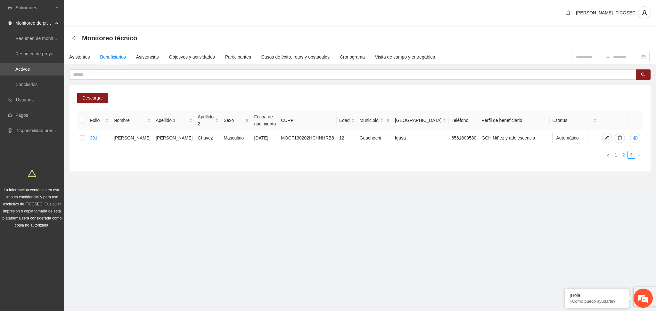
click at [623, 158] on link "2" at bounding box center [623, 154] width 7 height 7
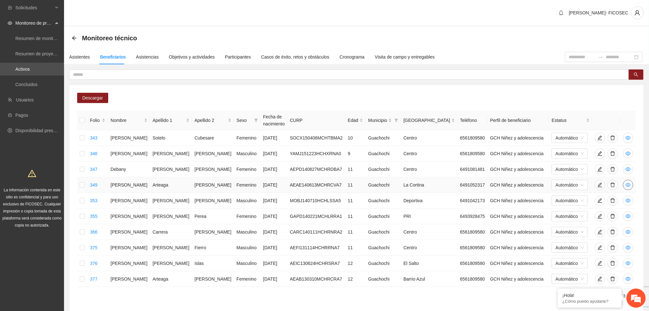
click at [628, 188] on icon "eye" at bounding box center [628, 185] width 5 height 5
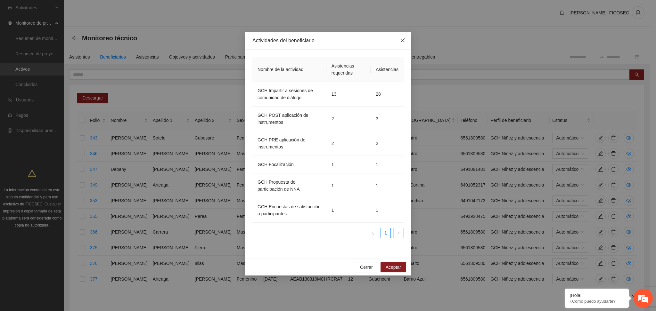
drag, startPoint x: 402, startPoint y: 42, endPoint x: 401, endPoint y: 37, distance: 4.5
click at [401, 37] on span "Close" at bounding box center [402, 40] width 17 height 17
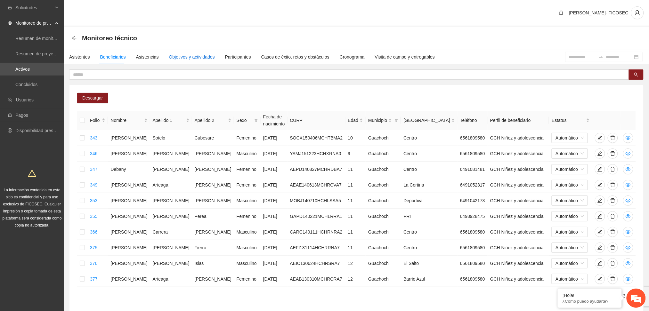
click at [189, 56] on div "Objetivos y actividades" at bounding box center [192, 56] width 46 height 7
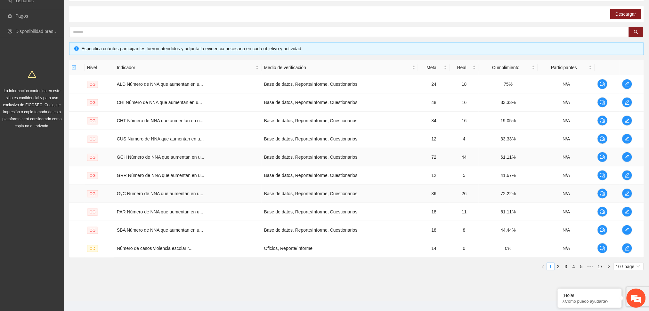
scroll to position [107, 0]
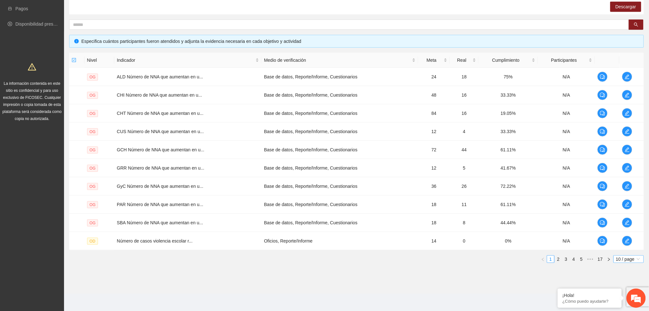
click at [621, 259] on span "10 / page" at bounding box center [628, 259] width 25 height 7
click at [626, 304] on div "100 / page" at bounding box center [628, 301] width 23 height 7
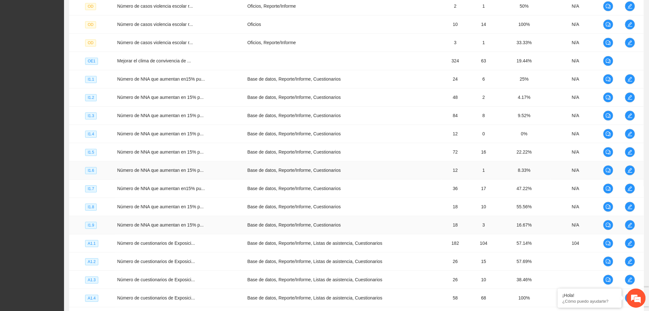
scroll to position [491, 0]
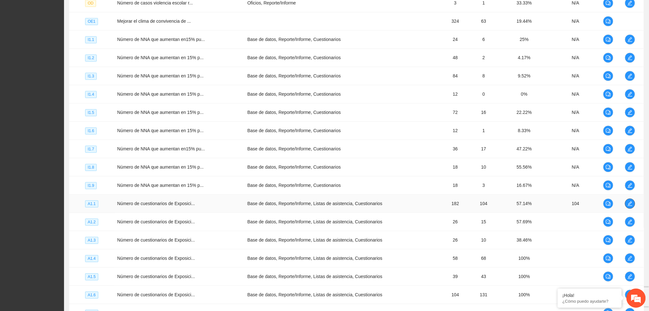
click at [631, 201] on icon "edit" at bounding box center [630, 203] width 5 height 5
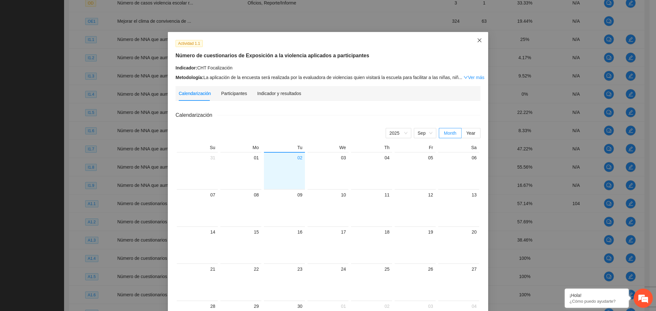
click at [477, 38] on icon "close" at bounding box center [479, 40] width 5 height 5
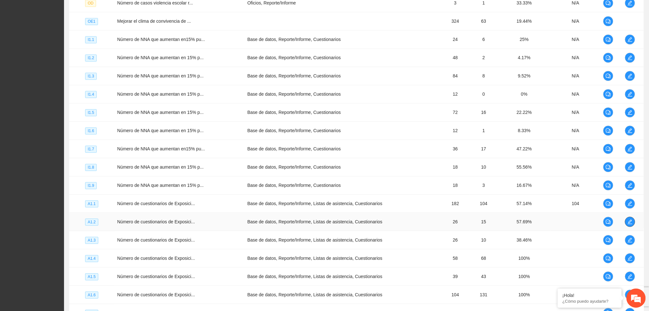
click at [630, 223] on icon "edit" at bounding box center [630, 221] width 5 height 5
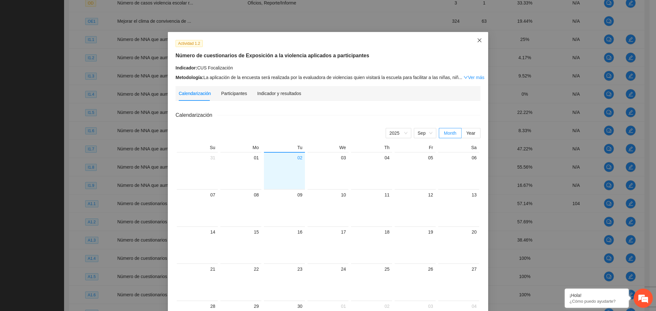
click at [478, 37] on span "Close" at bounding box center [479, 40] width 17 height 17
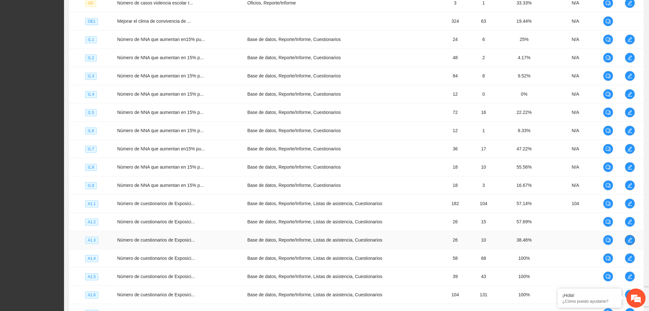
click at [629, 241] on icon "edit" at bounding box center [630, 240] width 5 height 5
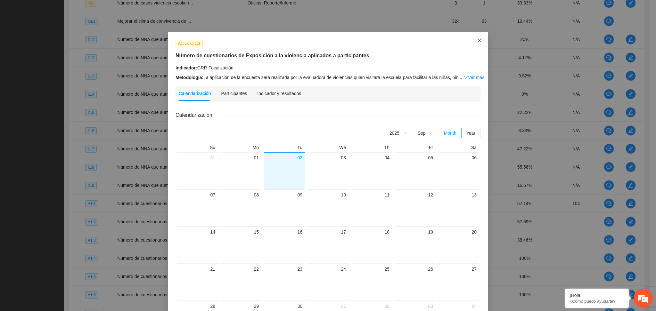
drag, startPoint x: 473, startPoint y: 41, endPoint x: 478, endPoint y: 48, distance: 9.0
click at [473, 41] on span "Close" at bounding box center [479, 40] width 17 height 17
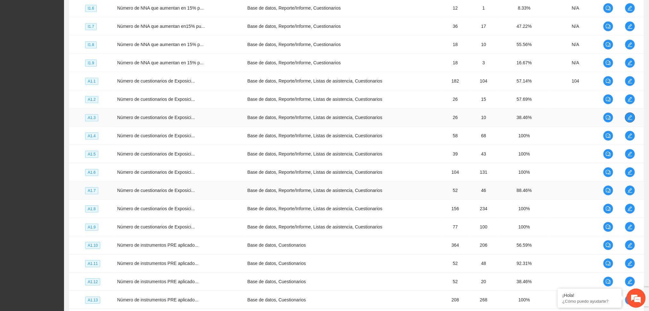
scroll to position [619, 0]
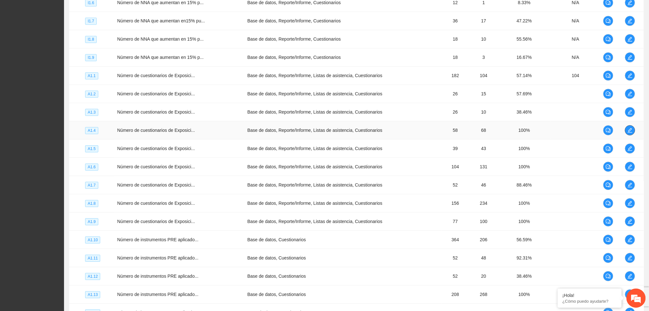
click at [630, 130] on icon "edit" at bounding box center [630, 130] width 5 height 5
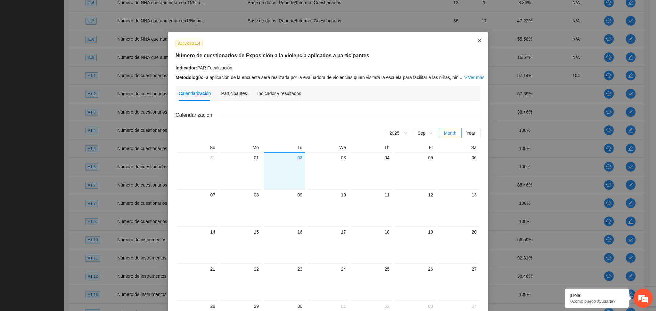
click at [477, 40] on icon "close" at bounding box center [479, 40] width 4 height 4
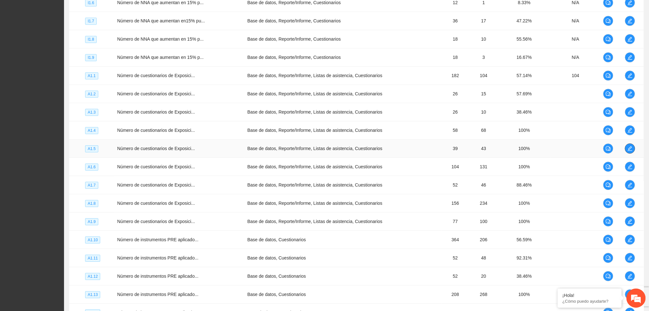
click at [632, 150] on icon "edit" at bounding box center [630, 148] width 5 height 5
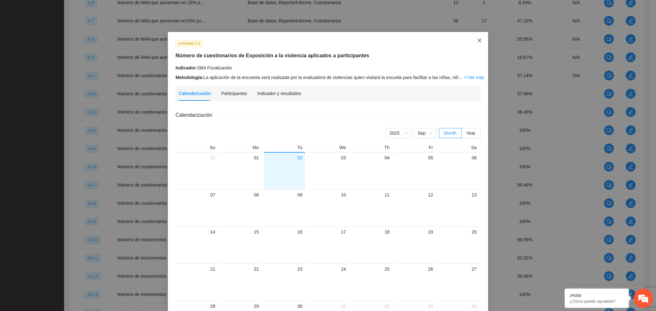
click at [477, 41] on icon "close" at bounding box center [479, 40] width 4 height 4
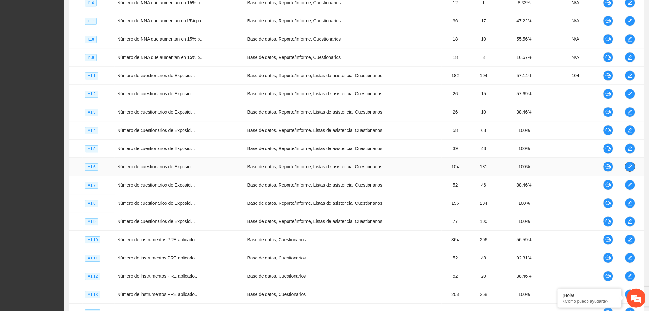
click at [629, 167] on icon "edit" at bounding box center [630, 166] width 5 height 5
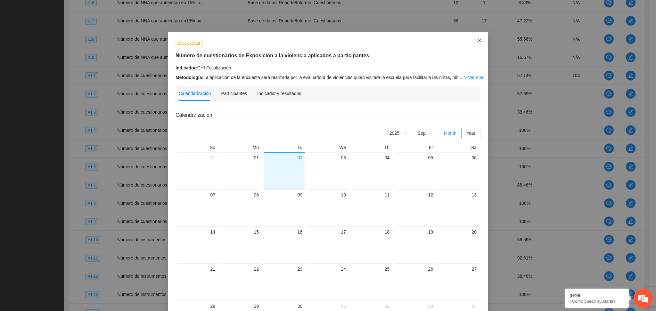
click at [473, 41] on span "Close" at bounding box center [479, 40] width 17 height 17
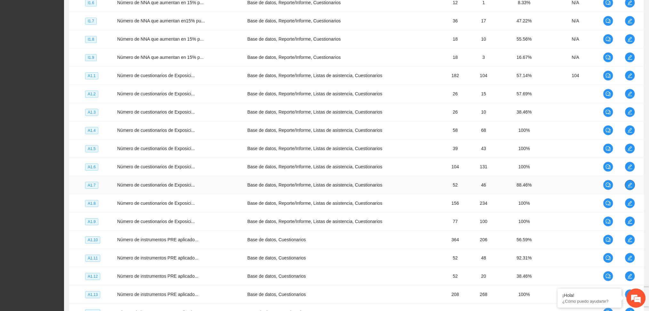
click at [630, 185] on icon "edit" at bounding box center [630, 185] width 4 height 4
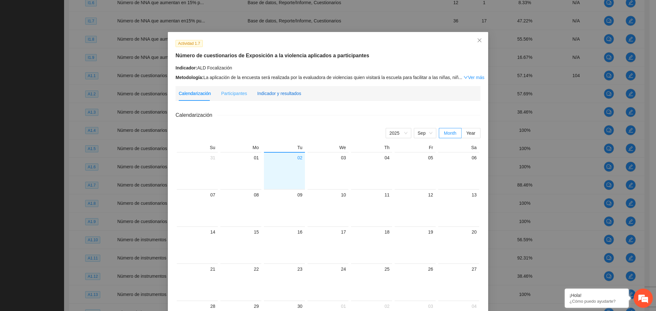
click at [286, 91] on div "Indicador y resultados" at bounding box center [279, 93] width 44 height 7
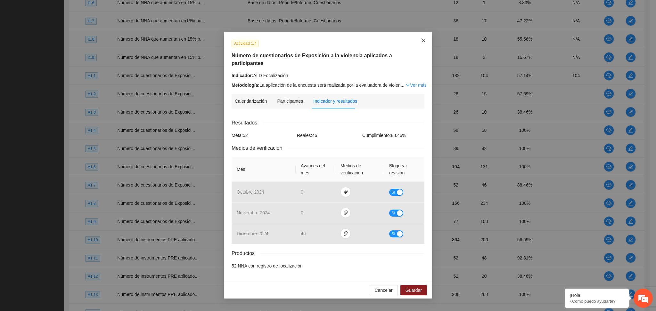
click at [421, 38] on icon "close" at bounding box center [423, 40] width 5 height 5
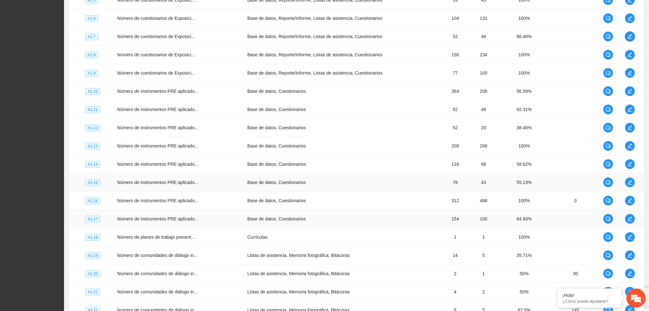
scroll to position [790, 0]
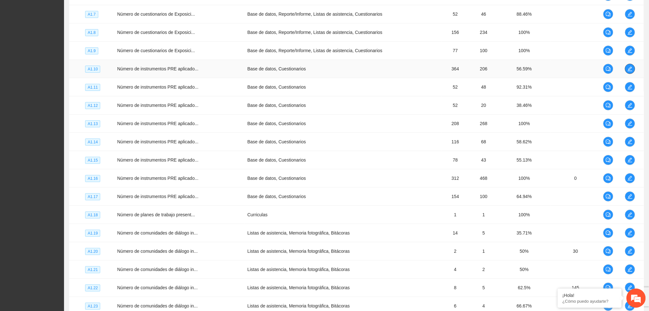
click at [632, 67] on icon "edit" at bounding box center [630, 68] width 5 height 5
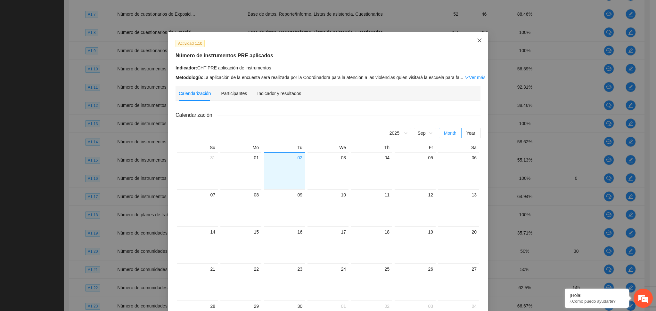
click at [472, 38] on span "Close" at bounding box center [479, 40] width 17 height 17
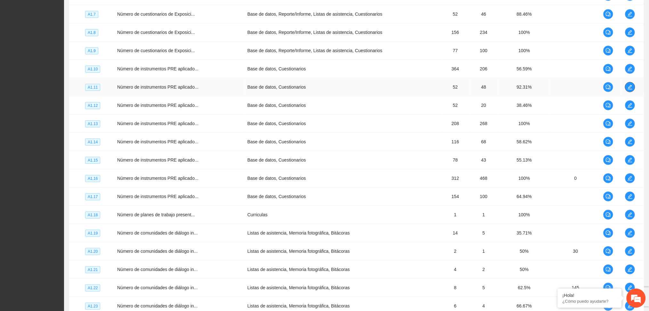
click at [629, 88] on icon "edit" at bounding box center [630, 87] width 5 height 5
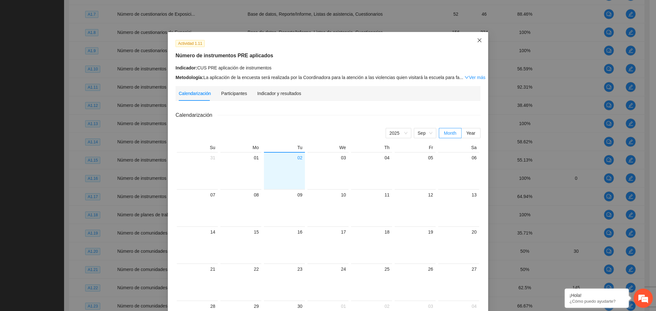
drag, startPoint x: 479, startPoint y: 38, endPoint x: 473, endPoint y: 41, distance: 6.2
click at [476, 38] on span "Close" at bounding box center [479, 40] width 17 height 17
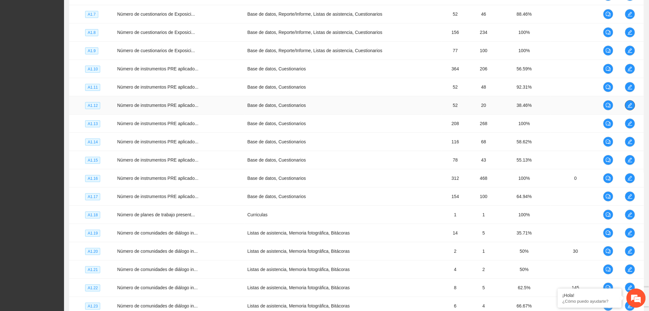
click at [628, 106] on icon "edit" at bounding box center [630, 105] width 5 height 5
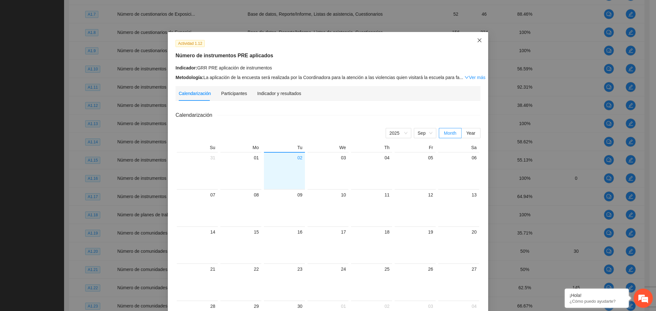
click at [472, 40] on span "Close" at bounding box center [479, 40] width 17 height 17
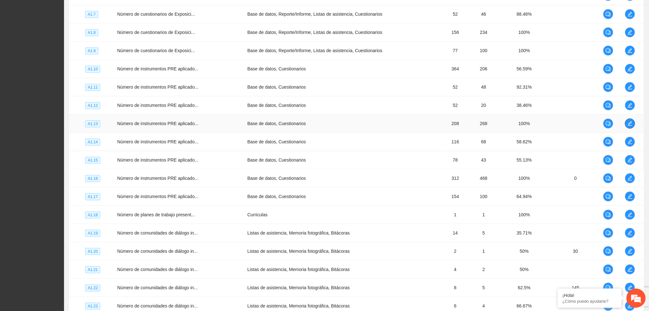
click at [630, 125] on icon "edit" at bounding box center [630, 123] width 4 height 4
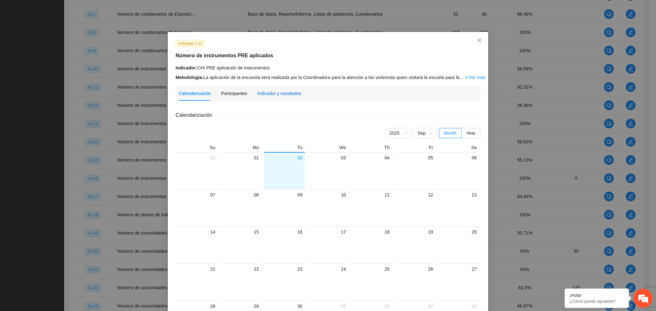
click at [260, 94] on div "Indicador y resultados" at bounding box center [279, 93] width 44 height 7
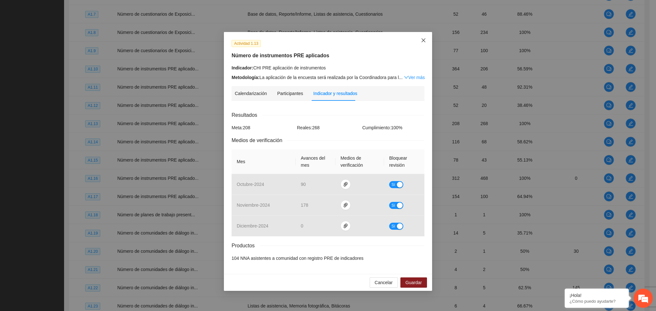
click at [426, 38] on span "Close" at bounding box center [423, 40] width 17 height 17
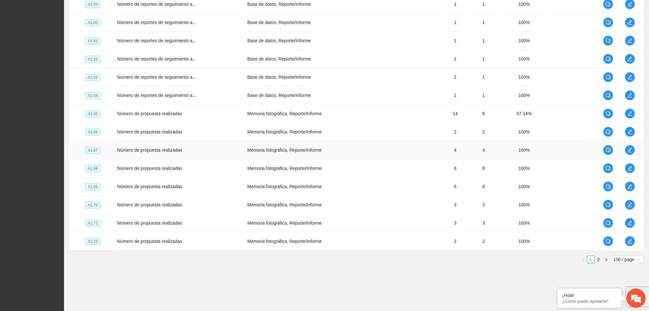
scroll to position [1751, 0]
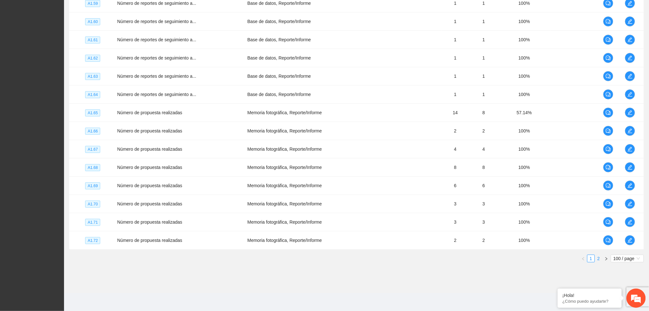
drag, startPoint x: 600, startPoint y: 257, endPoint x: 595, endPoint y: 255, distance: 5.4
click at [599, 257] on link "2" at bounding box center [598, 258] width 7 height 7
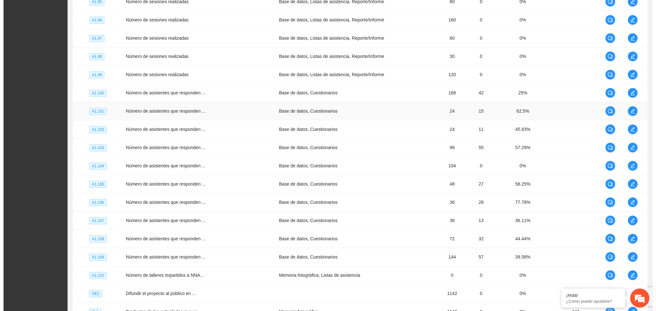
scroll to position [600, 0]
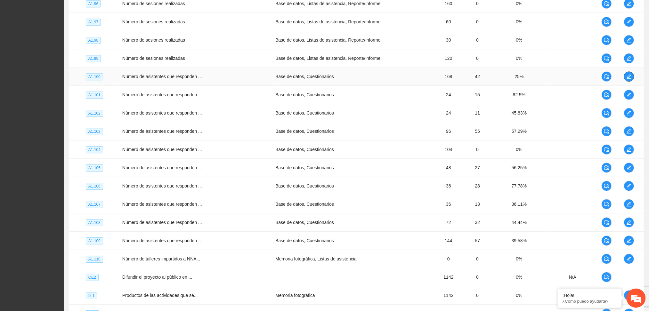
click at [631, 74] on span "edit" at bounding box center [629, 76] width 10 height 5
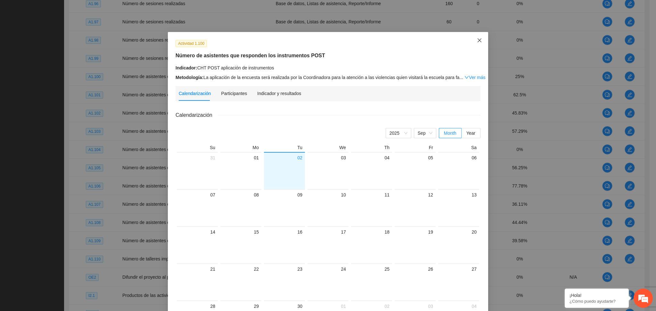
click at [471, 43] on span "Close" at bounding box center [479, 40] width 17 height 17
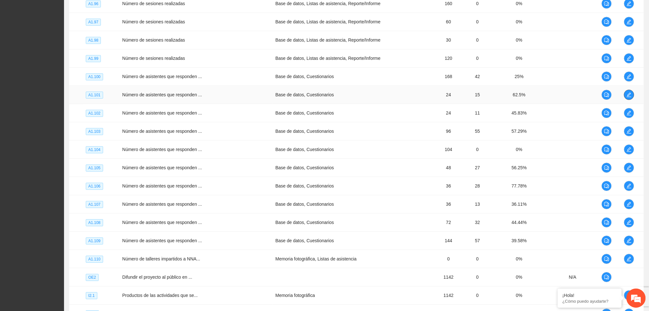
click at [627, 95] on icon "edit" at bounding box center [629, 94] width 5 height 5
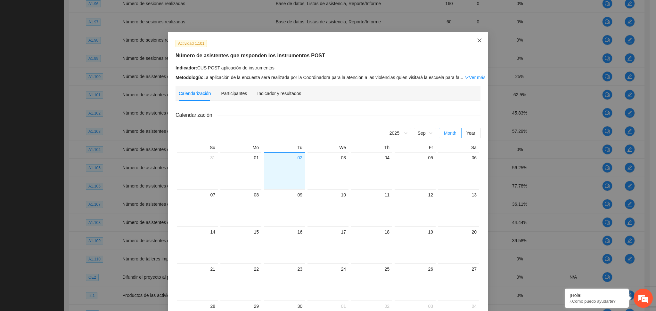
click at [472, 39] on span "Close" at bounding box center [479, 40] width 17 height 17
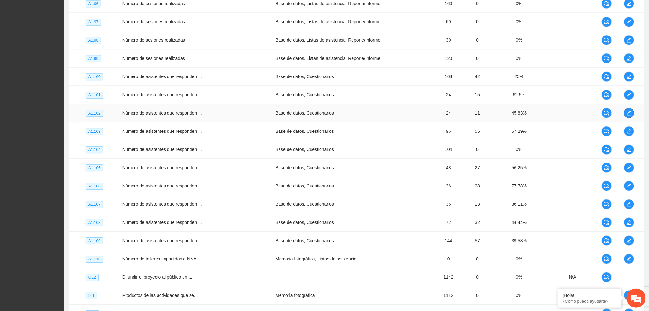
click at [630, 112] on icon "edit" at bounding box center [629, 112] width 5 height 5
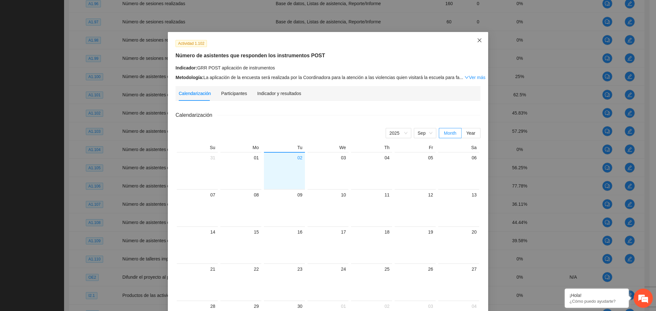
click at [478, 44] on span "Close" at bounding box center [479, 40] width 17 height 17
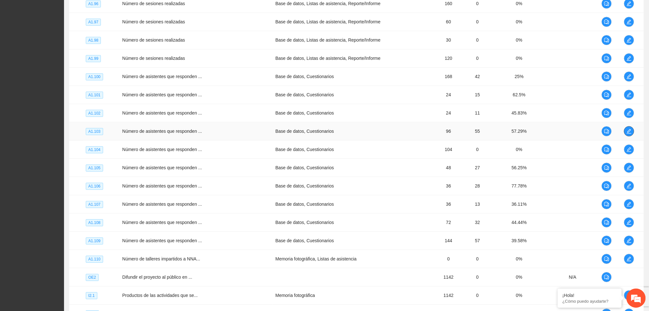
click at [625, 129] on span "edit" at bounding box center [629, 131] width 10 height 5
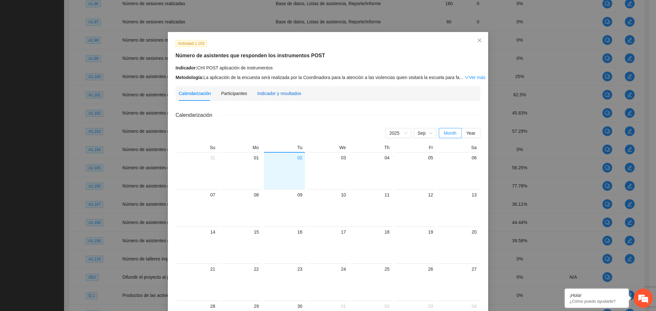
click at [289, 95] on div "Indicador y resultados" at bounding box center [279, 93] width 44 height 7
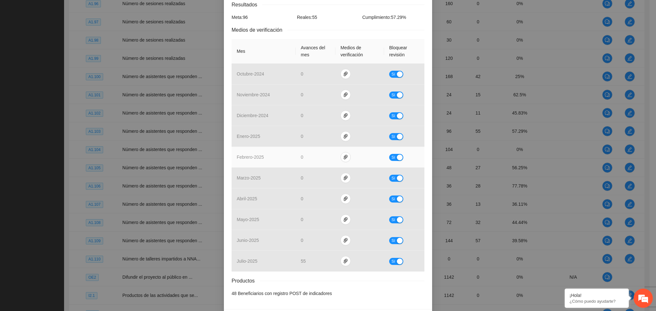
scroll to position [134, 0]
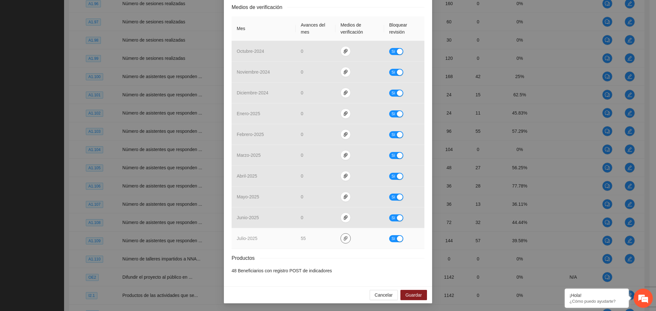
click at [340, 241] on button "button" at bounding box center [345, 238] width 10 height 10
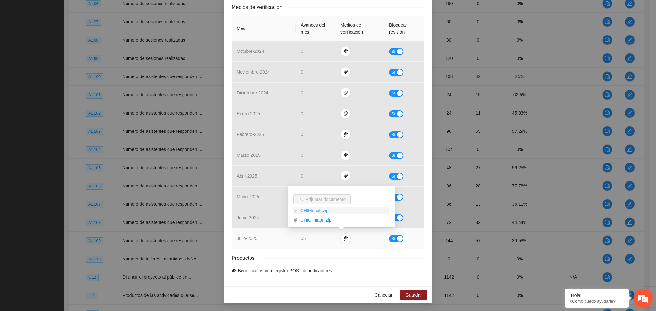
click at [320, 211] on link "CHIMerciII.zip" at bounding box center [344, 210] width 92 height 7
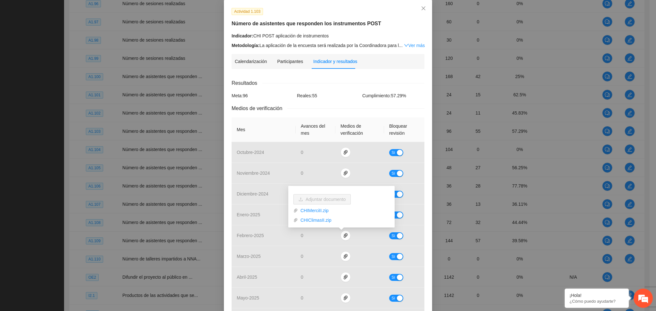
scroll to position [5, 0]
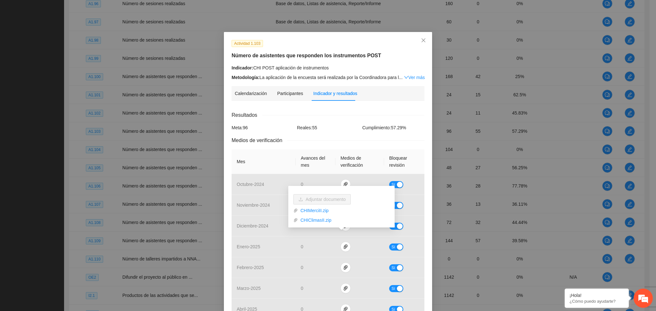
scroll to position [5, 0]
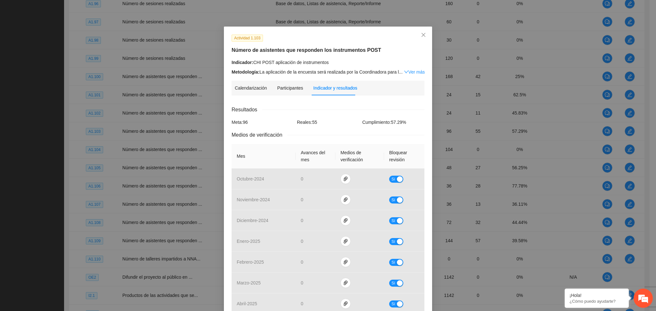
click at [459, 36] on div "Actividad 1.103 Número de asistentes que responden los instrumentos POST Indica…" at bounding box center [328, 155] width 656 height 311
drag, startPoint x: 414, startPoint y: 38, endPoint x: 417, endPoint y: 35, distance: 4.3
click at [417, 35] on span "Close" at bounding box center [423, 35] width 17 height 17
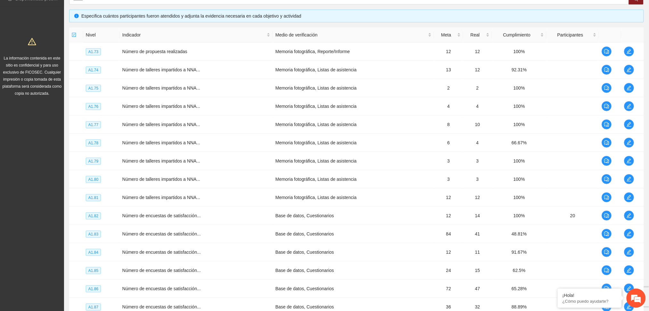
scroll to position [0, 0]
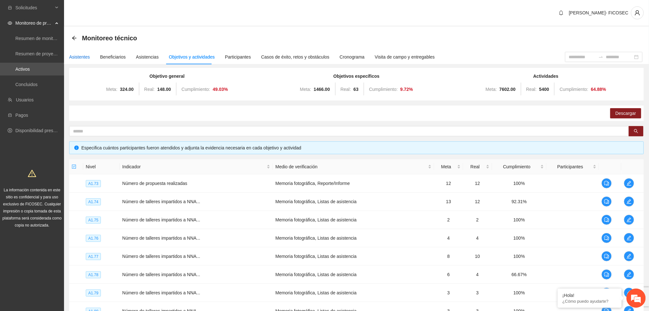
click at [78, 57] on div "Asistentes" at bounding box center [79, 56] width 21 height 7
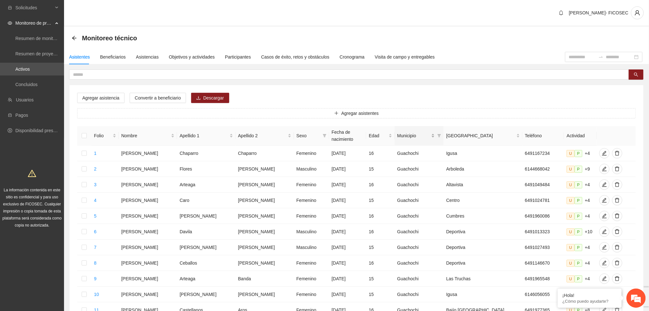
click at [435, 132] on div "Municipio" at bounding box center [415, 135] width 37 height 7
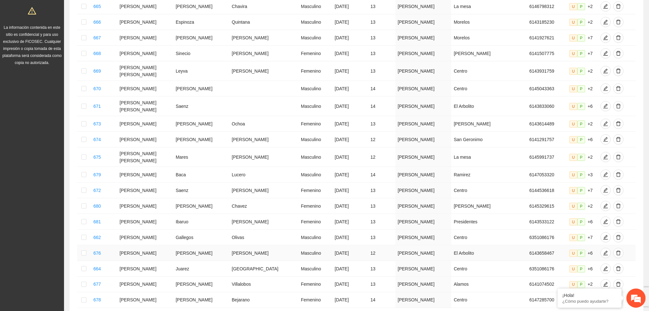
scroll to position [206, 0]
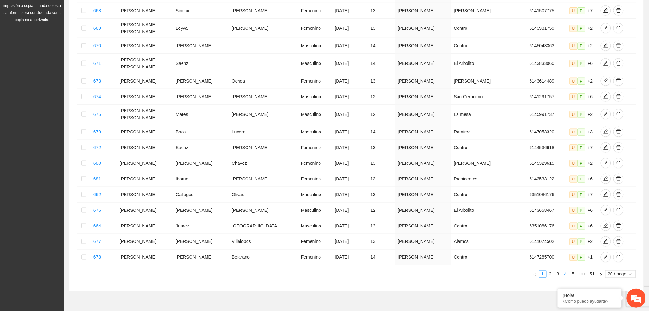
click at [564, 271] on link "4" at bounding box center [565, 274] width 7 height 7
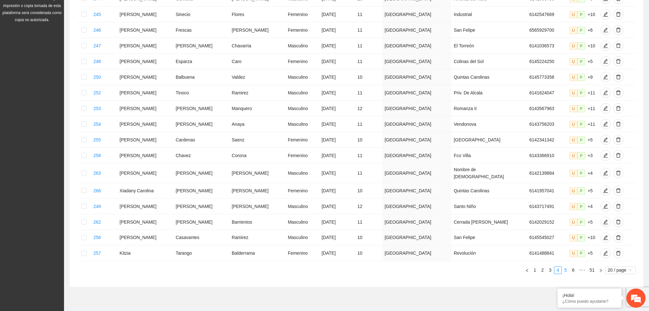
click at [566, 267] on link "5" at bounding box center [565, 270] width 7 height 7
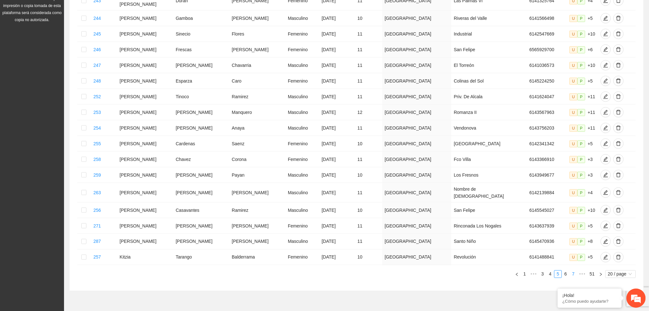
click at [574, 271] on link "7" at bounding box center [573, 274] width 7 height 7
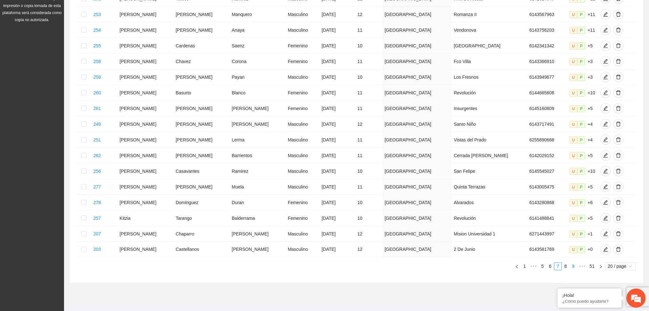
click at [575, 264] on link "9" at bounding box center [573, 266] width 7 height 7
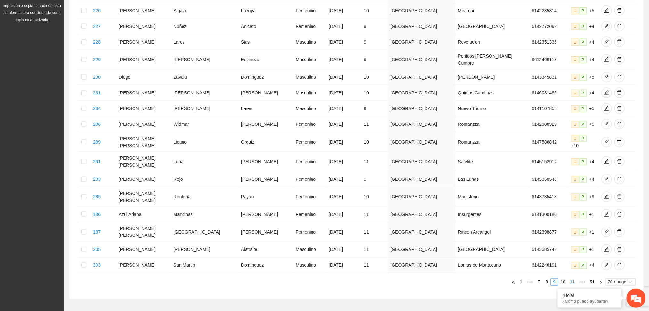
click at [575, 279] on link "11" at bounding box center [572, 282] width 9 height 7
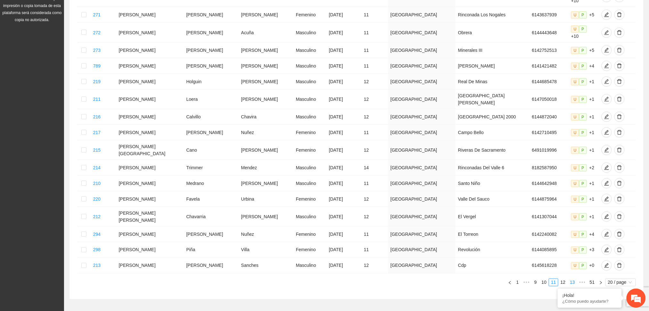
click at [575, 279] on link "13" at bounding box center [572, 282] width 9 height 7
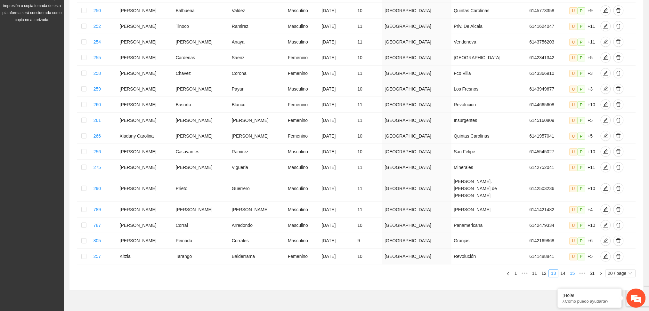
click at [574, 270] on link "15" at bounding box center [572, 273] width 9 height 7
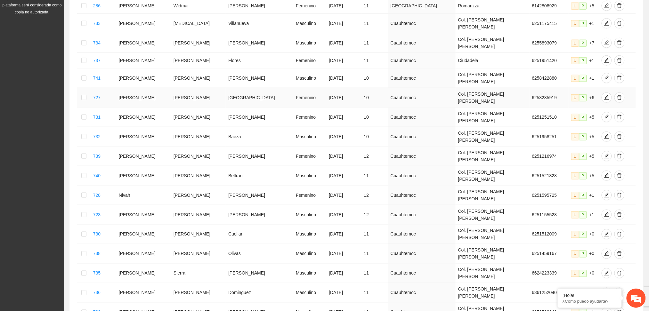
scroll to position [0, 0]
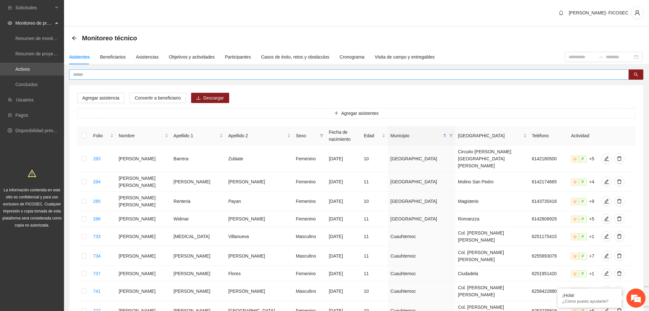
click at [190, 71] on input "text" at bounding box center [346, 74] width 547 height 7
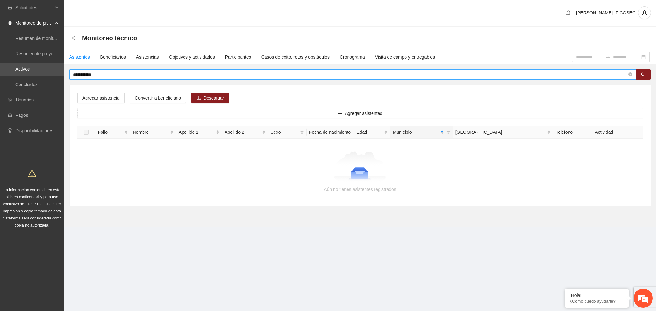
type input "**********"
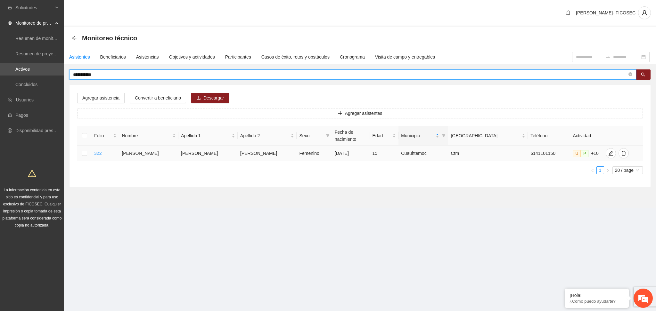
click at [89, 146] on td at bounding box center [84, 154] width 14 height 16
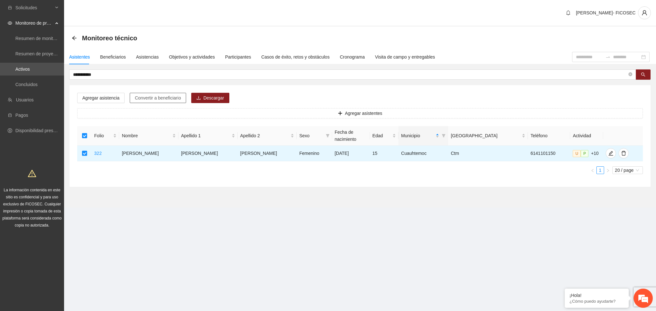
click at [146, 97] on span "Convertir a beneficiario" at bounding box center [158, 97] width 46 height 7
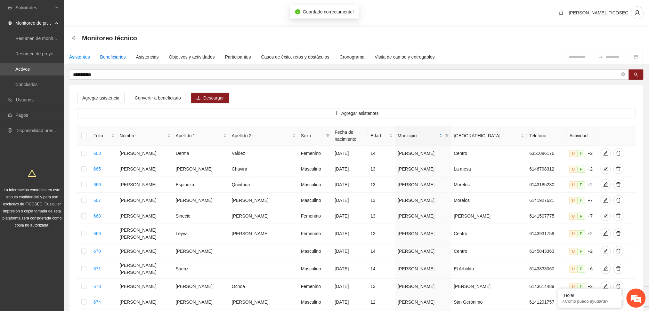
click at [117, 57] on div "Beneficiarios" at bounding box center [113, 56] width 26 height 7
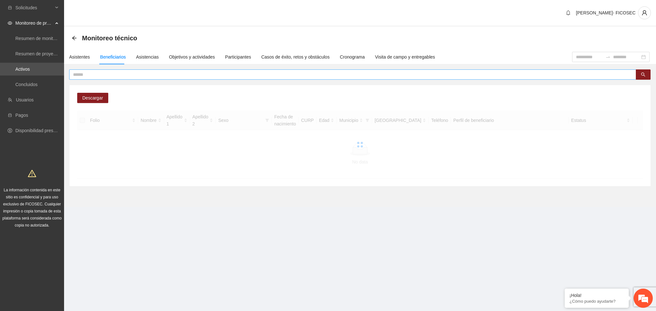
click at [141, 72] on input "text" at bounding box center [350, 74] width 554 height 7
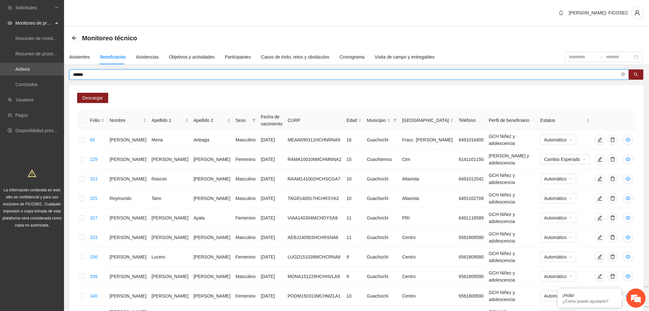
click at [141, 72] on input "******" at bounding box center [346, 74] width 547 height 7
type input "*"
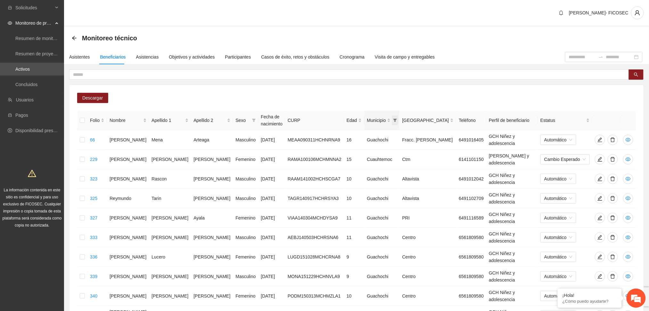
click at [394, 120] on icon "filter" at bounding box center [396, 120] width 4 height 3
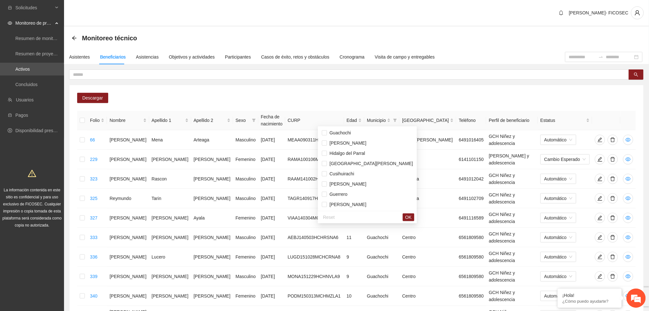
click at [373, 95] on div "Descargar Folio Nombre Apellido 1 Apellido 2 Sexo Fecha de nacimiento CURP Edad…" at bounding box center [356, 218] width 574 height 266
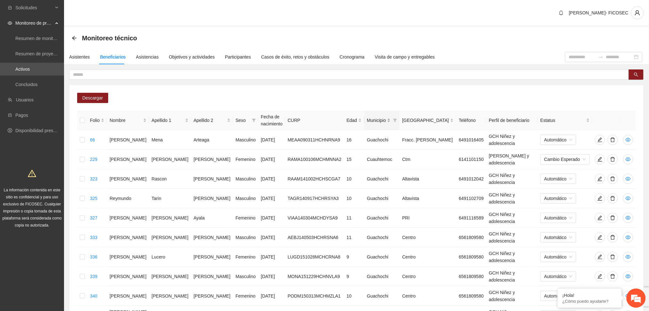
click at [367, 119] on div "Municipio" at bounding box center [379, 120] width 24 height 7
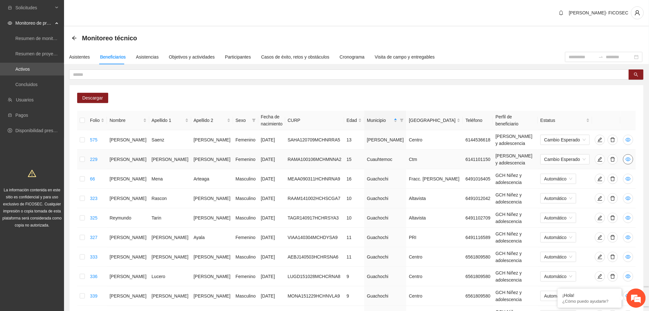
click at [629, 158] on icon "eye" at bounding box center [628, 159] width 5 height 5
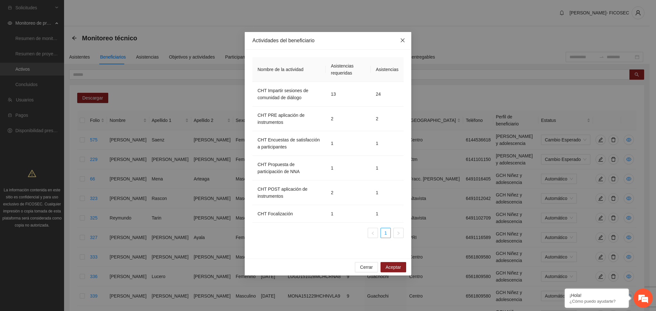
click at [403, 43] on icon "close" at bounding box center [402, 40] width 5 height 5
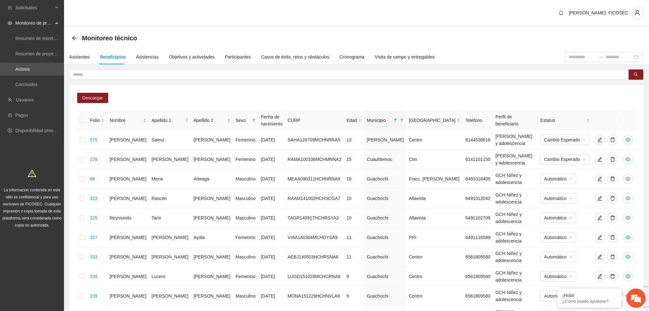
click at [329, 21] on div "[PERSON_NAME]- FICOSEC" at bounding box center [356, 13] width 585 height 27
